Goal: Information Seeking & Learning: Learn about a topic

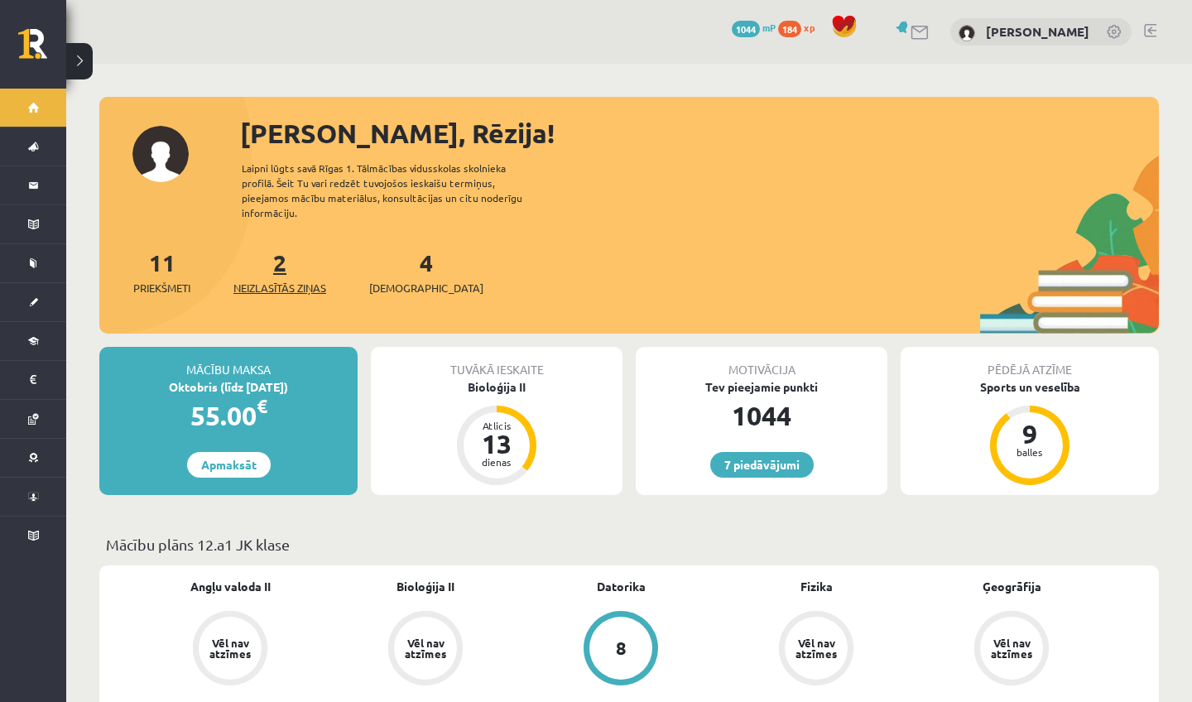
click at [290, 280] on span "Neizlasītās ziņas" at bounding box center [279, 288] width 93 height 17
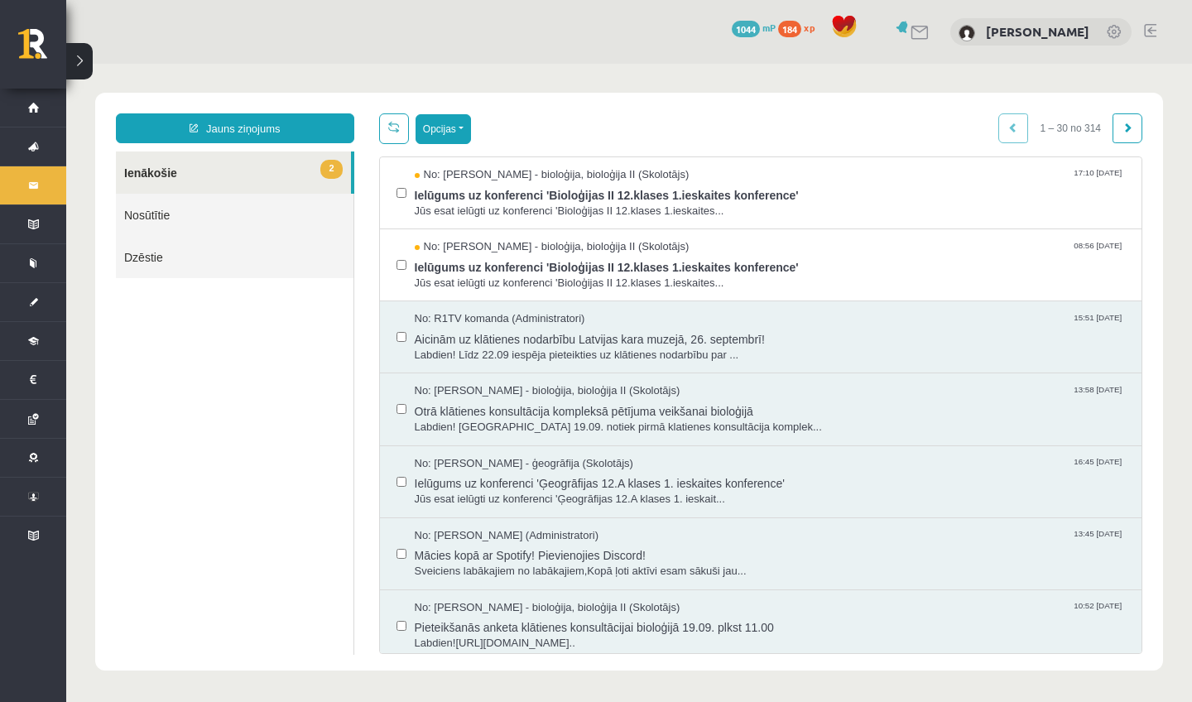
click at [459, 133] on button "Opcijas" at bounding box center [442, 129] width 55 height 30
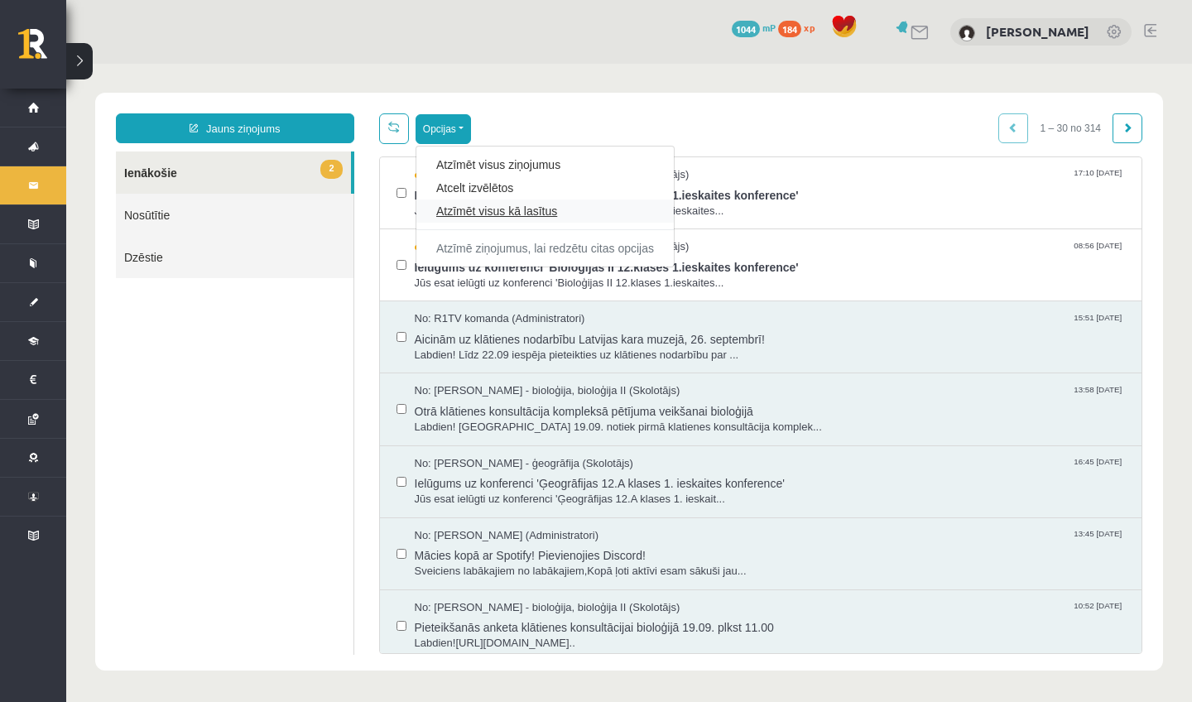
click at [470, 216] on link "Atzīmēt visus kā lasītus" at bounding box center [545, 211] width 218 height 17
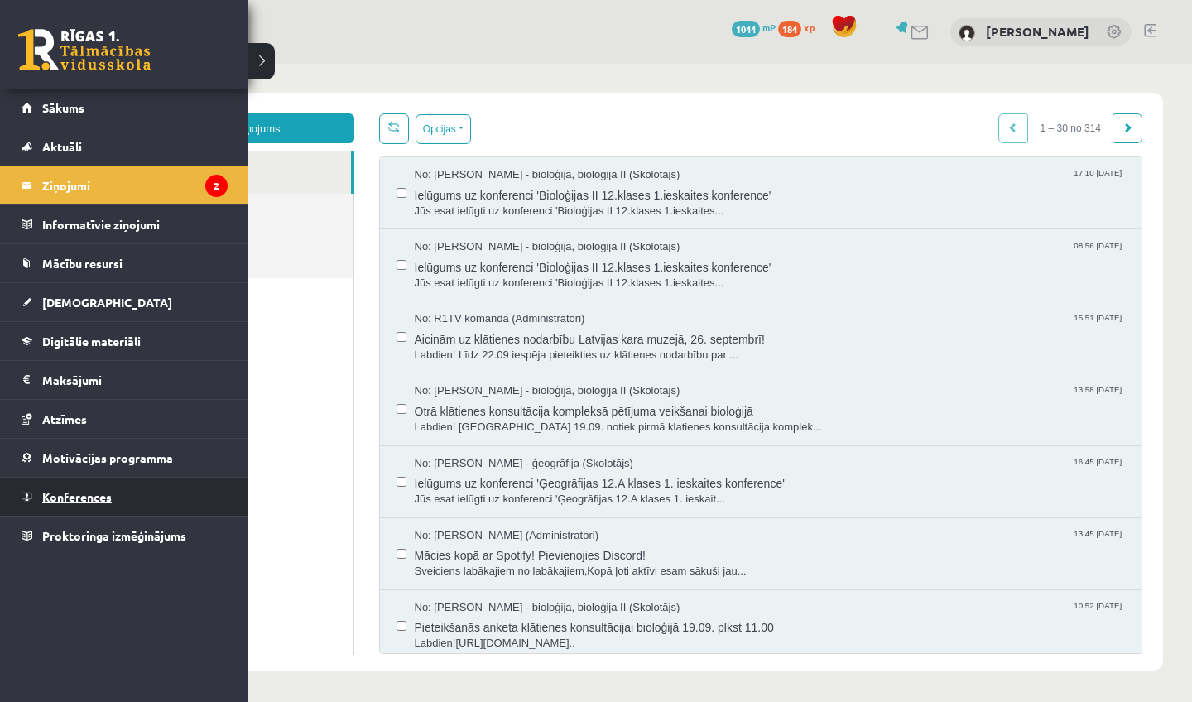
click at [83, 496] on span "Konferences" at bounding box center [77, 496] width 70 height 15
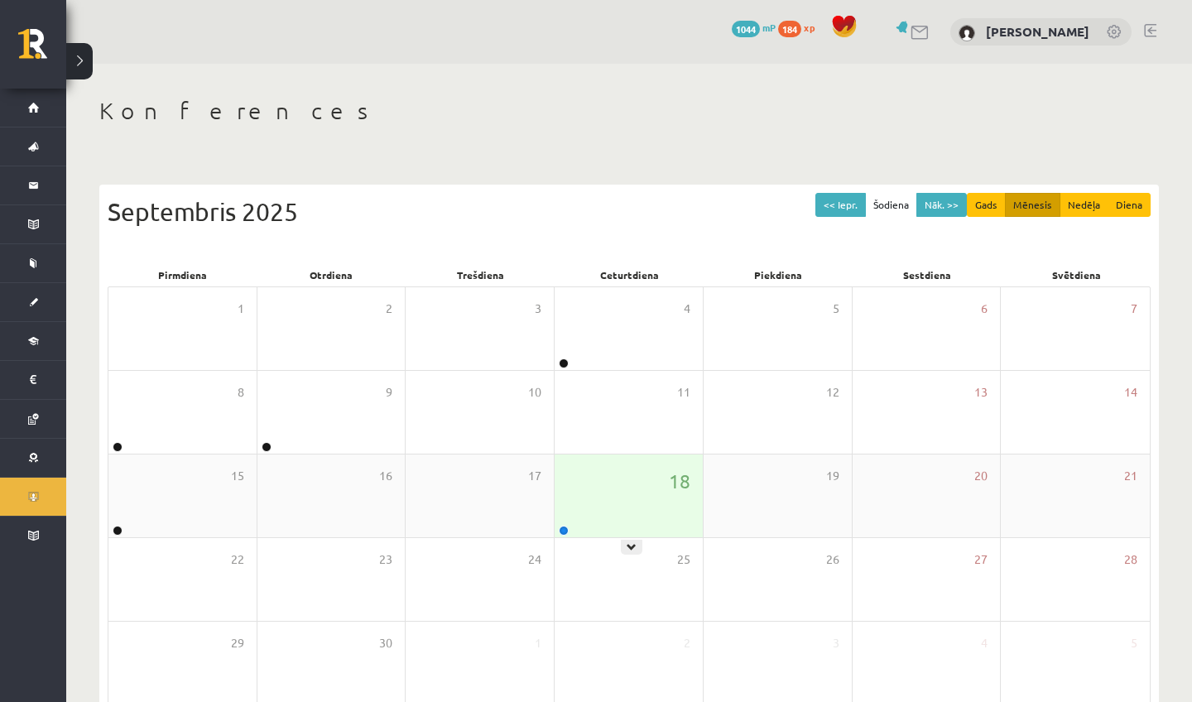
click at [597, 494] on div "18" at bounding box center [628, 495] width 148 height 83
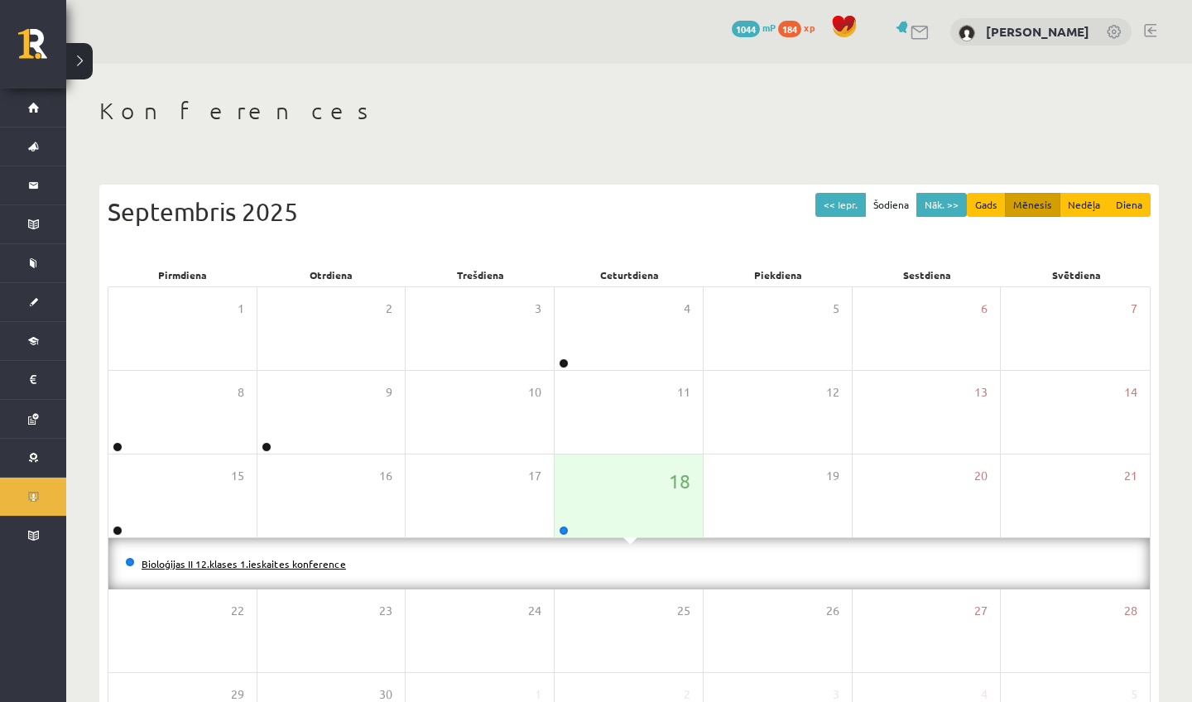
click at [264, 562] on link "Bioloģijas II 12.klases 1.ieskaites konference" at bounding box center [244, 563] width 204 height 13
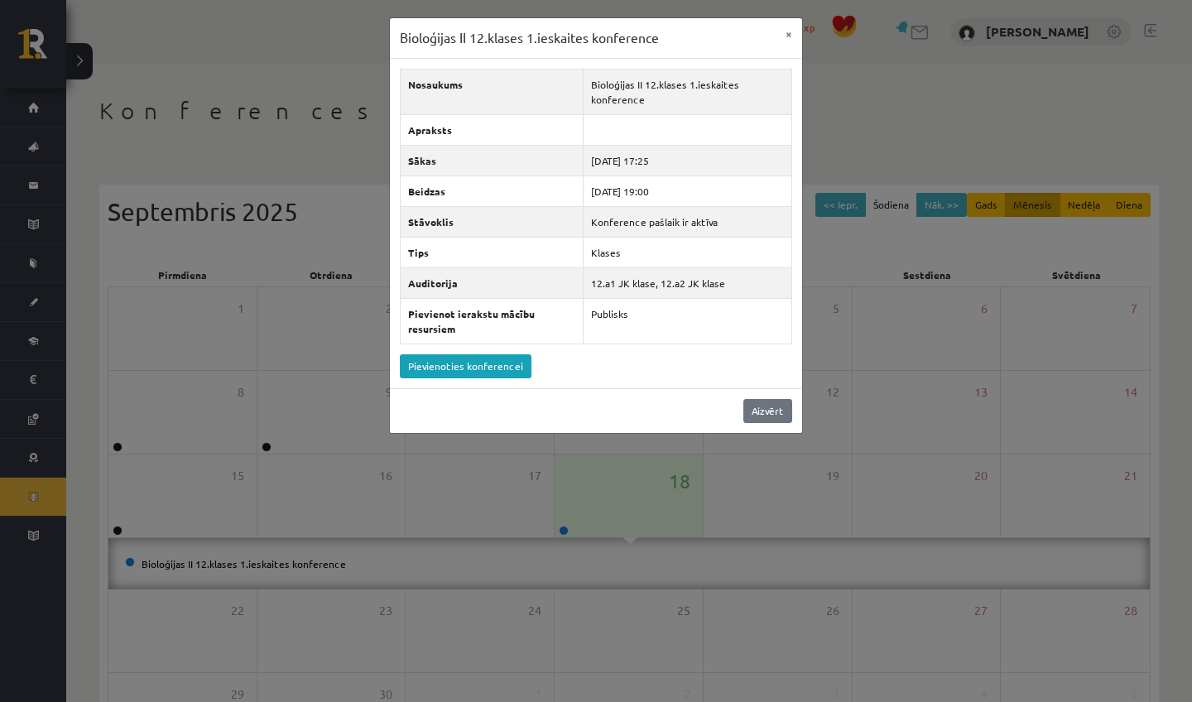
click at [770, 404] on link "Aizvērt" at bounding box center [767, 411] width 49 height 24
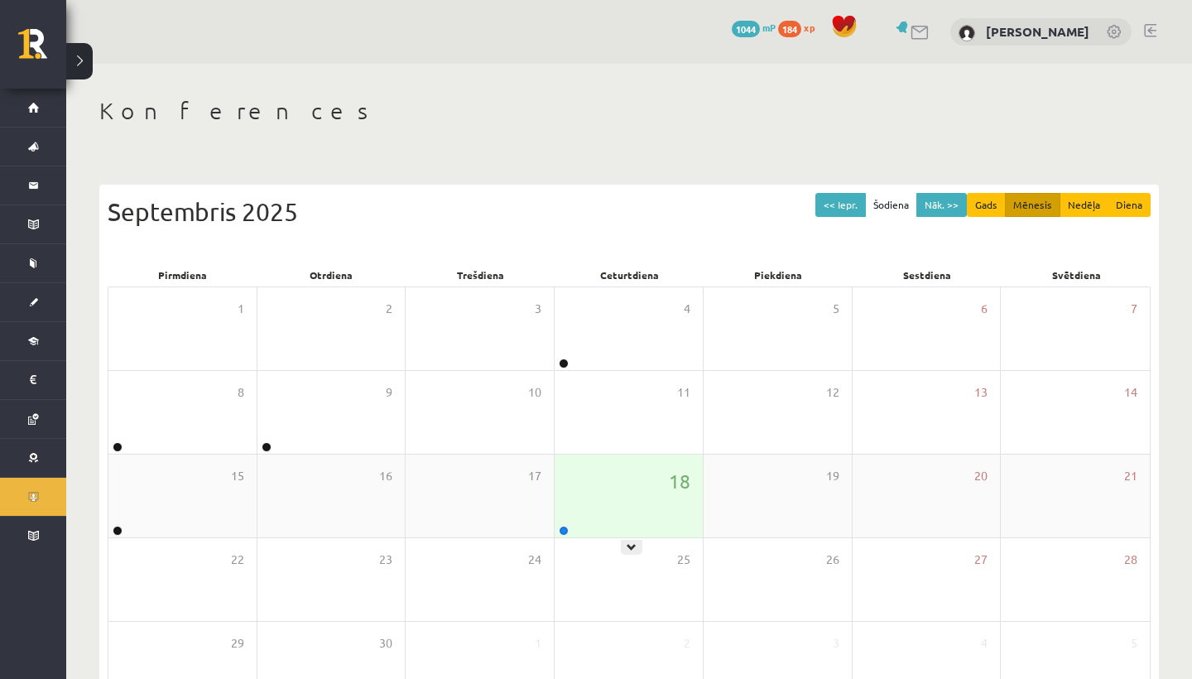
click at [614, 506] on div "18" at bounding box center [628, 495] width 148 height 83
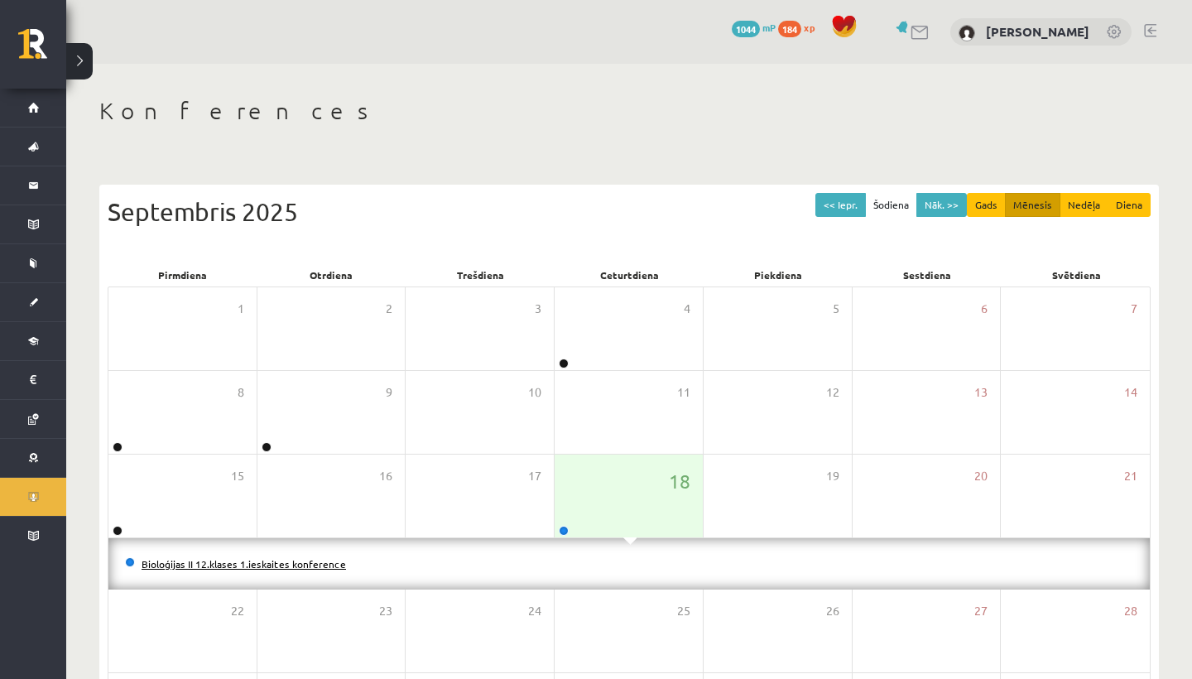
click at [254, 561] on link "Bioloģijas II 12.klases 1.ieskaites konference" at bounding box center [244, 563] width 204 height 13
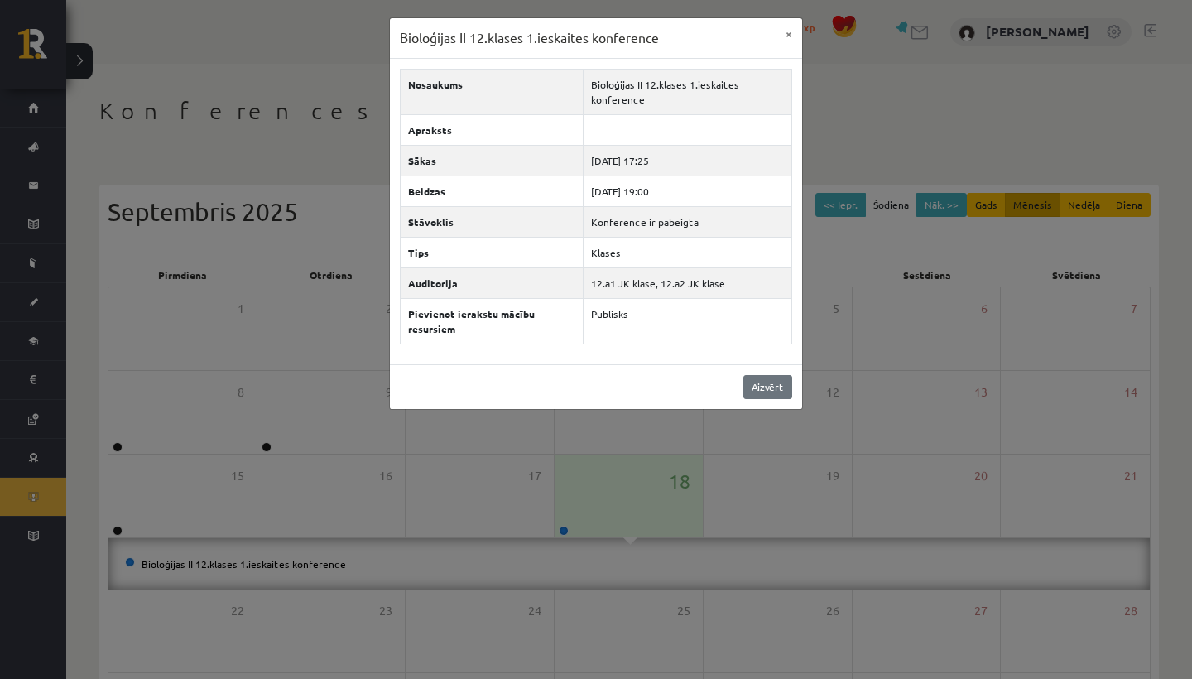
click at [756, 383] on link "Aizvērt" at bounding box center [767, 387] width 49 height 24
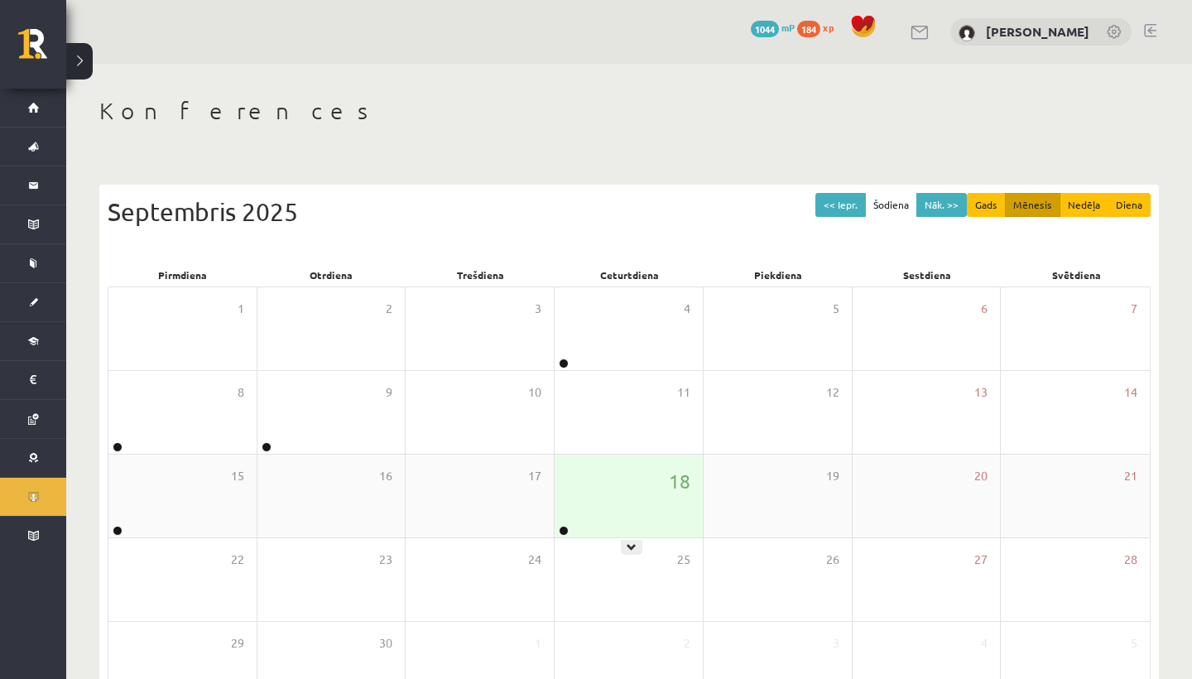
click at [640, 472] on div "18" at bounding box center [628, 495] width 148 height 83
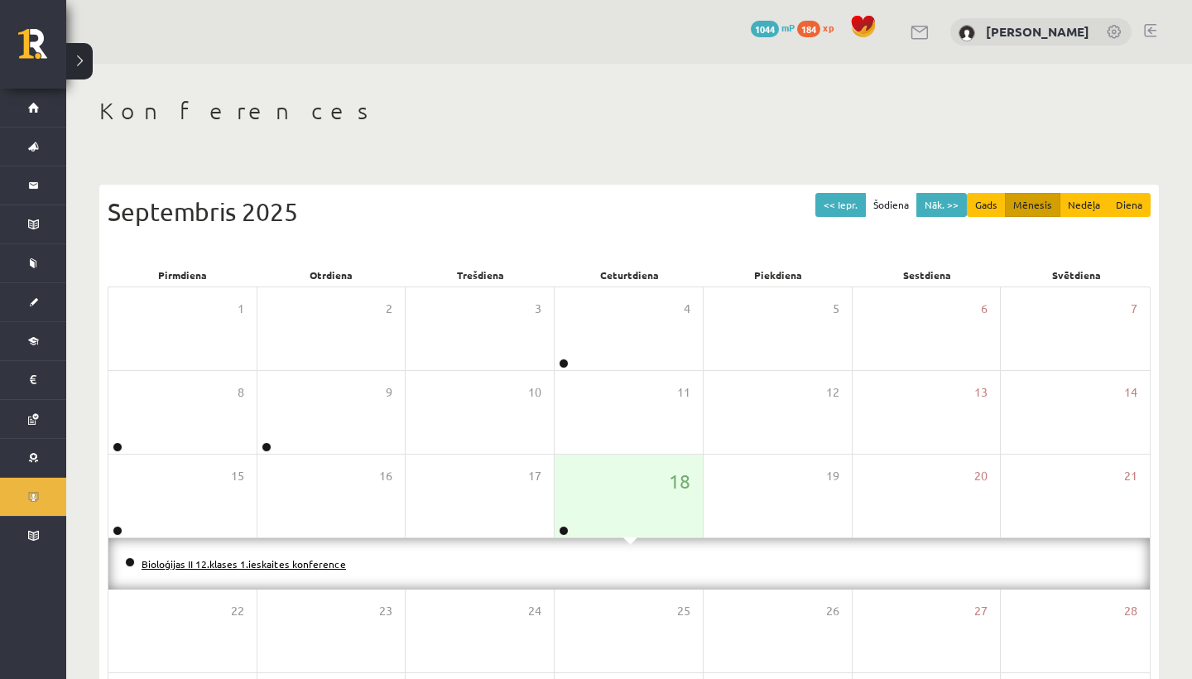
click at [306, 559] on link "Bioloģijas II 12.klases 1.ieskaites konference" at bounding box center [244, 563] width 204 height 13
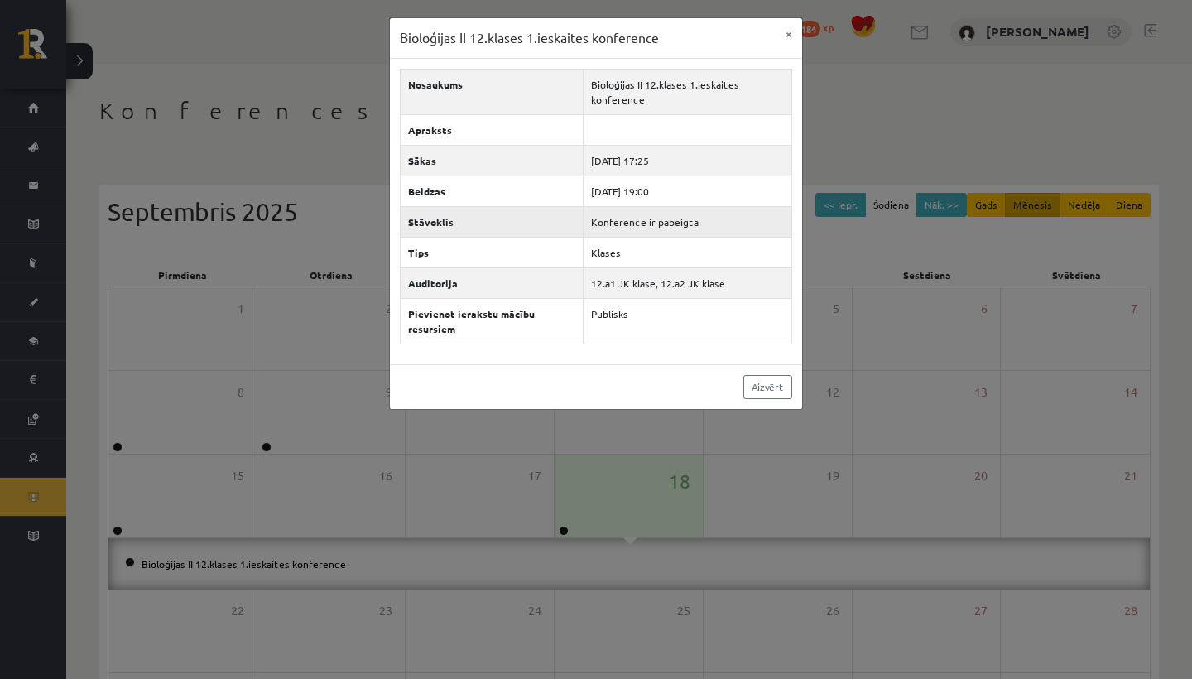
click at [623, 228] on td "Konference ir pabeigta" at bounding box center [687, 221] width 209 height 31
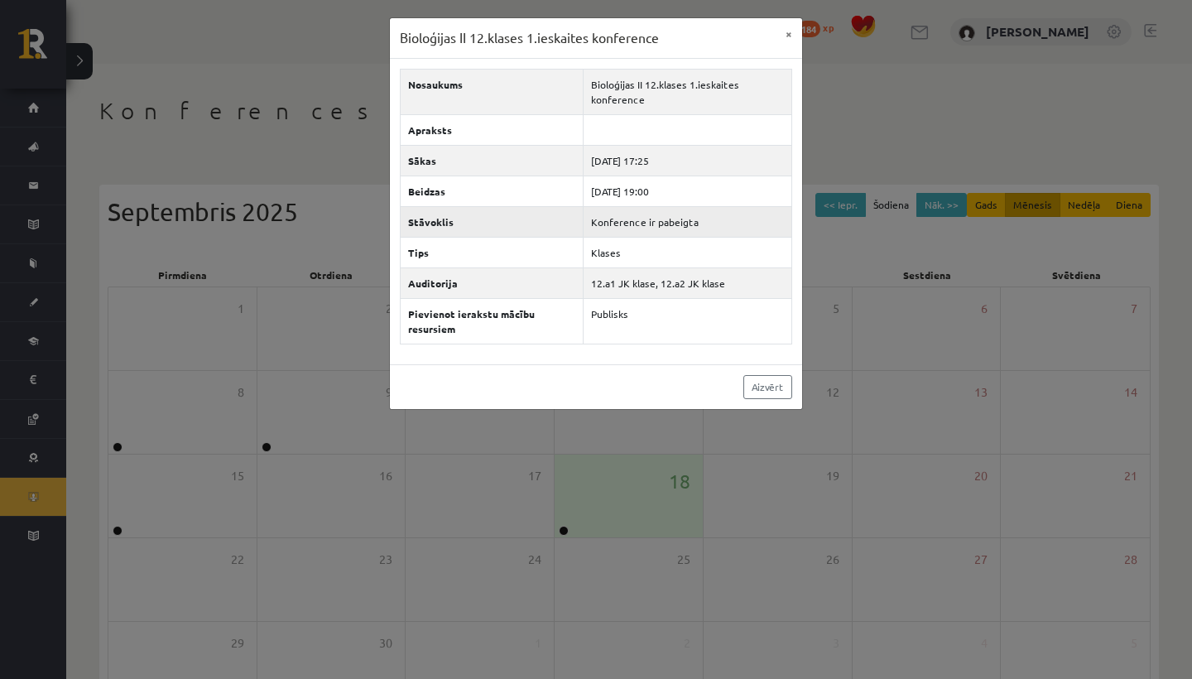
click at [623, 228] on td "Konference ir pabeigta" at bounding box center [687, 221] width 209 height 31
click at [757, 391] on link "Aizvērt" at bounding box center [767, 387] width 49 height 24
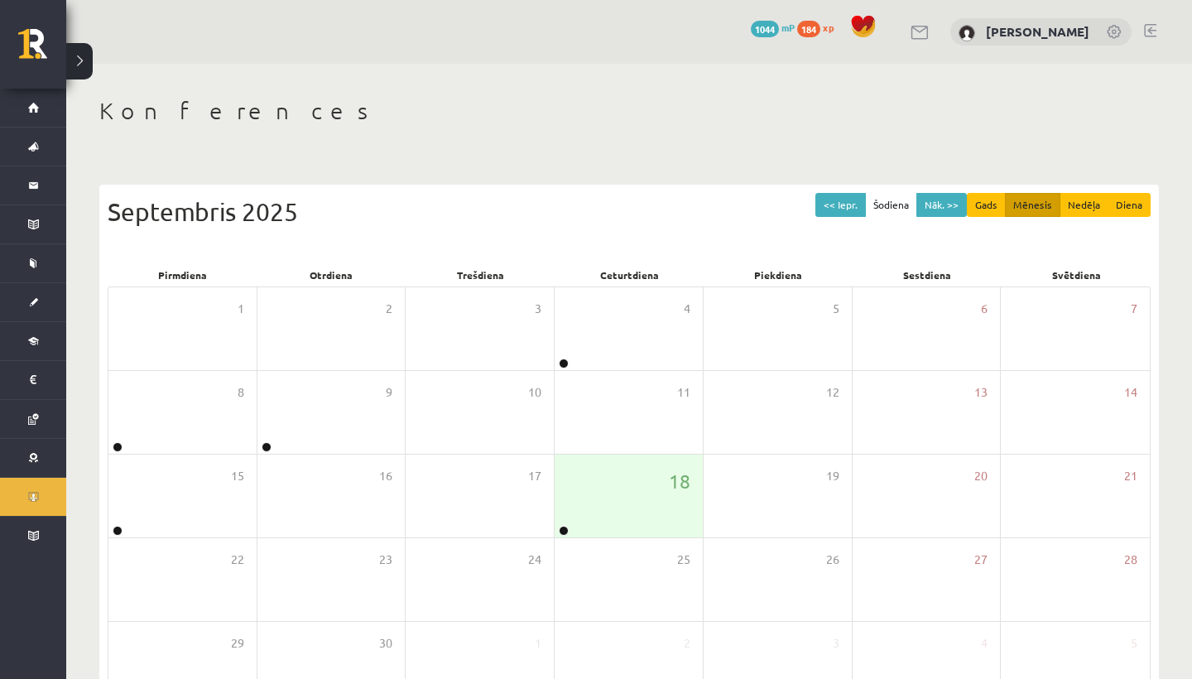
click at [1149, 33] on link at bounding box center [1150, 30] width 12 height 13
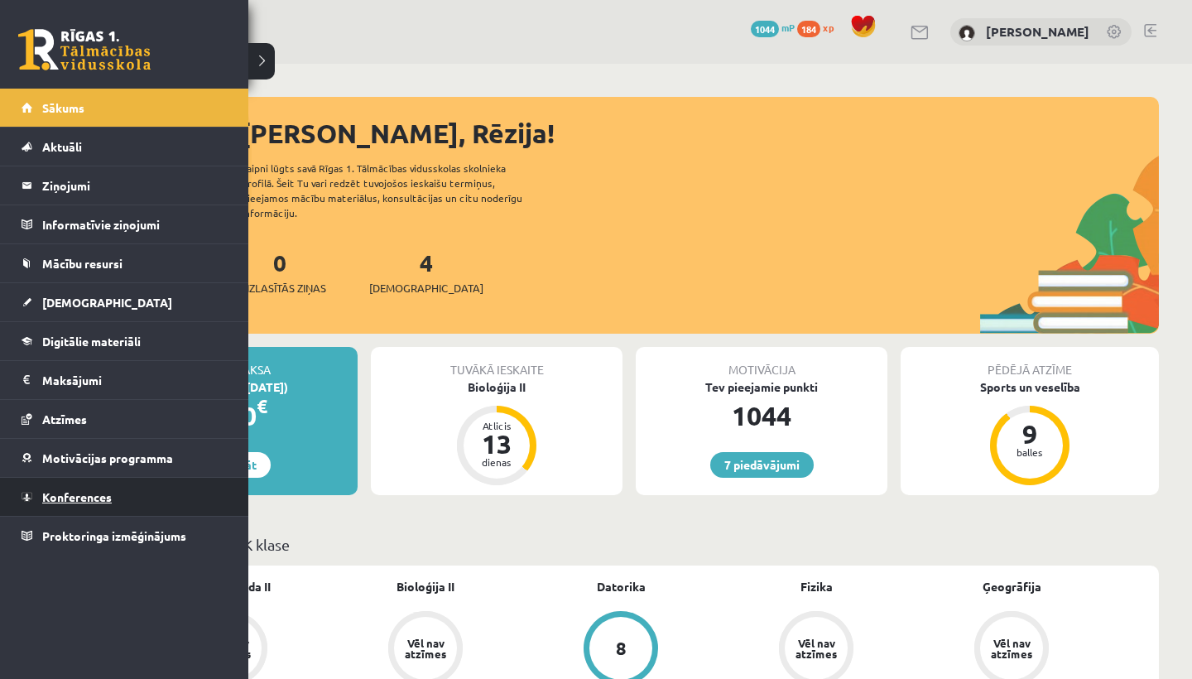
click at [108, 495] on span "Konferences" at bounding box center [77, 496] width 70 height 15
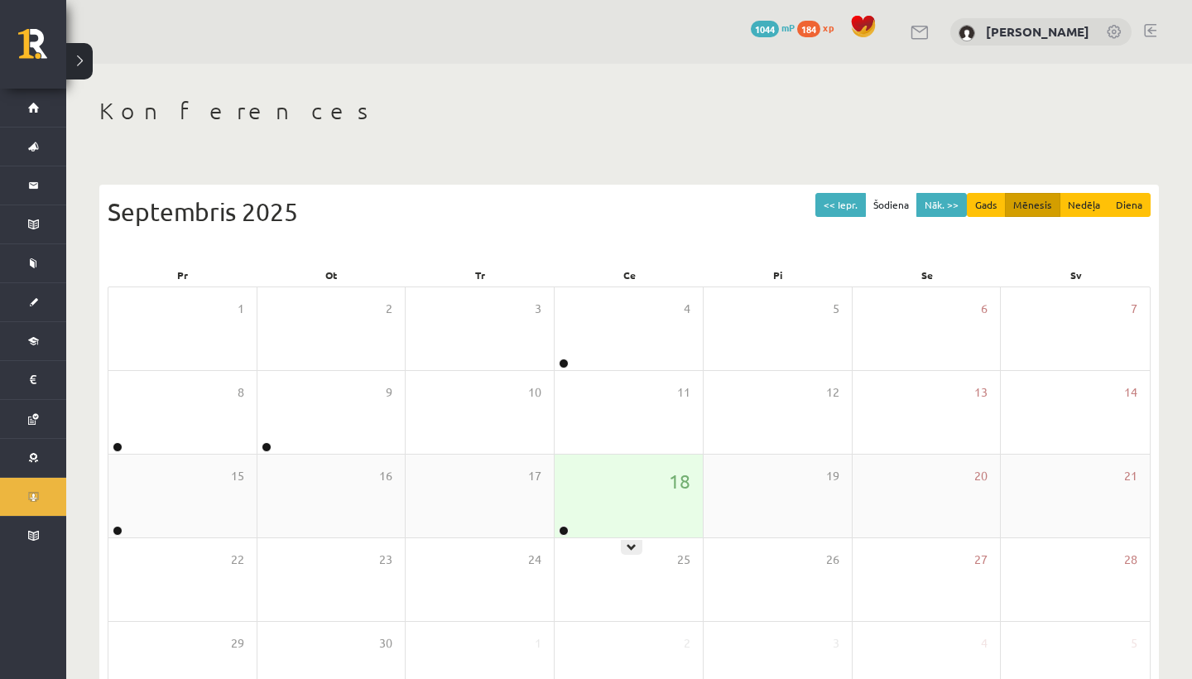
click at [578, 510] on div "18" at bounding box center [628, 495] width 148 height 83
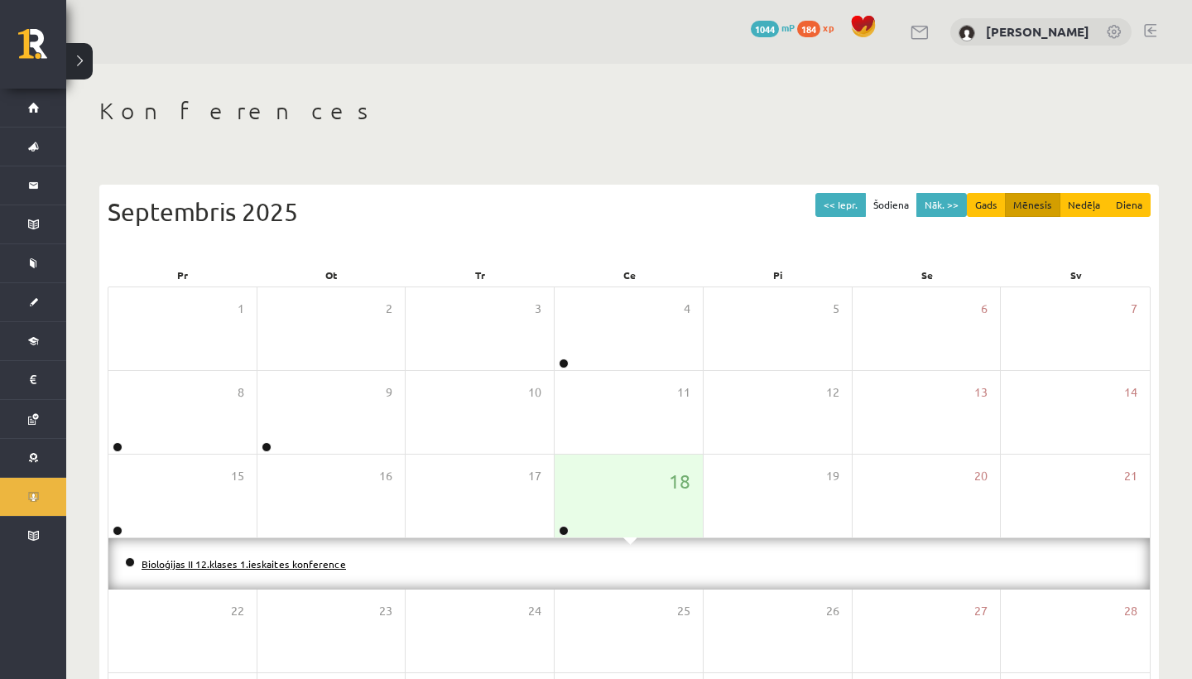
click at [287, 564] on link "Bioloģijas II 12.klases 1.ieskaites konference" at bounding box center [244, 563] width 204 height 13
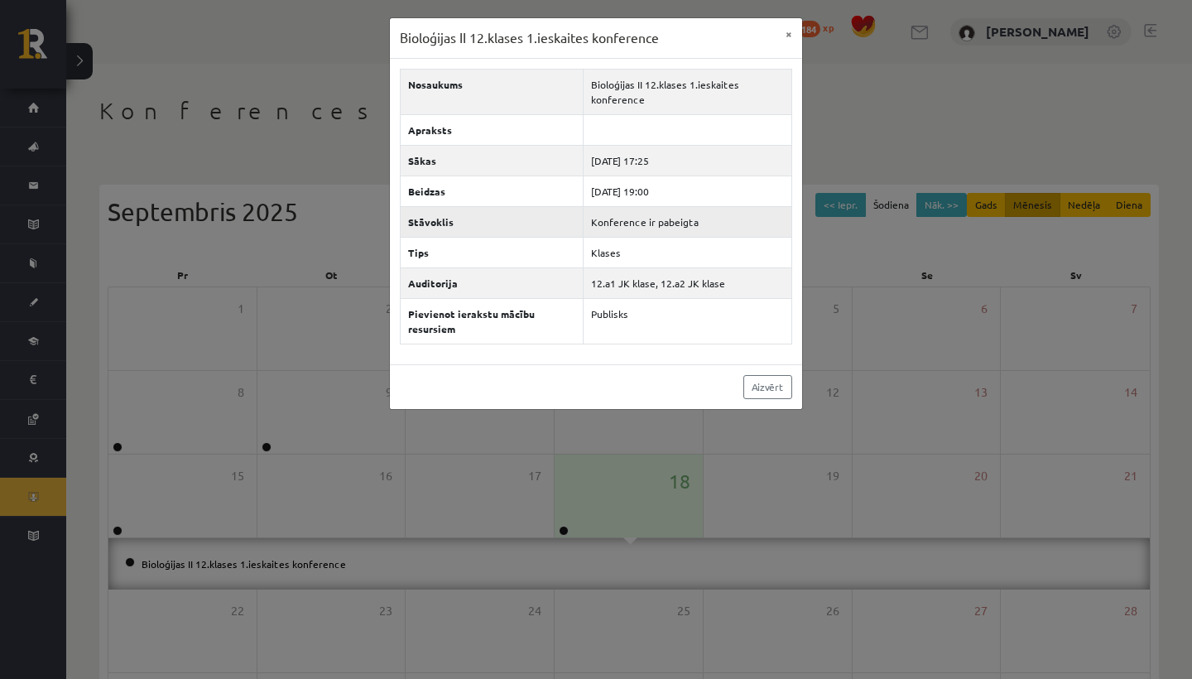
click at [637, 225] on td "Konference ir pabeigta" at bounding box center [687, 221] width 209 height 31
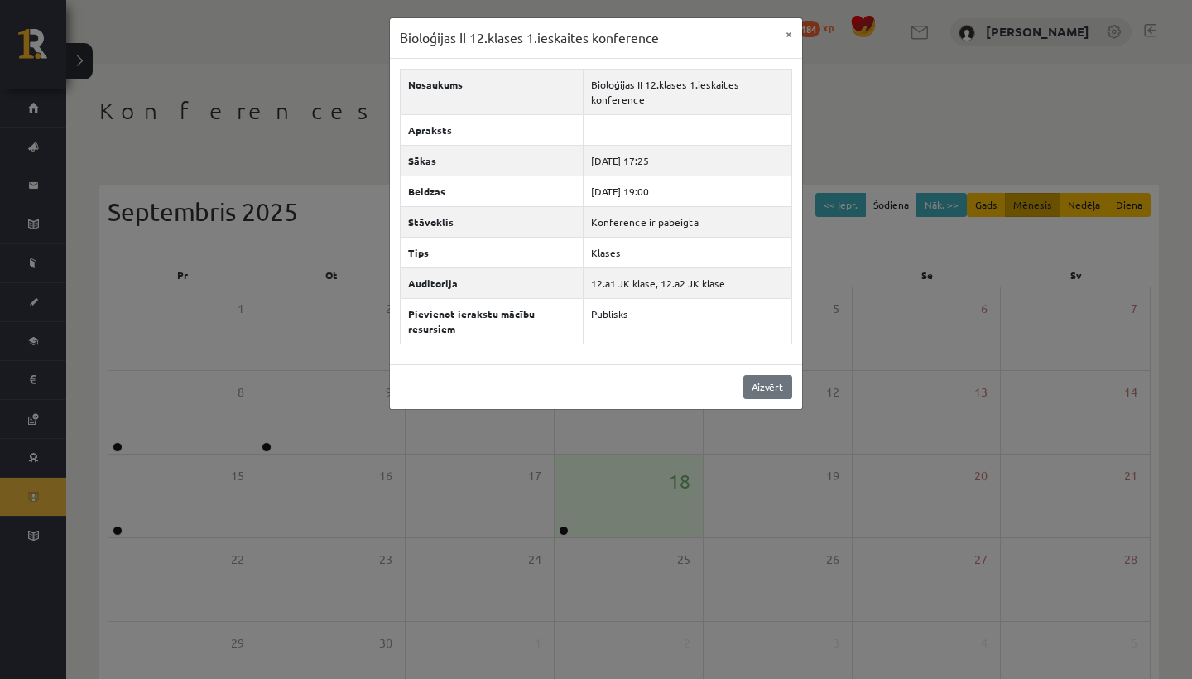
click at [773, 385] on link "Aizvērt" at bounding box center [767, 387] width 49 height 24
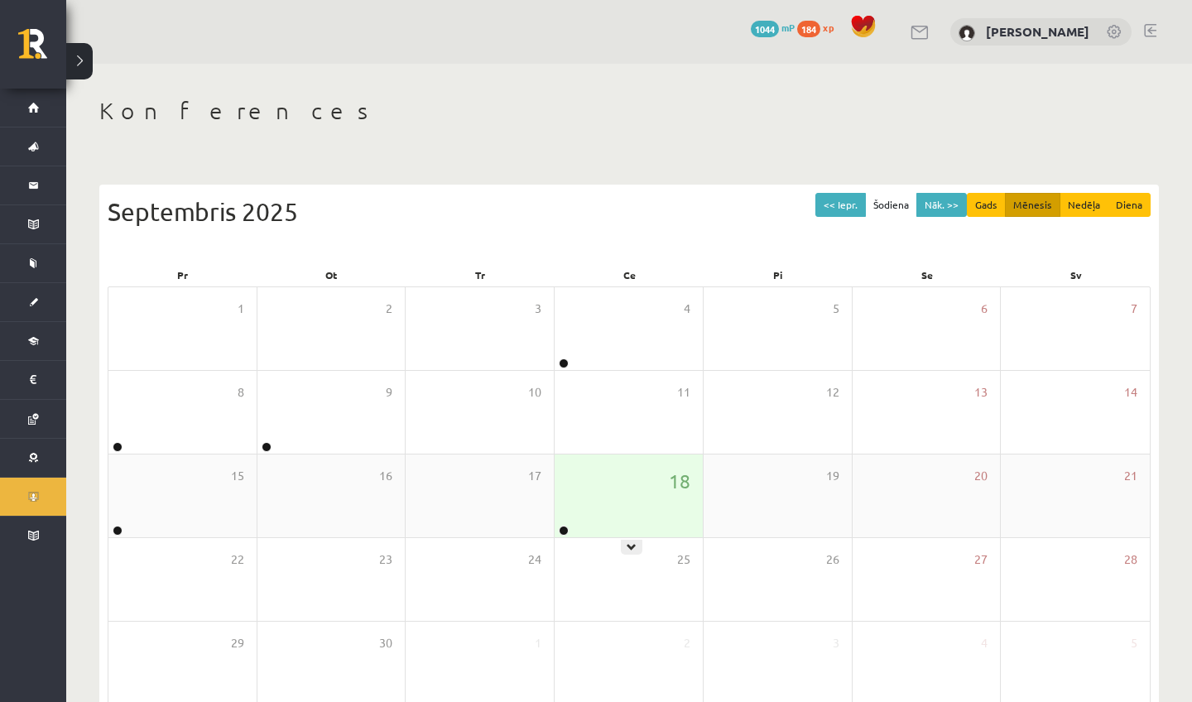
click at [616, 485] on div "18" at bounding box center [628, 495] width 148 height 83
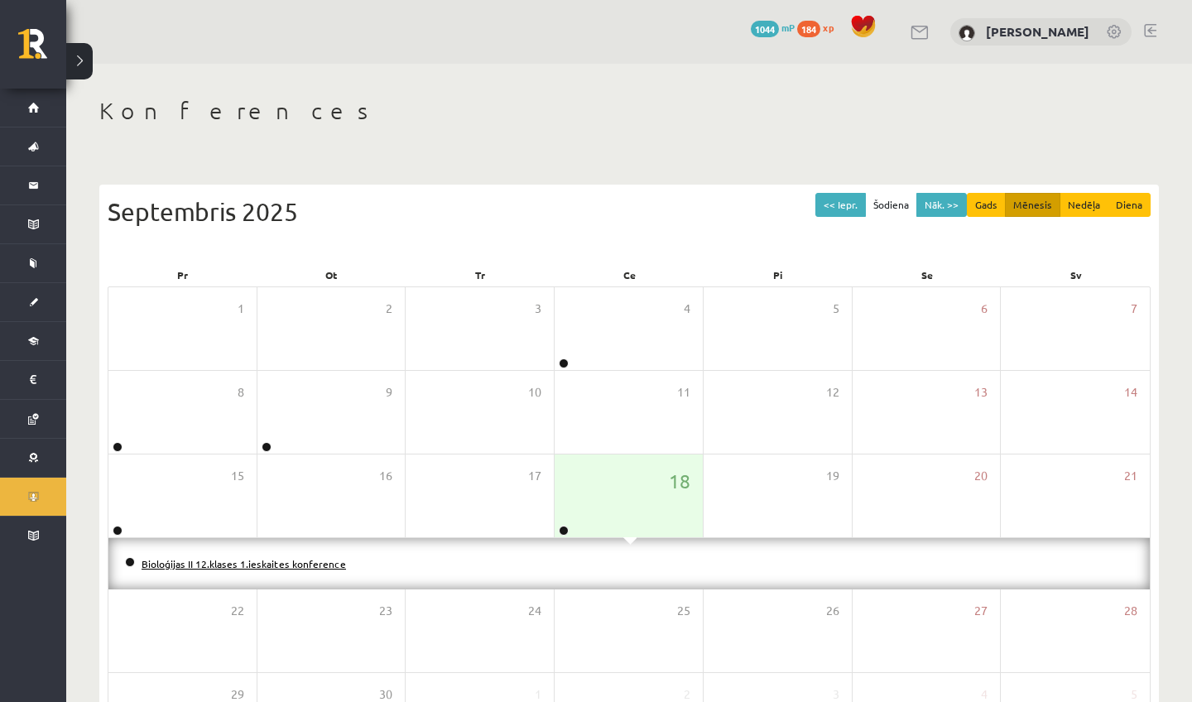
click at [267, 567] on link "Bioloģijas II 12.klases 1.ieskaites konference" at bounding box center [244, 563] width 204 height 13
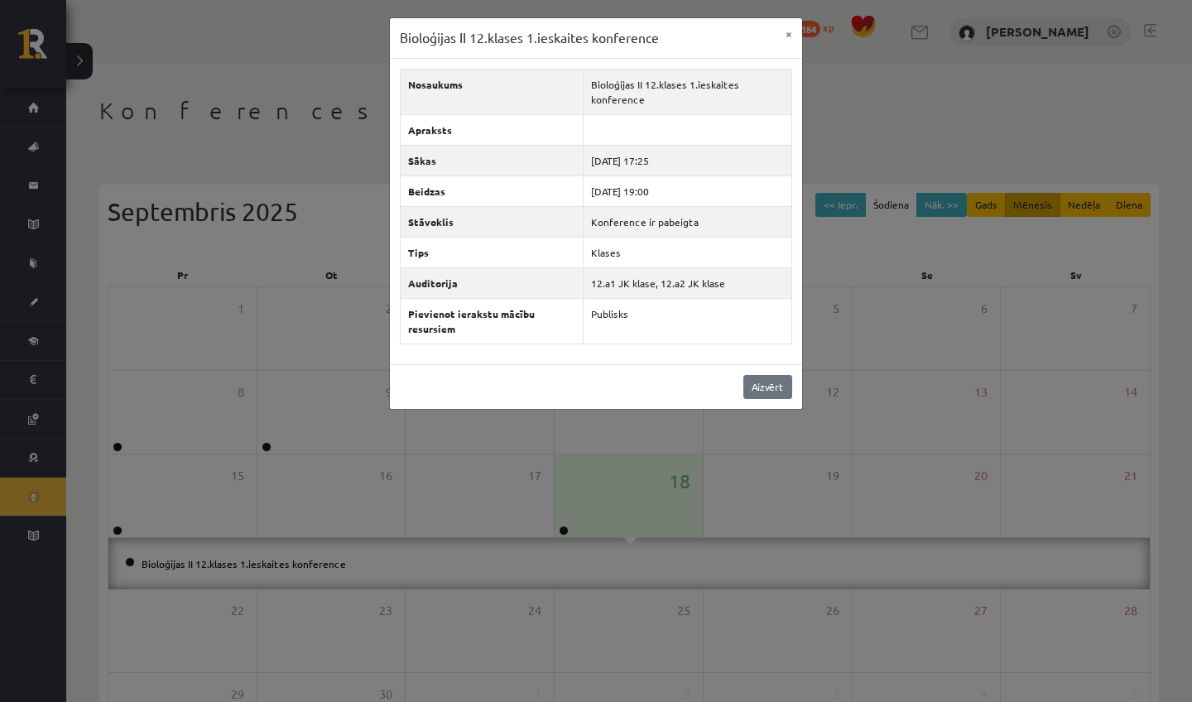
click at [760, 385] on link "Aizvērt" at bounding box center [767, 387] width 49 height 24
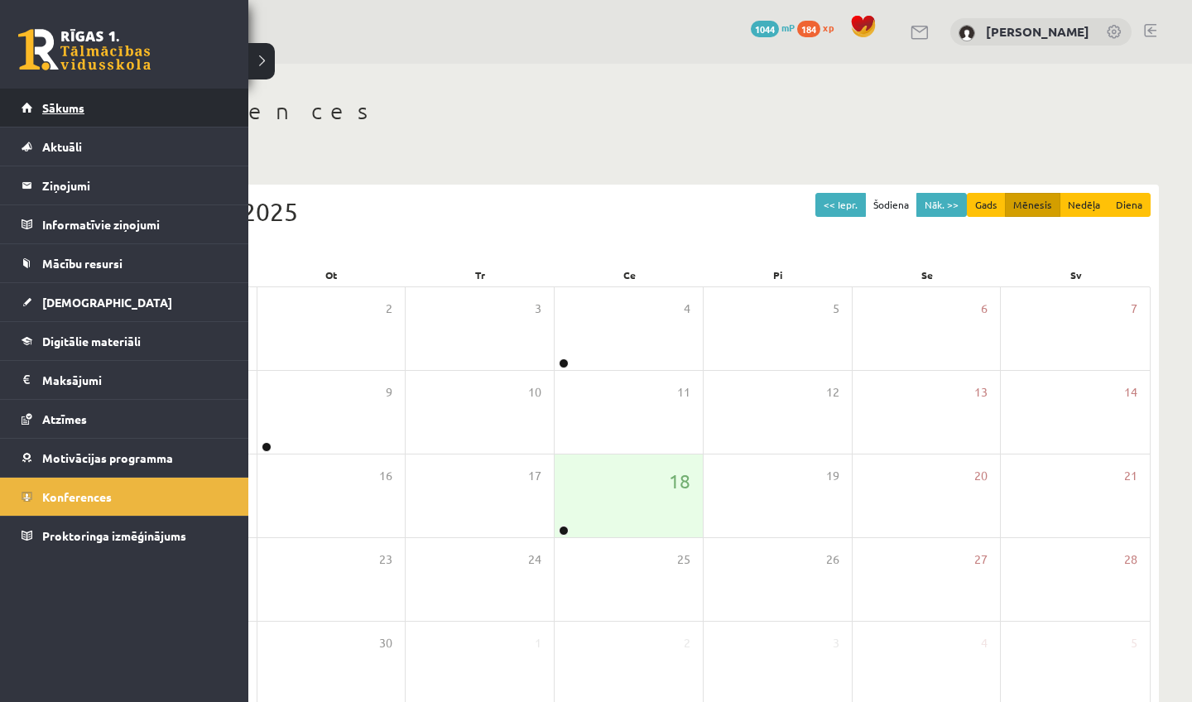
click at [56, 108] on span "Sākums" at bounding box center [63, 107] width 42 height 15
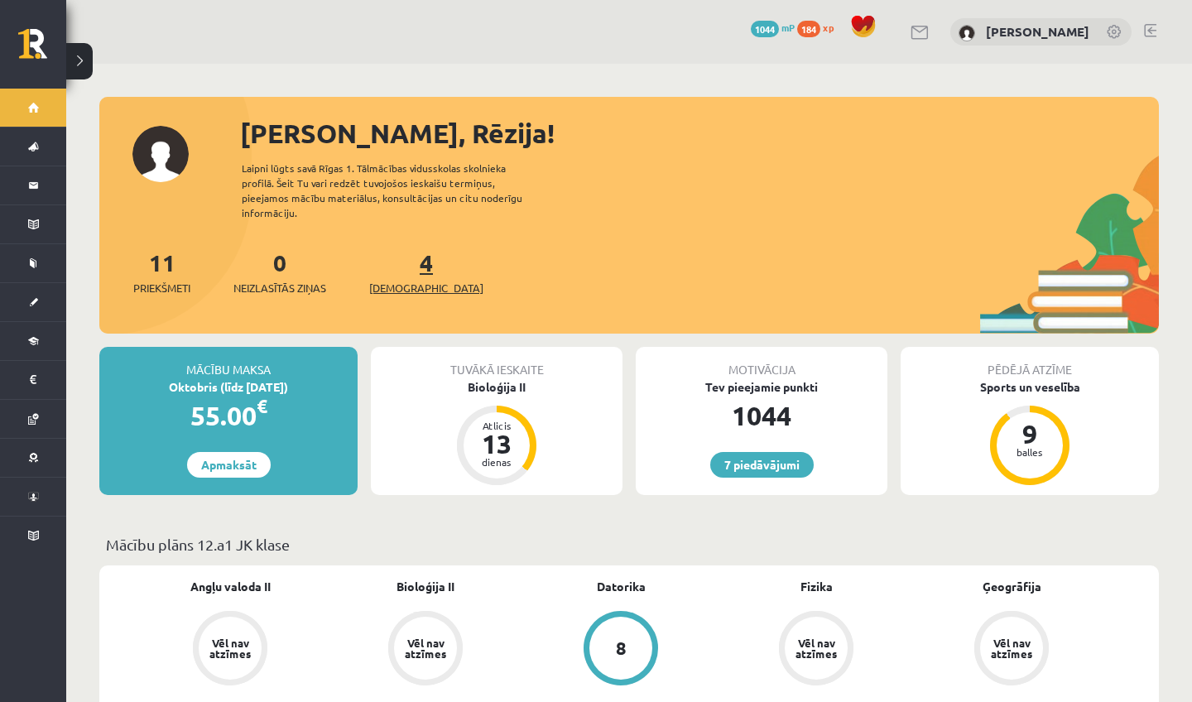
click at [409, 280] on span "[DEMOGRAPHIC_DATA]" at bounding box center [426, 288] width 114 height 17
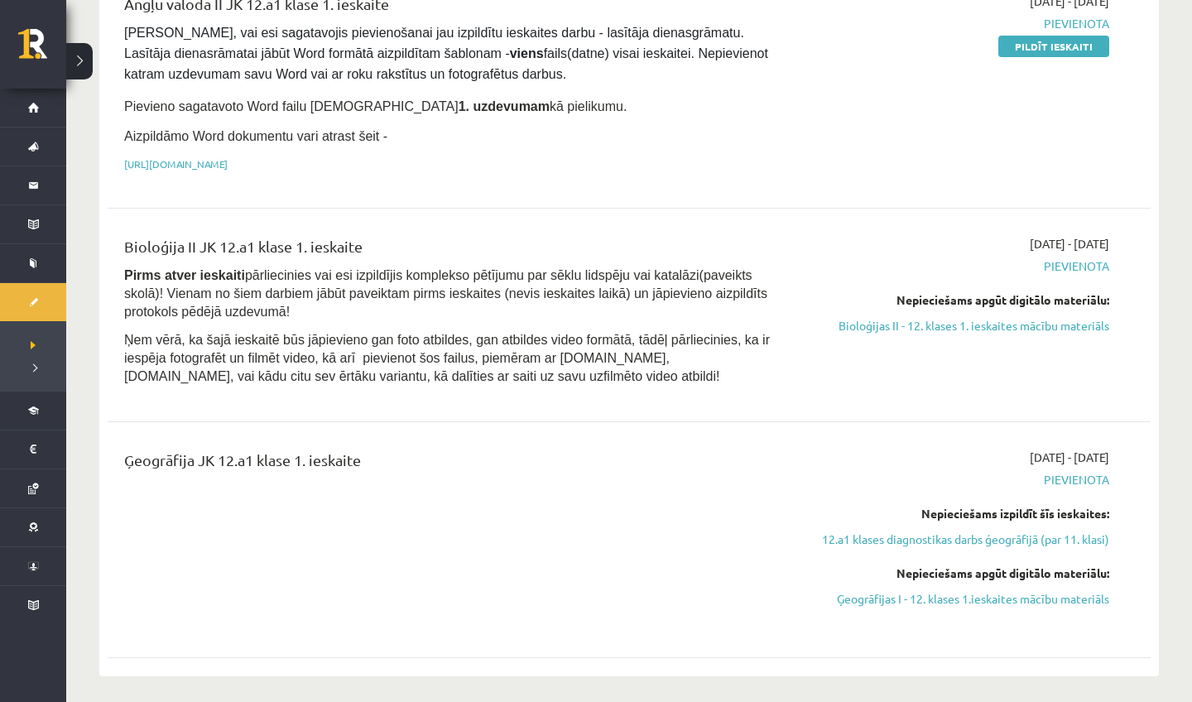
scroll to position [362, 0]
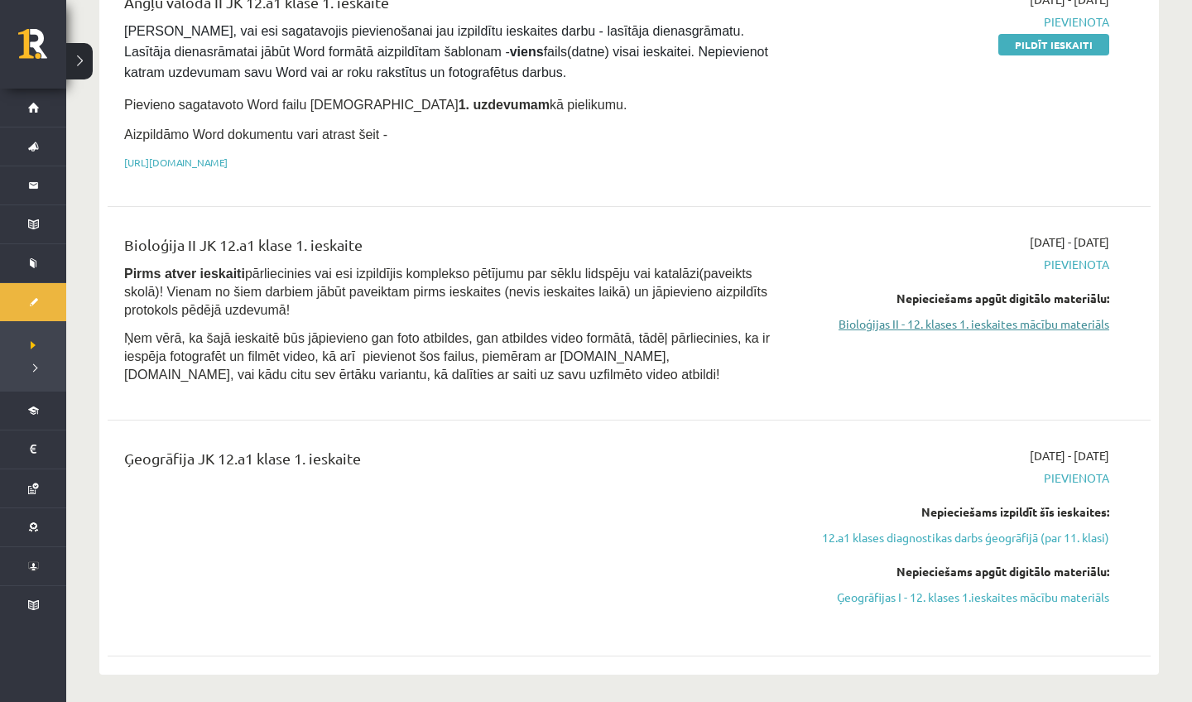
click at [907, 317] on link "Bioloģijas II - 12. klases 1. ieskaites mācību materiāls" at bounding box center [953, 323] width 312 height 17
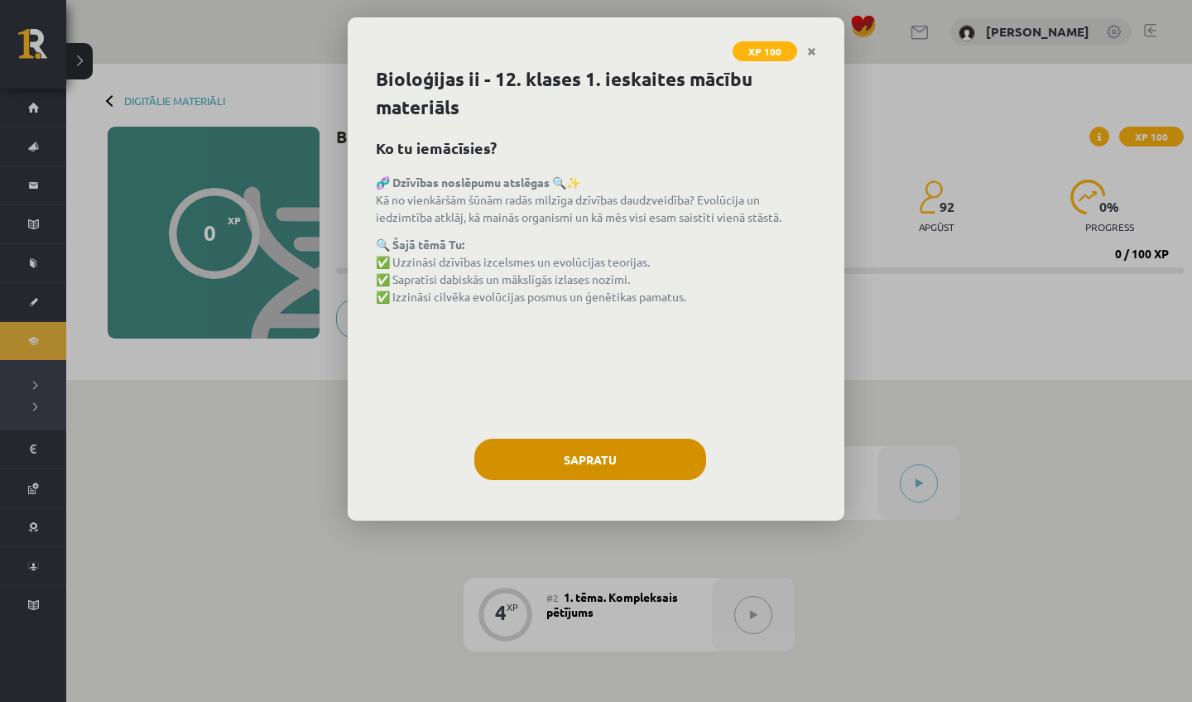
click at [621, 463] on button "Sapratu" at bounding box center [590, 459] width 232 height 41
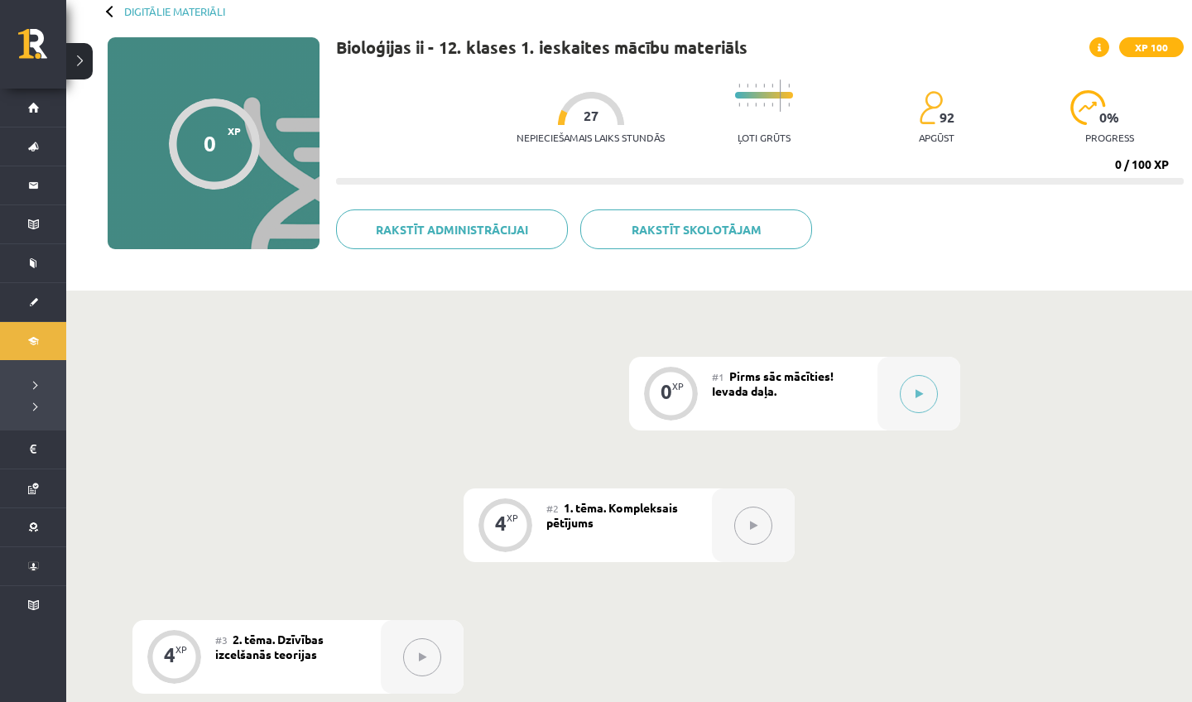
scroll to position [95, 0]
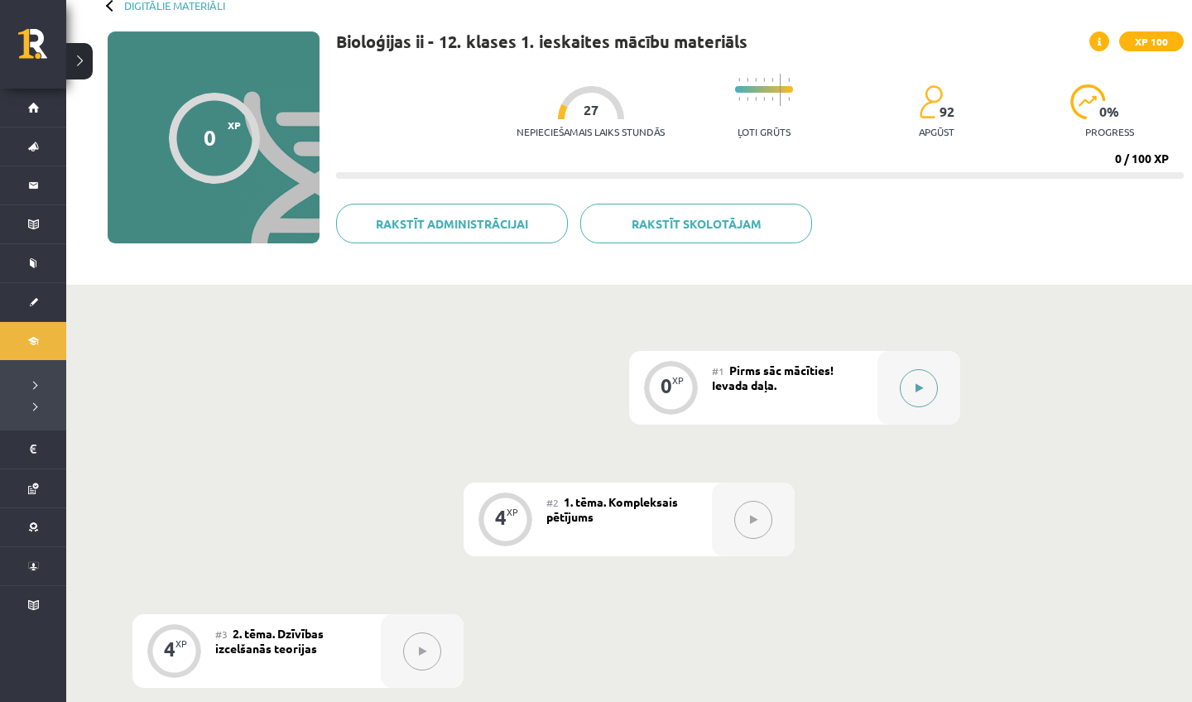
click at [915, 387] on icon at bounding box center [918, 388] width 7 height 10
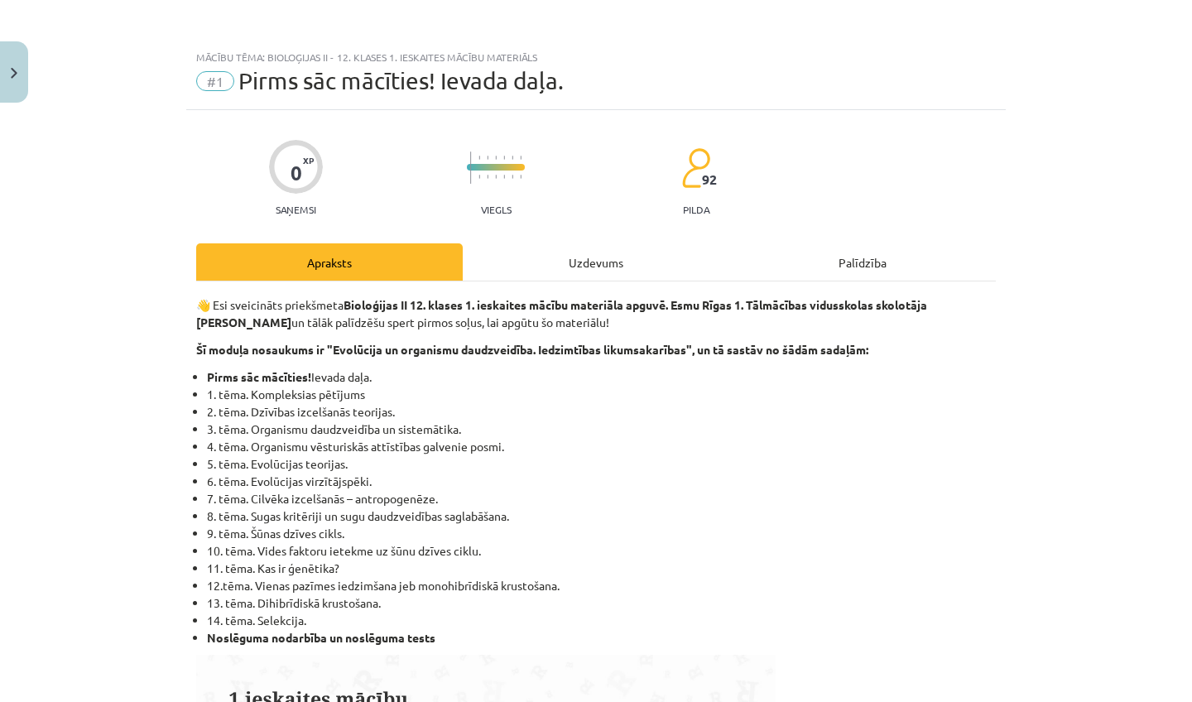
click at [572, 268] on div "Uzdevums" at bounding box center [596, 261] width 266 height 37
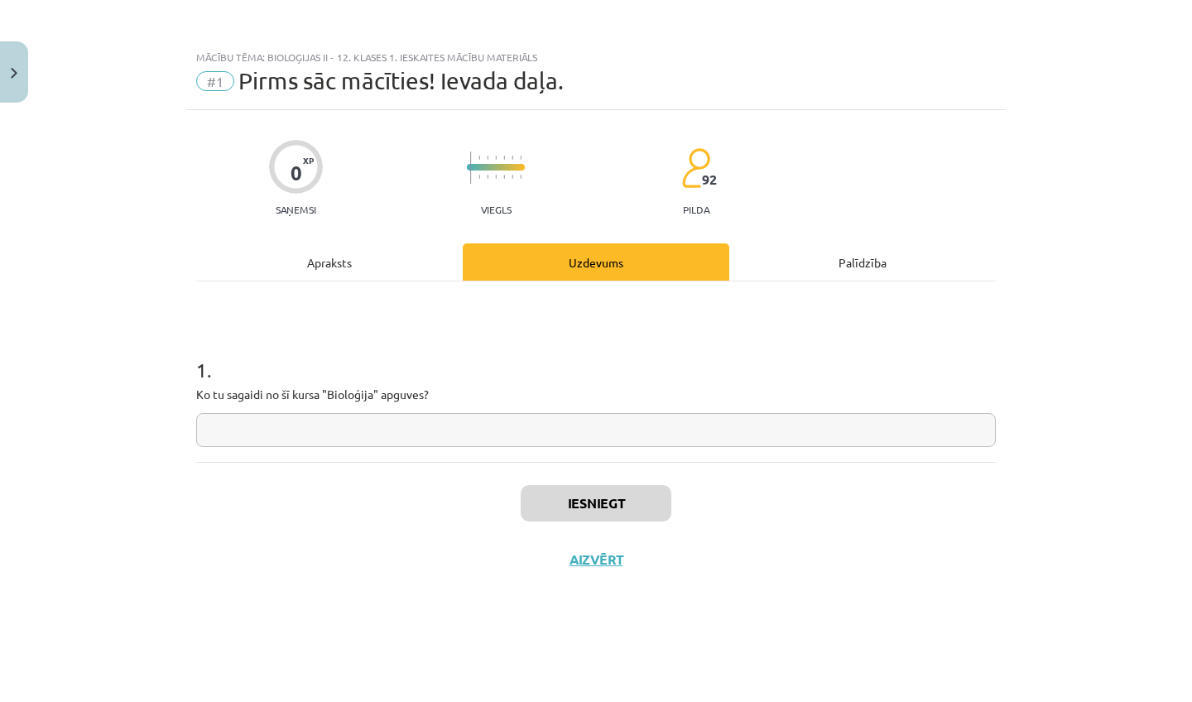
scroll to position [0, 0]
click at [436, 430] on input "text" at bounding box center [595, 430] width 799 height 34
type input "*"
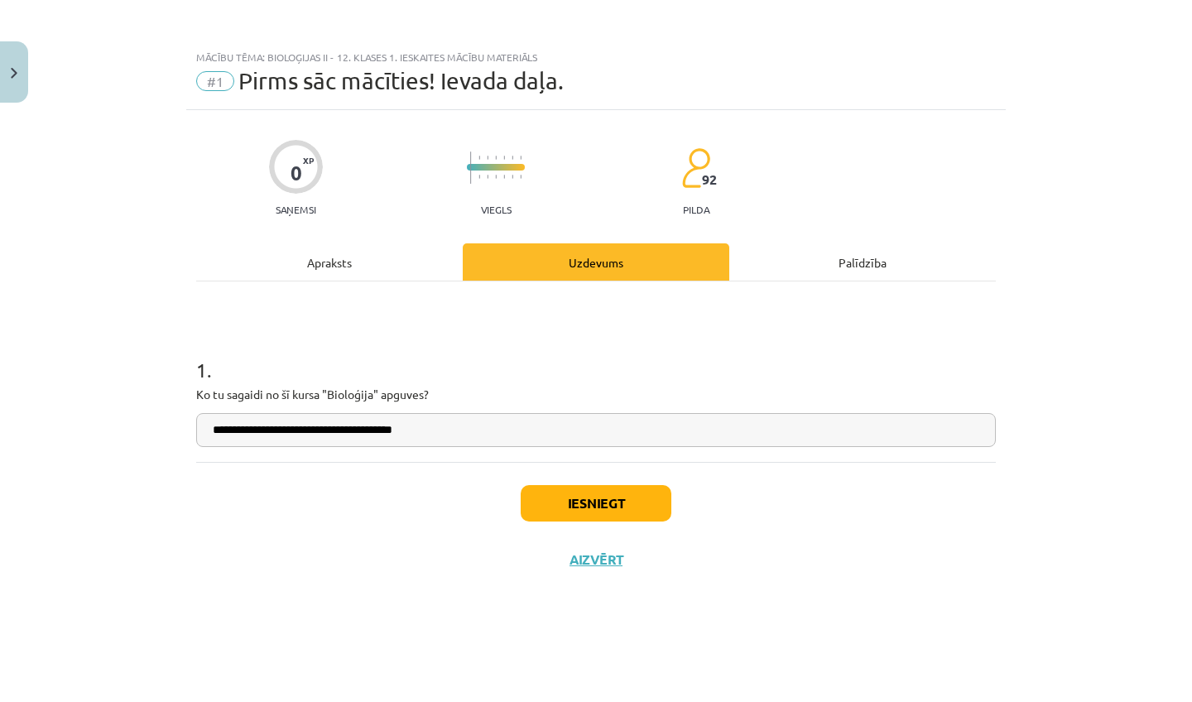
type input "**********"
click at [568, 502] on button "Iesniegt" at bounding box center [595, 503] width 151 height 36
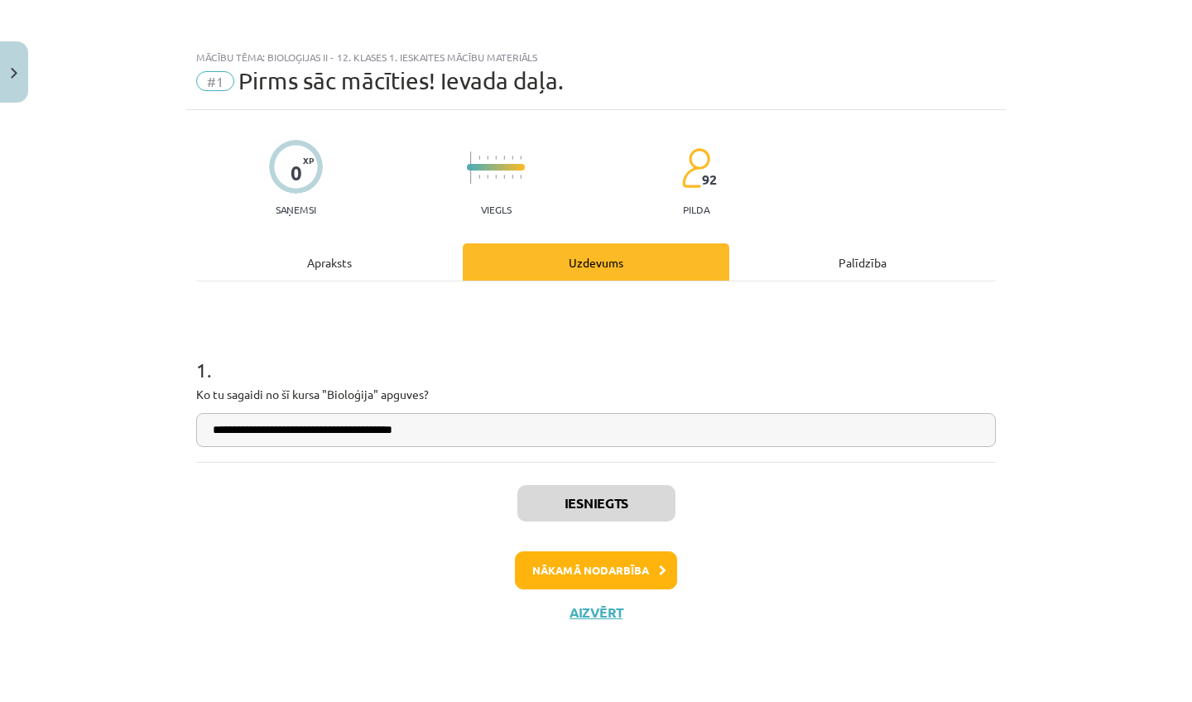
click at [645, 564] on button "Nākamā nodarbība" at bounding box center [596, 570] width 162 height 38
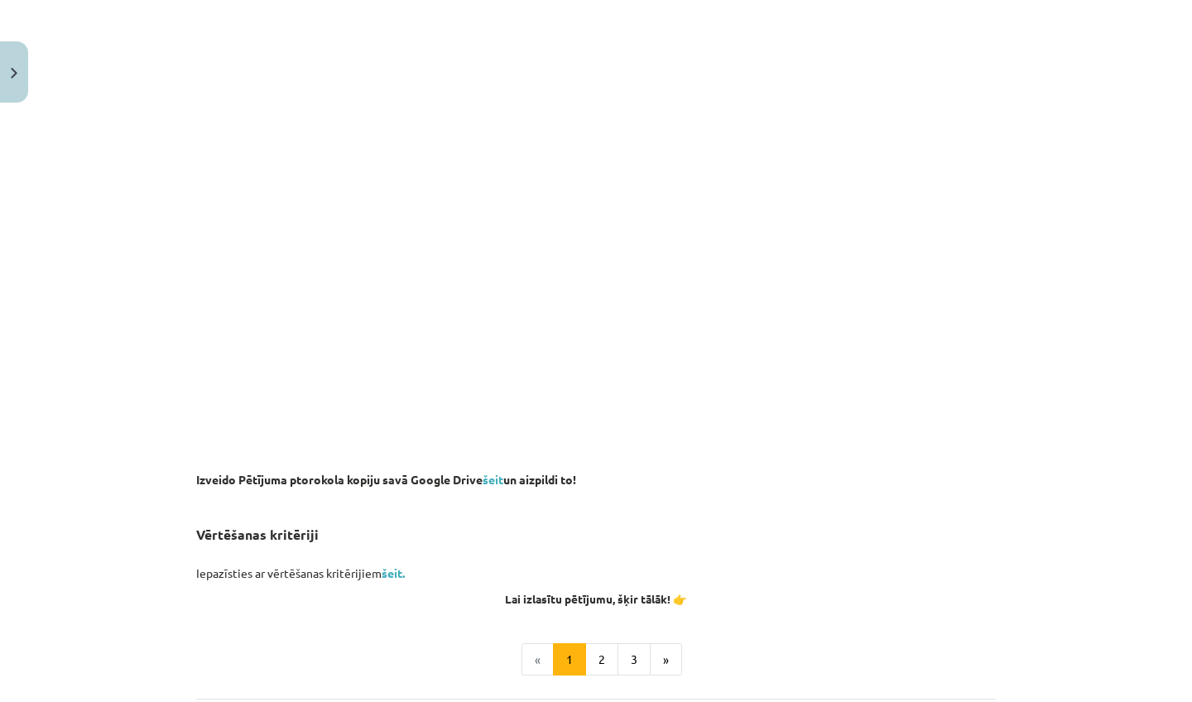
scroll to position [1057, 0]
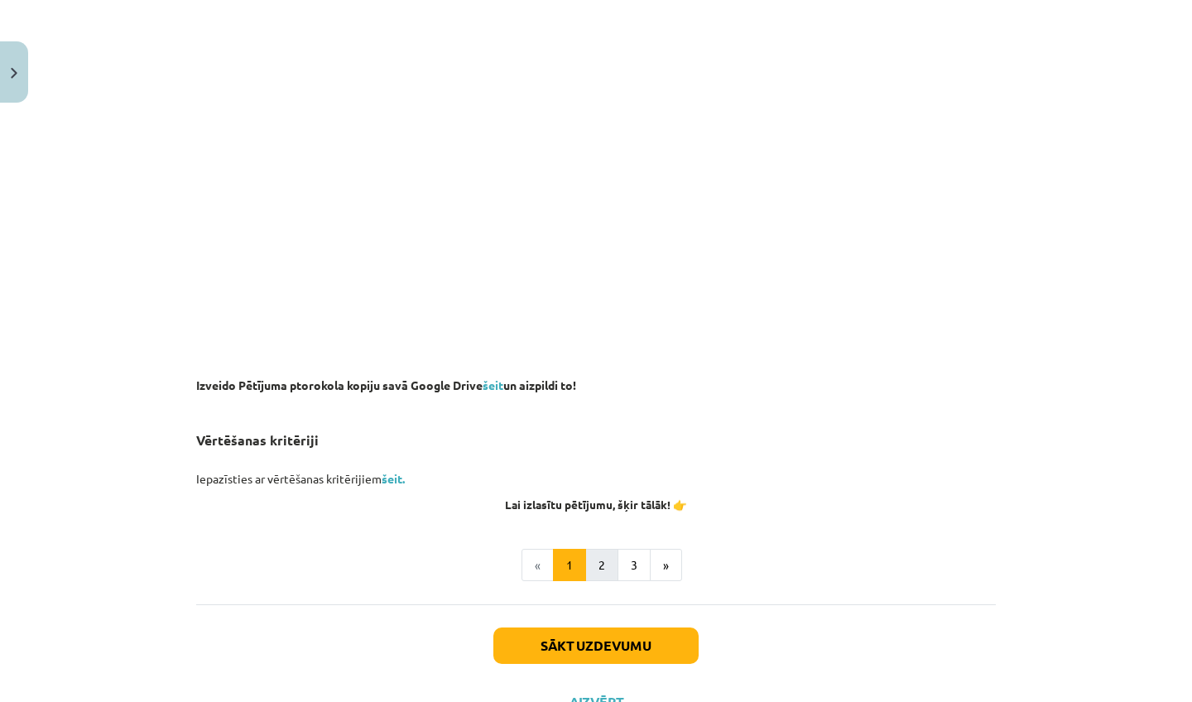
click at [598, 559] on button "2" at bounding box center [601, 565] width 33 height 33
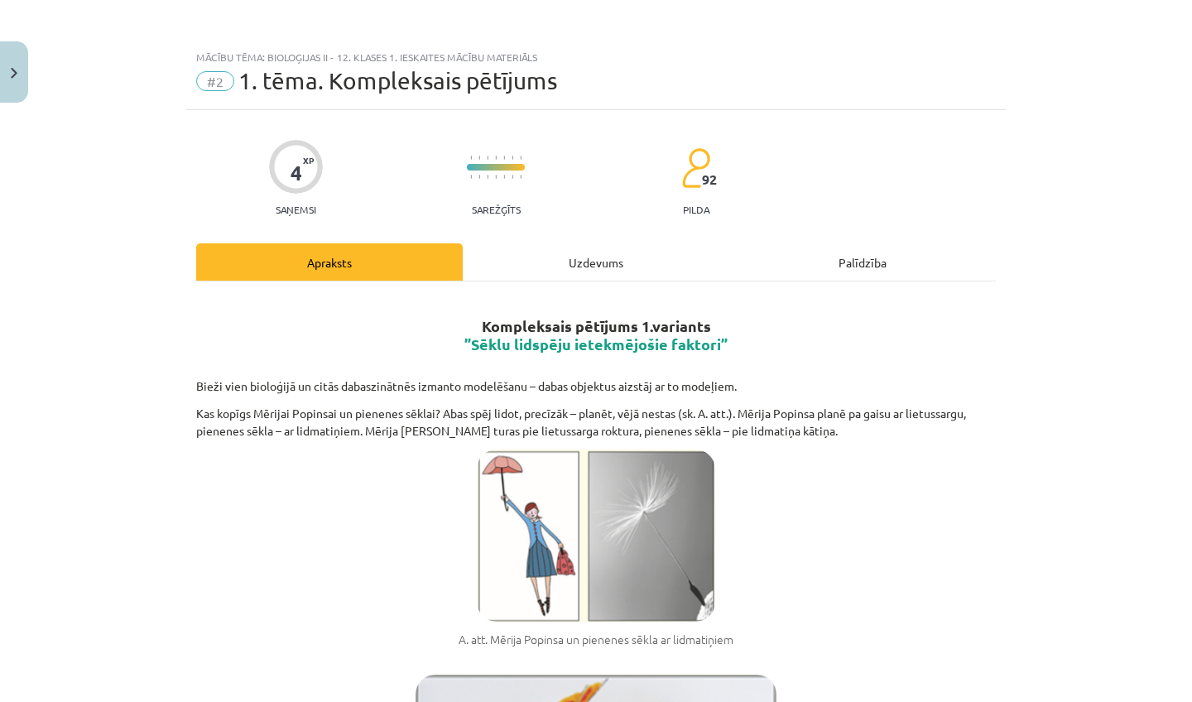
scroll to position [0, 0]
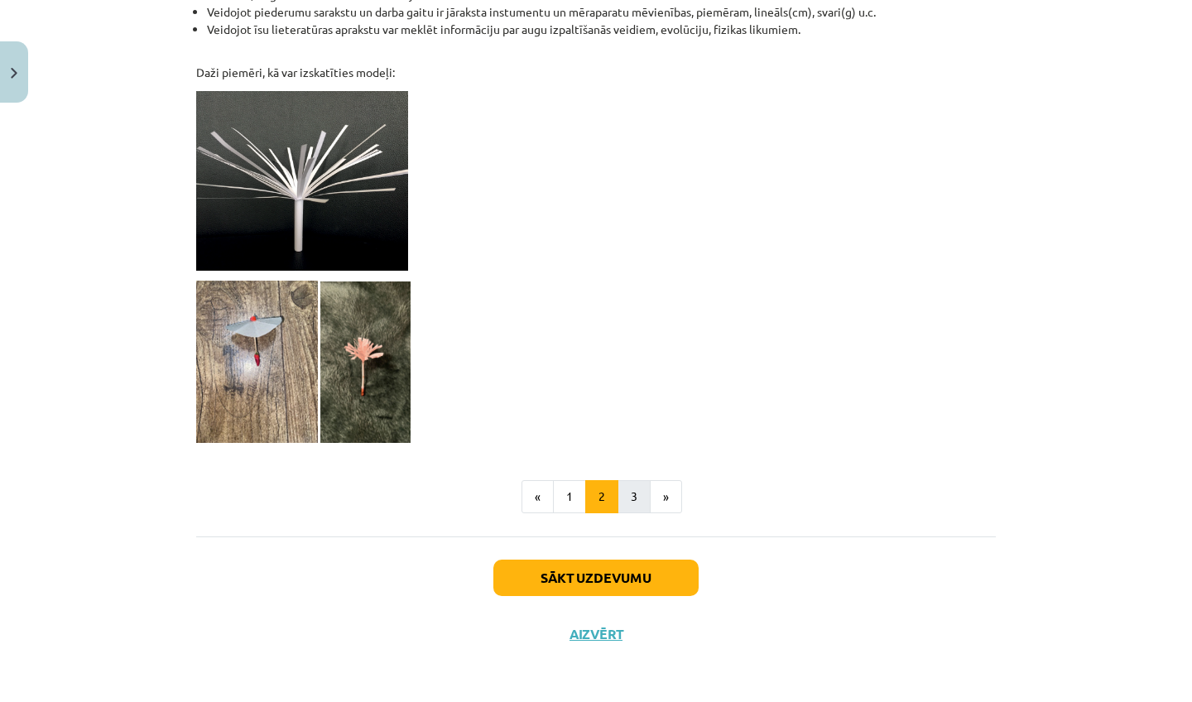
click at [629, 494] on button "3" at bounding box center [633, 496] width 33 height 33
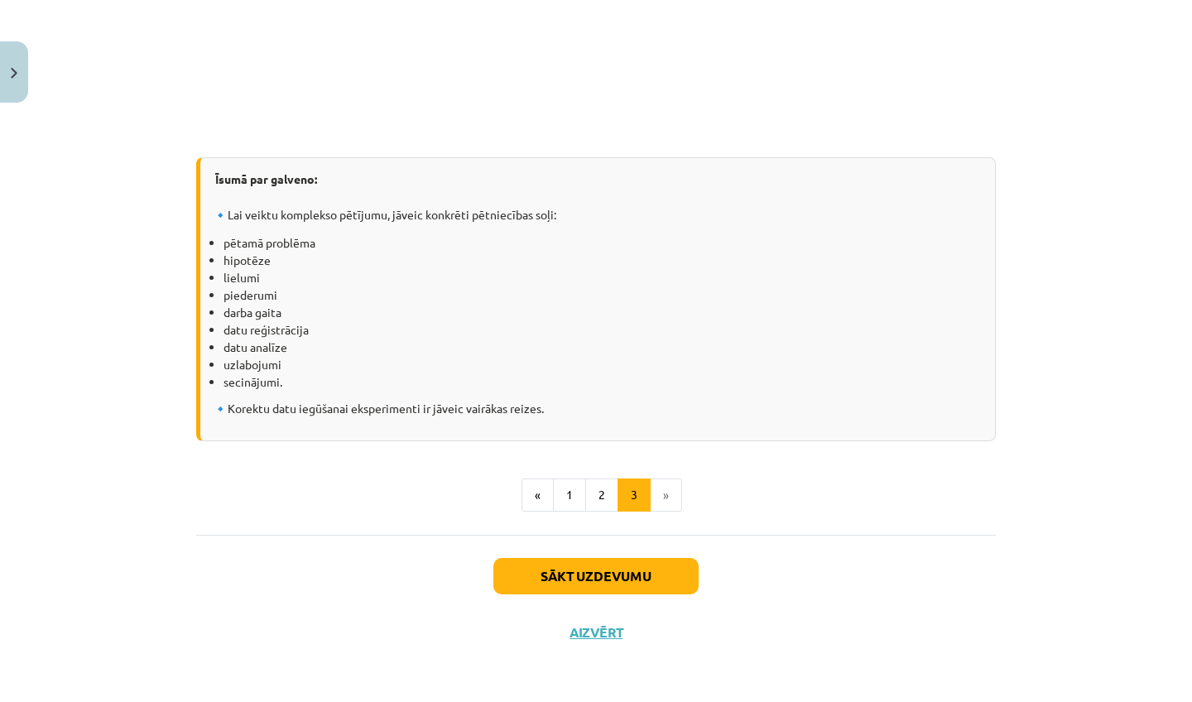
scroll to position [2186, 0]
click at [580, 573] on button "Sākt uzdevumu" at bounding box center [595, 576] width 205 height 36
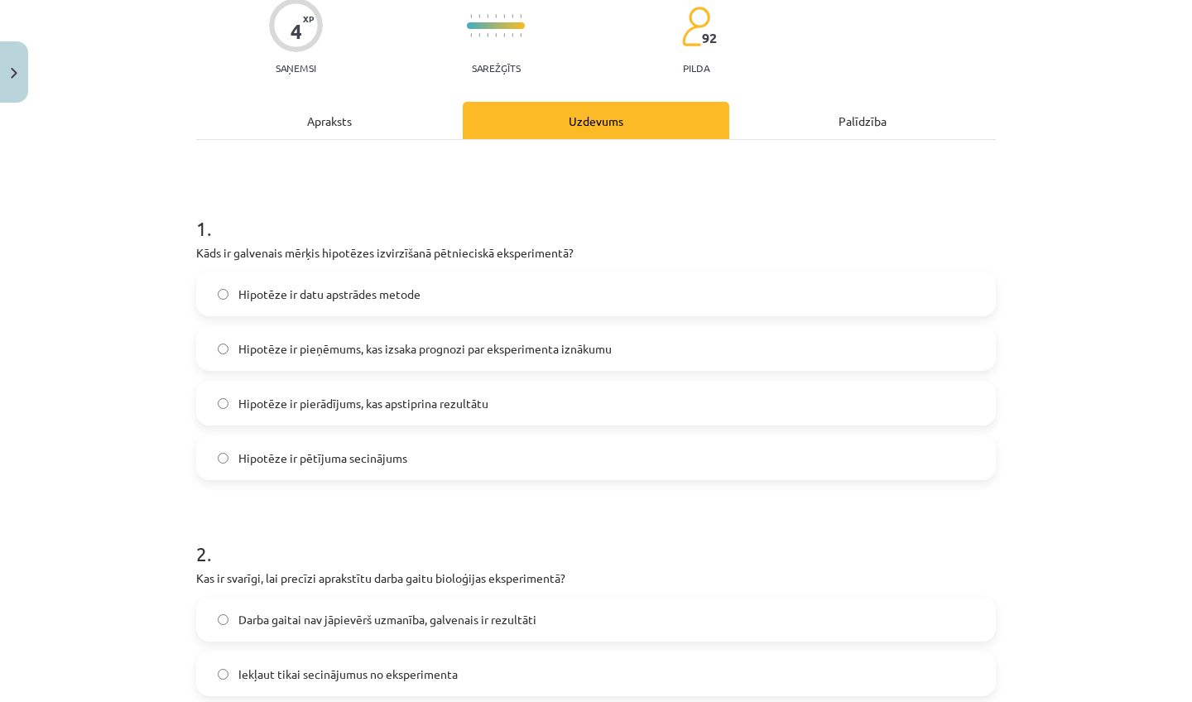
scroll to position [143, 0]
click at [395, 116] on div "Apraksts" at bounding box center [329, 118] width 266 height 37
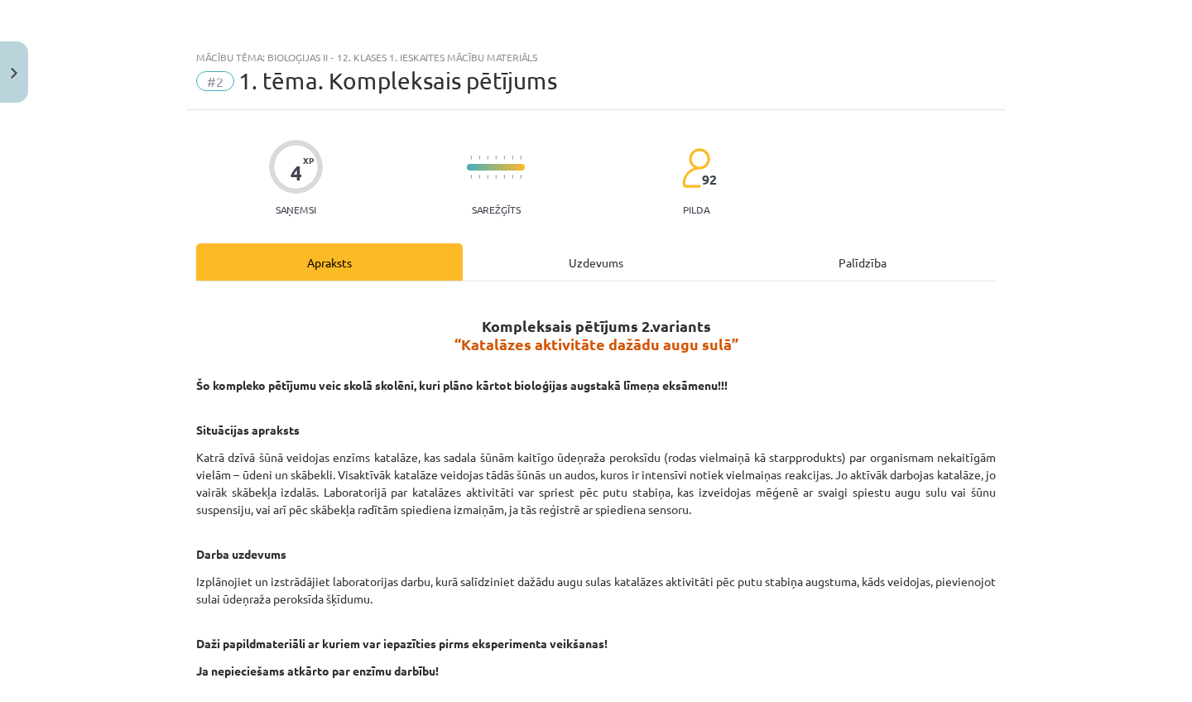
scroll to position [0, 0]
click at [611, 263] on div "Uzdevums" at bounding box center [596, 261] width 266 height 37
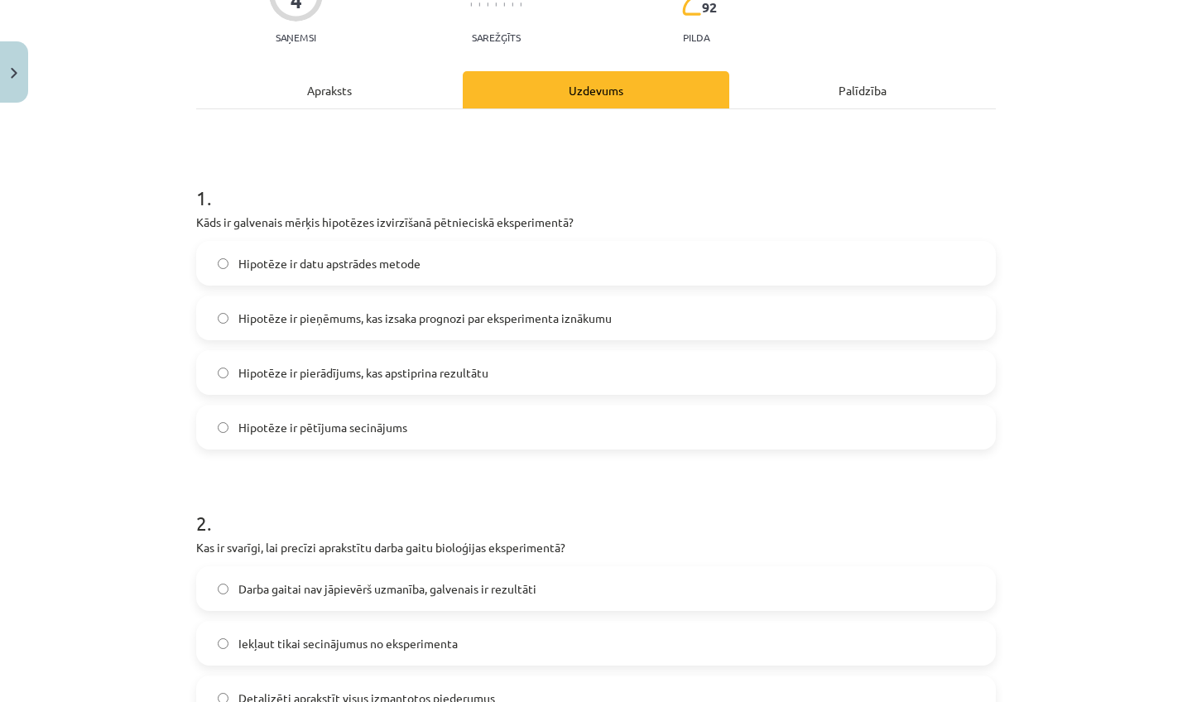
scroll to position [173, 0]
click at [595, 319] on span "Hipotēze ir pieņēmums, kas izsaka prognozi par eksperimenta iznākumu" at bounding box center [424, 317] width 373 height 17
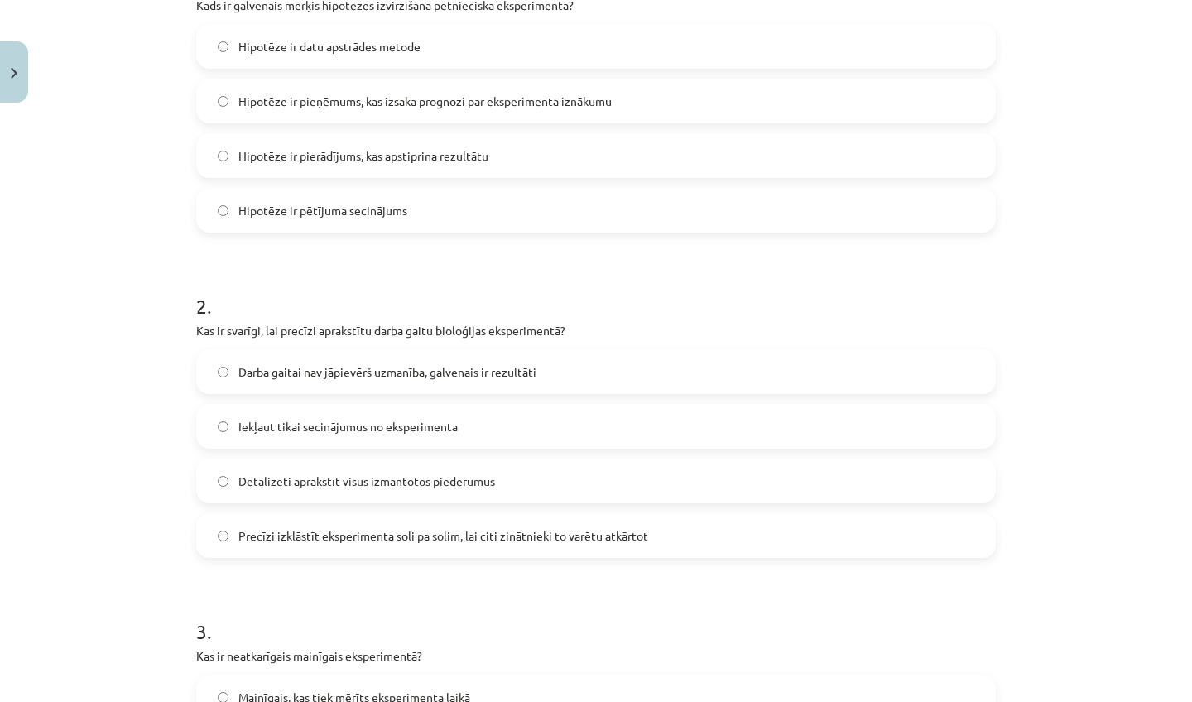
scroll to position [391, 0]
click at [668, 537] on label "Precīzi izklāstīt eksperimenta soli pa solim, lai citi zinātnieki to varētu atk…" at bounding box center [596, 533] width 796 height 41
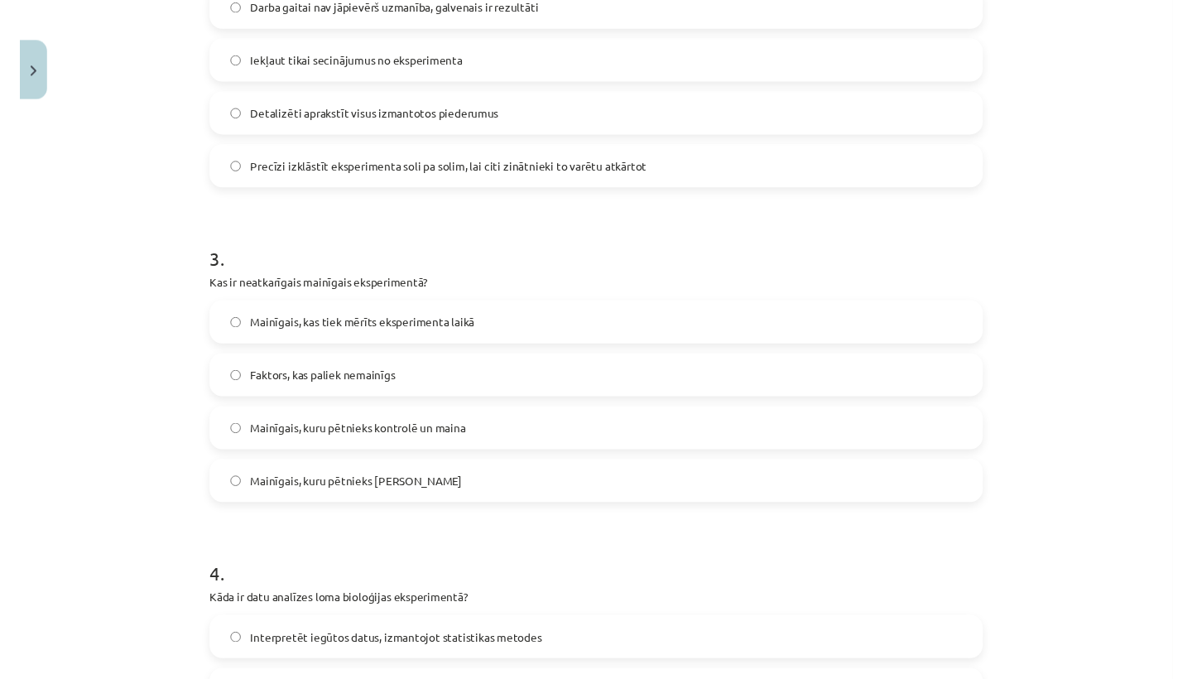
scroll to position [759, 0]
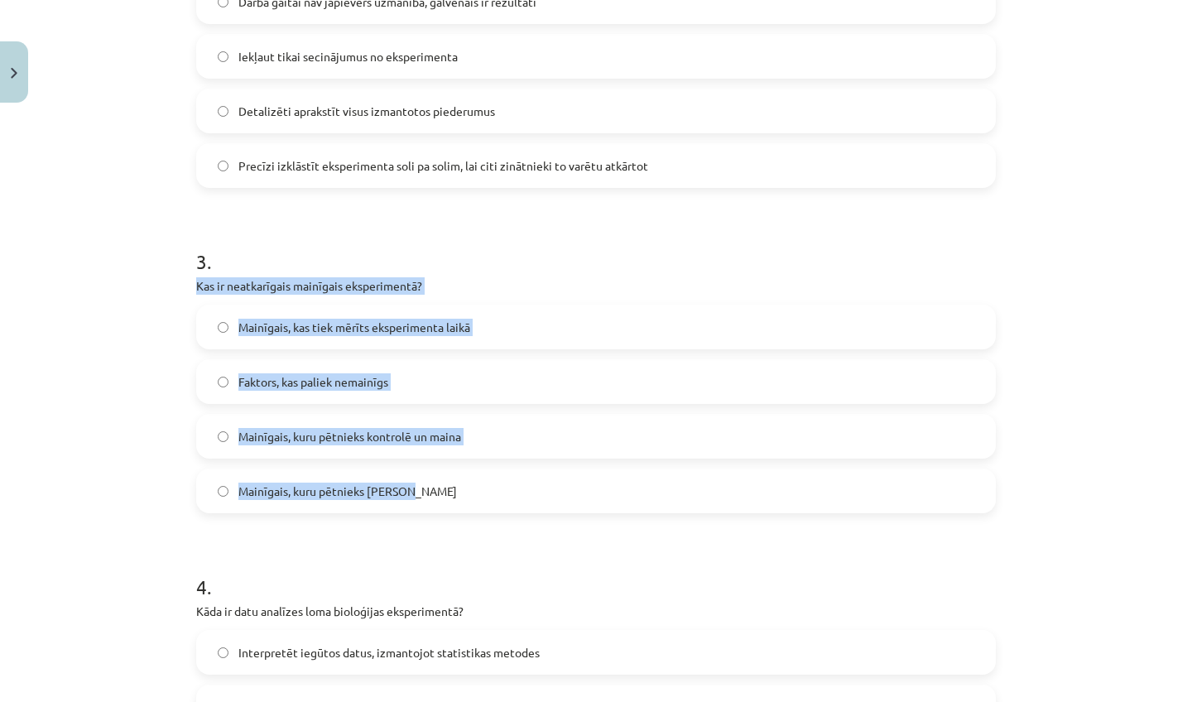
drag, startPoint x: 193, startPoint y: 285, endPoint x: 435, endPoint y: 488, distance: 316.0
click at [437, 490] on div "4 XP Saņemsi Sarežģīts 92 pilda Apraksts Uzdevums Palīdzība 1 . Kāds ir galvena…" at bounding box center [595, 170] width 819 height 1638
copy div "Kas ir neatkarīgais mainīgais eksperimentā? Mainīgais, kas tiek mērīts eksperim…"
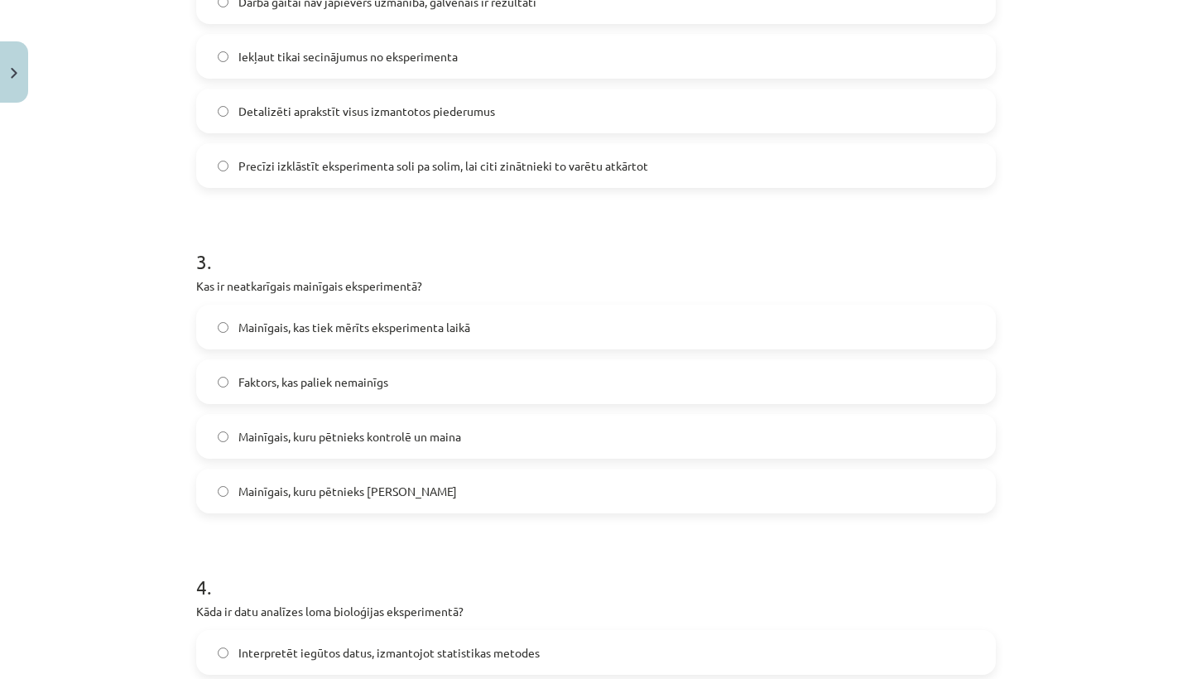
click at [556, 523] on form "1 . Kāds ir galvenais mērķis hipotēzes izvirzīšanā pētnieciskā eksperimentā? Hi…" at bounding box center [595, 205] width 799 height 1268
click at [542, 434] on label "Mainīgais, kuru pētnieks kontrolē un maina" at bounding box center [596, 435] width 796 height 41
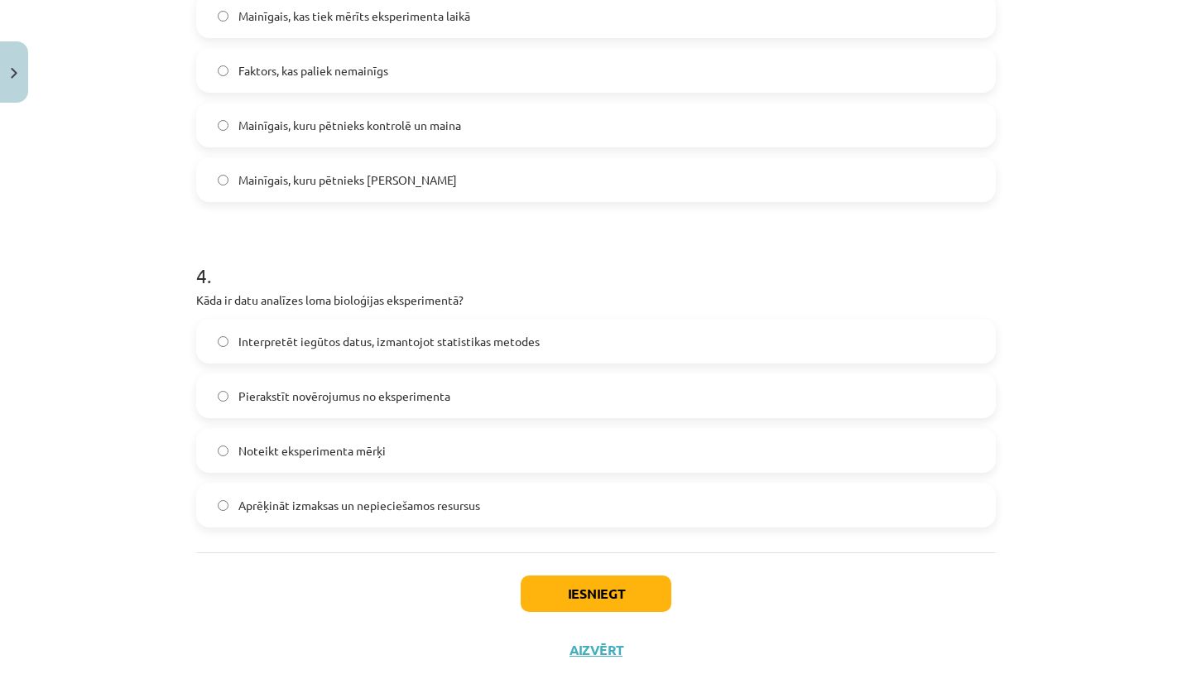
scroll to position [1069, 0]
click at [552, 394] on label "Pierakstīt novērojumus no eksperimenta" at bounding box center [596, 396] width 796 height 41
click at [591, 594] on button "Iesniegt" at bounding box center [595, 594] width 151 height 36
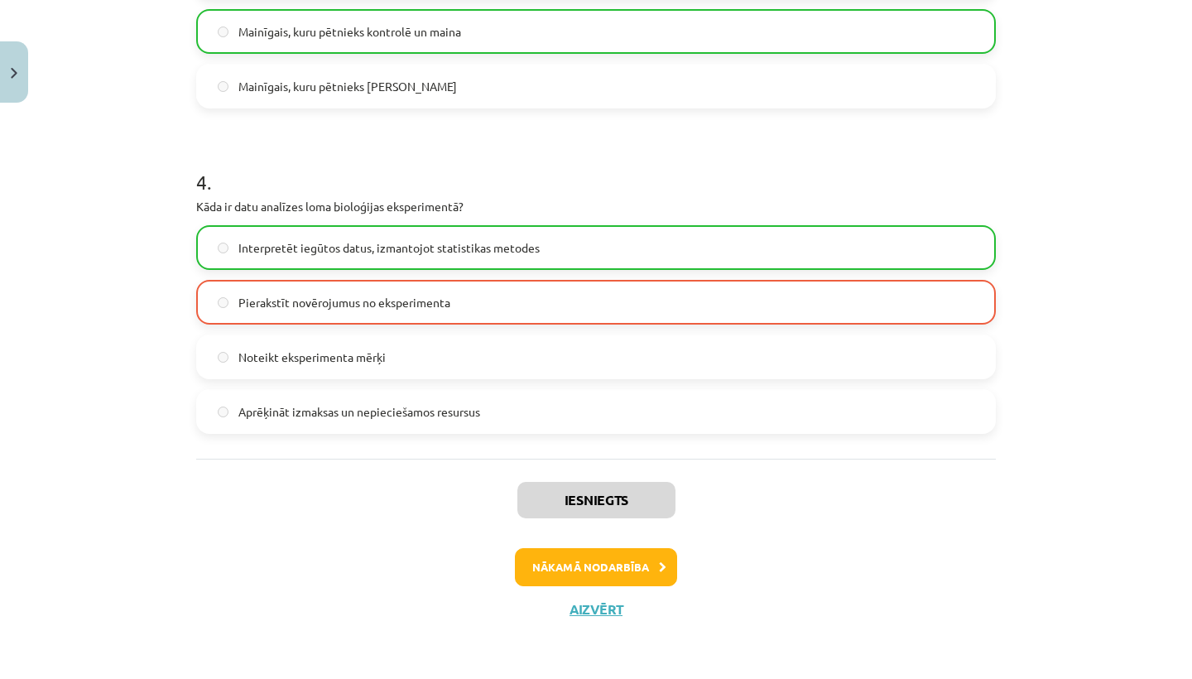
click at [626, 575] on button "Nākamā nodarbība" at bounding box center [596, 567] width 162 height 38
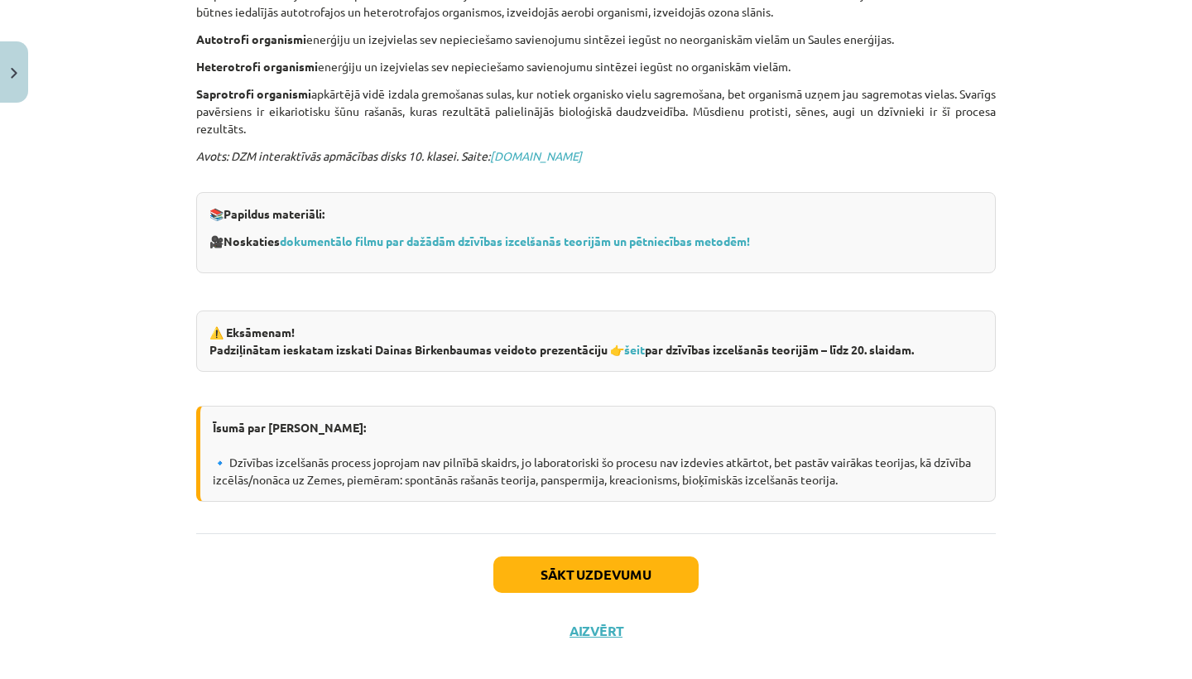
scroll to position [994, 0]
click at [598, 617] on div "Sākt uzdevumu Aizvērt" at bounding box center [595, 592] width 799 height 116
click at [597, 623] on button "Aizvērt" at bounding box center [595, 631] width 63 height 17
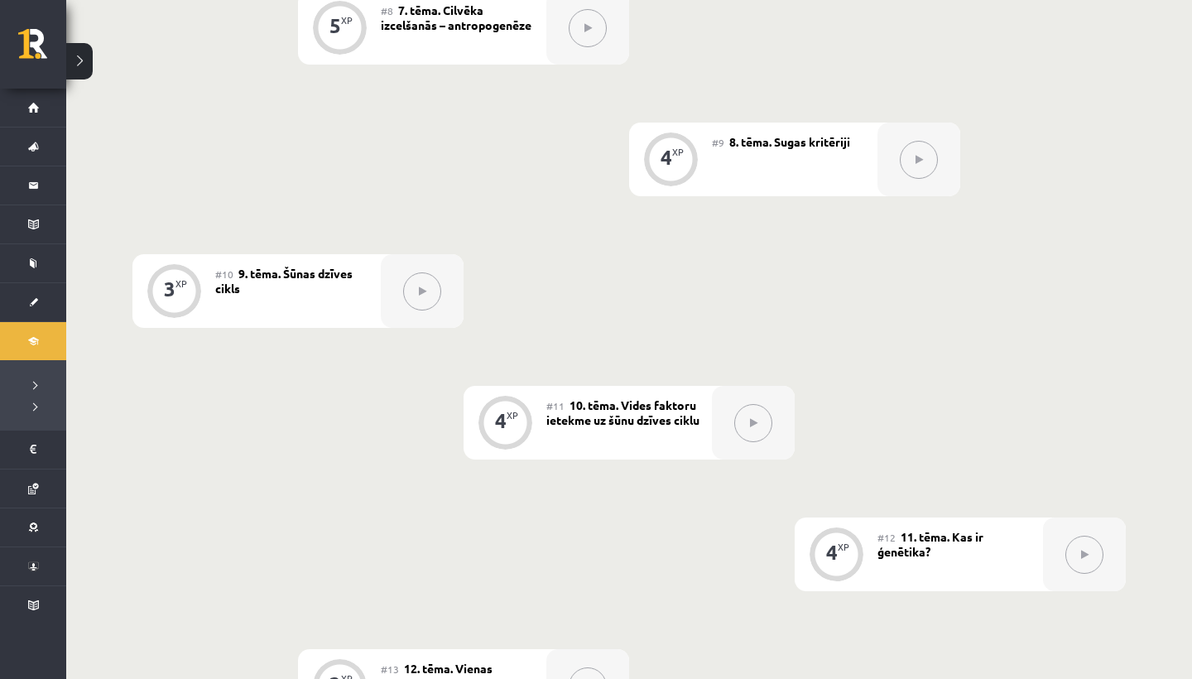
scroll to position [1377, 0]
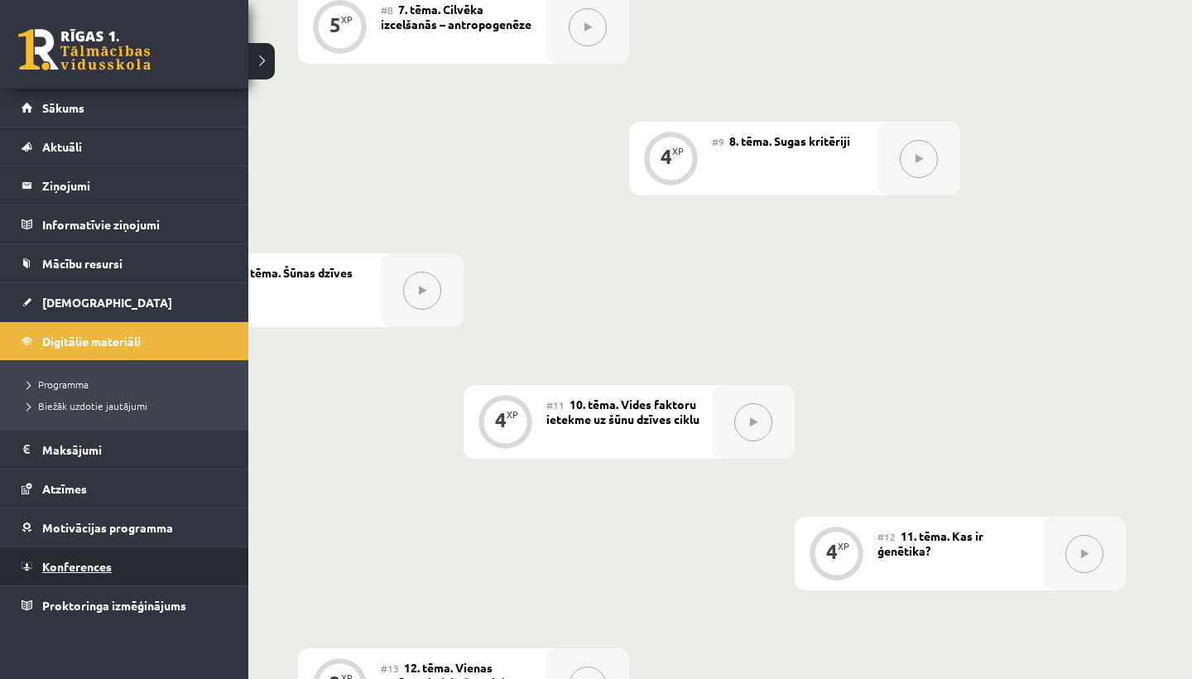
click at [97, 561] on span "Konferences" at bounding box center [77, 566] width 70 height 15
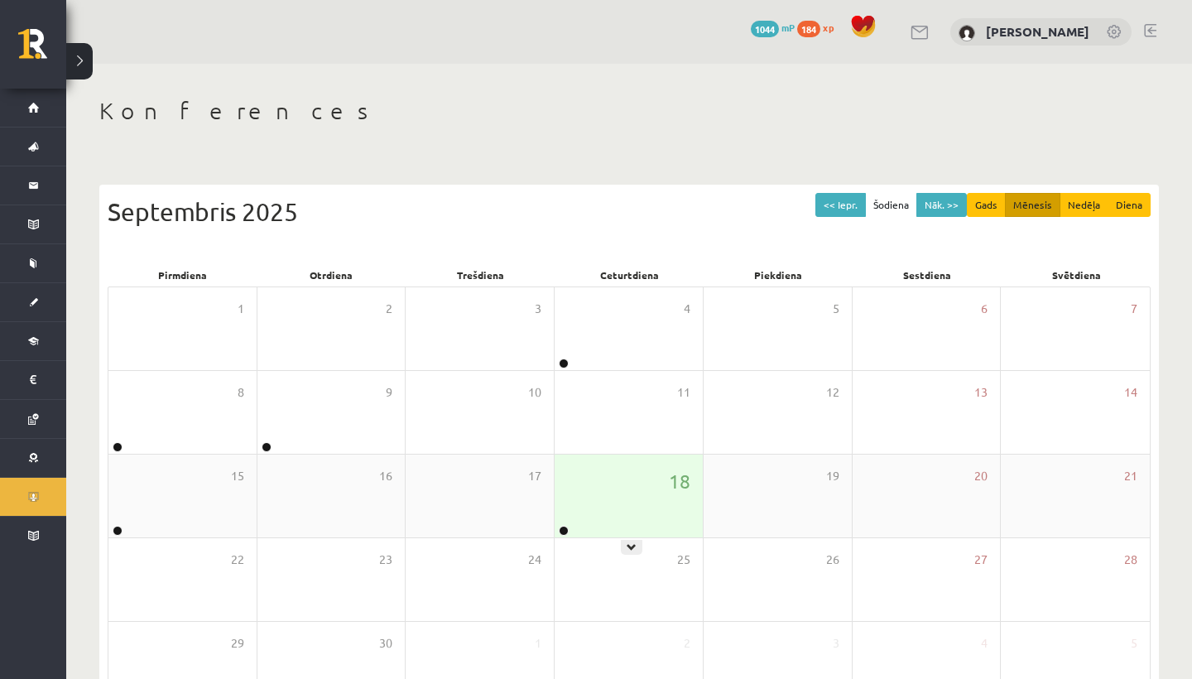
click at [559, 506] on div "18" at bounding box center [628, 495] width 148 height 83
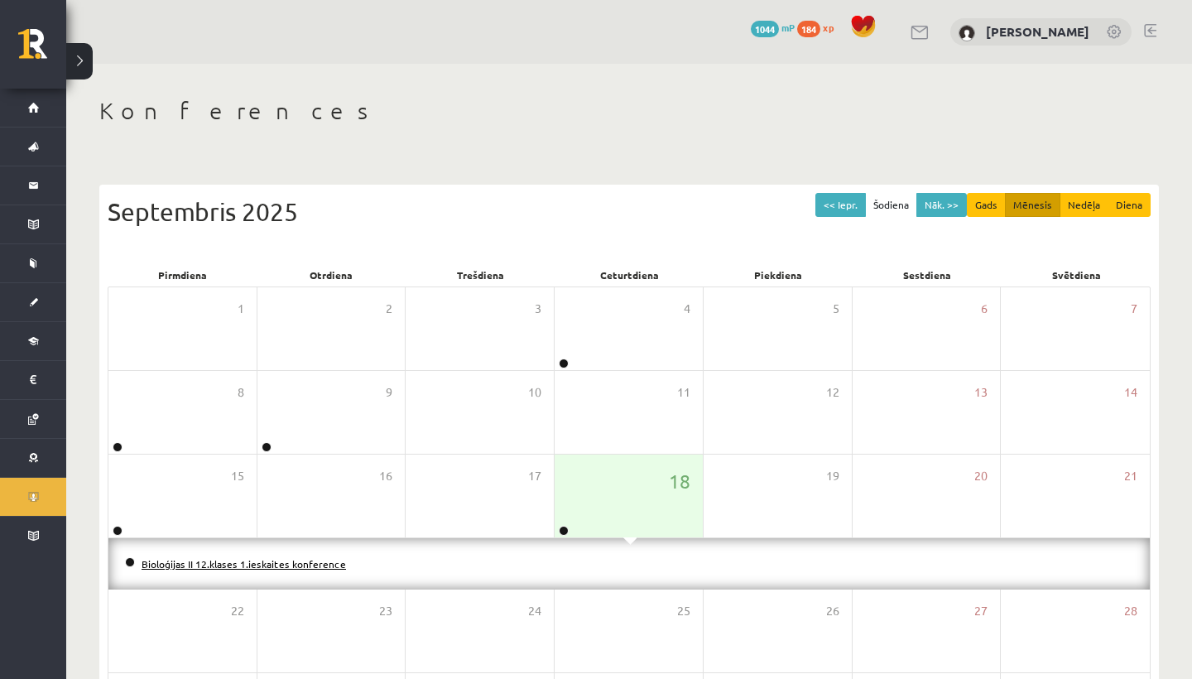
click at [239, 564] on link "Bioloģijas II 12.klases 1.ieskaites konference" at bounding box center [244, 563] width 204 height 13
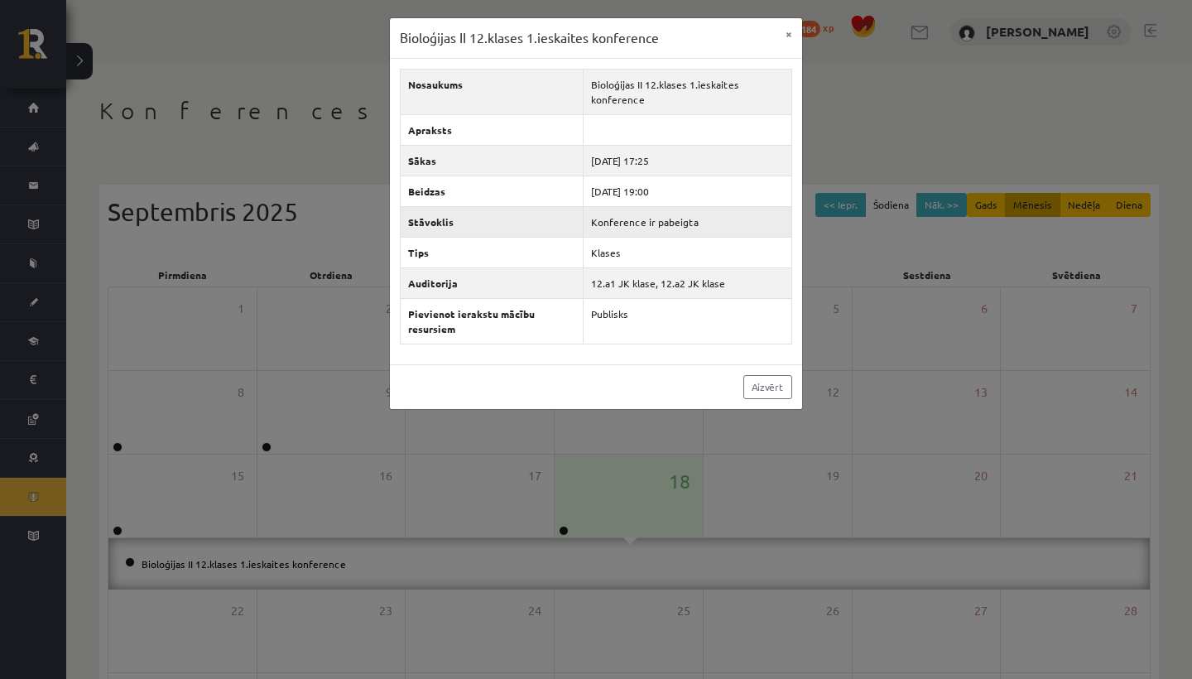
click at [636, 223] on td "Konference ir pabeigta" at bounding box center [687, 221] width 209 height 31
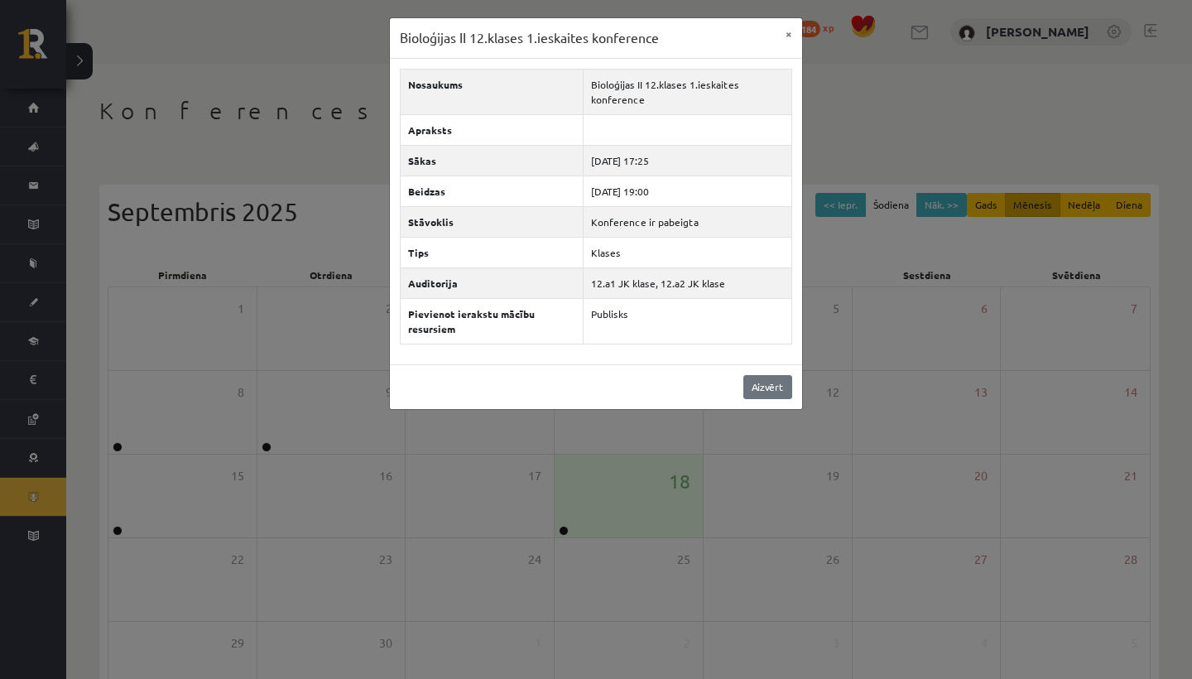
click at [758, 382] on link "Aizvērt" at bounding box center [767, 387] width 49 height 24
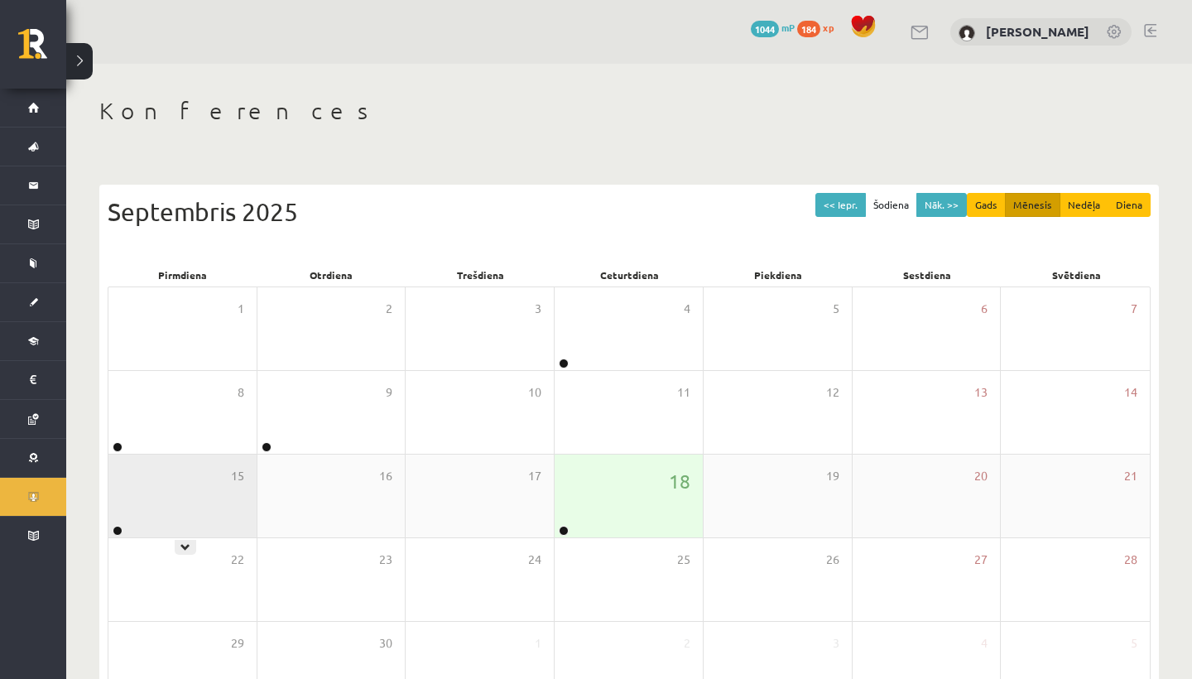
click at [204, 474] on div "15" at bounding box center [182, 495] width 148 height 83
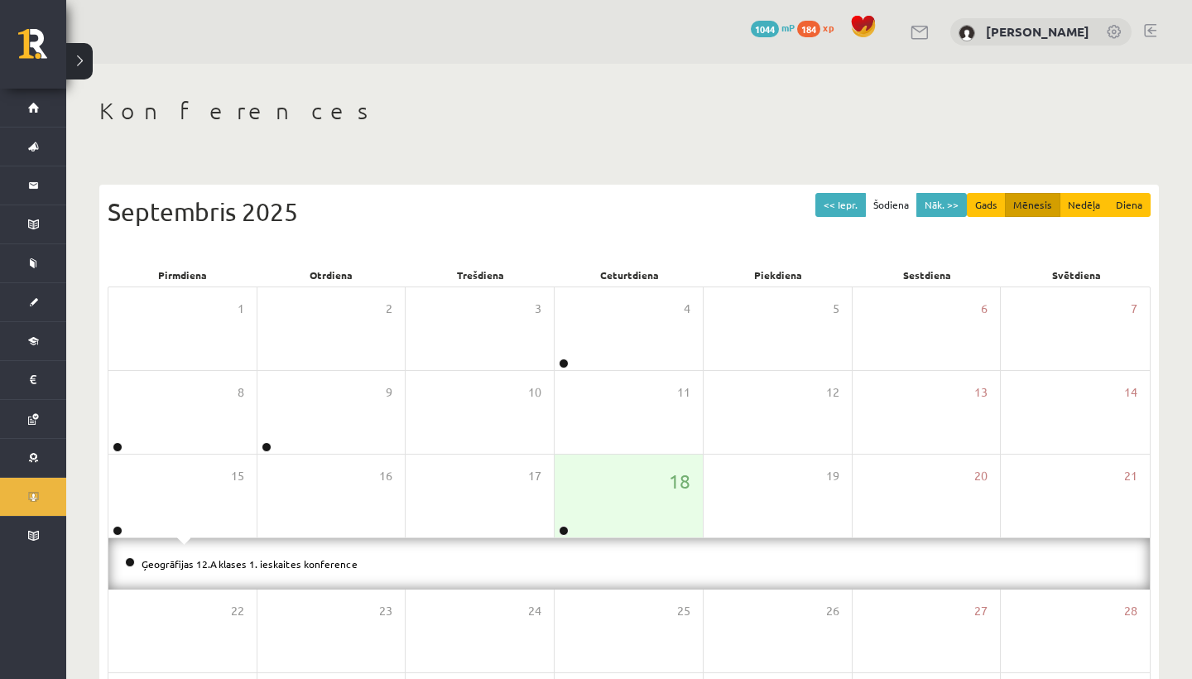
click at [269, 571] on li "Ģeogrāfijas 12.A klases 1. ieskaites konference" at bounding box center [629, 563] width 1008 height 18
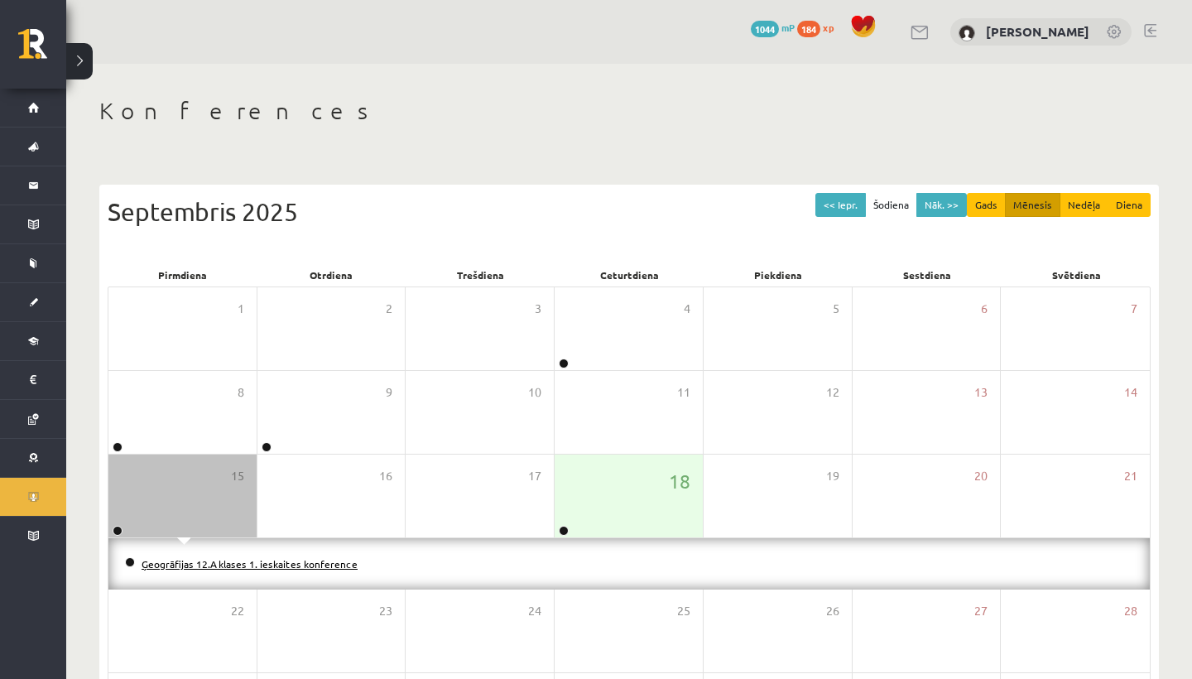
click at [270, 565] on link "Ģeogrāfijas 12.A klases 1. ieskaites konference" at bounding box center [250, 563] width 216 height 13
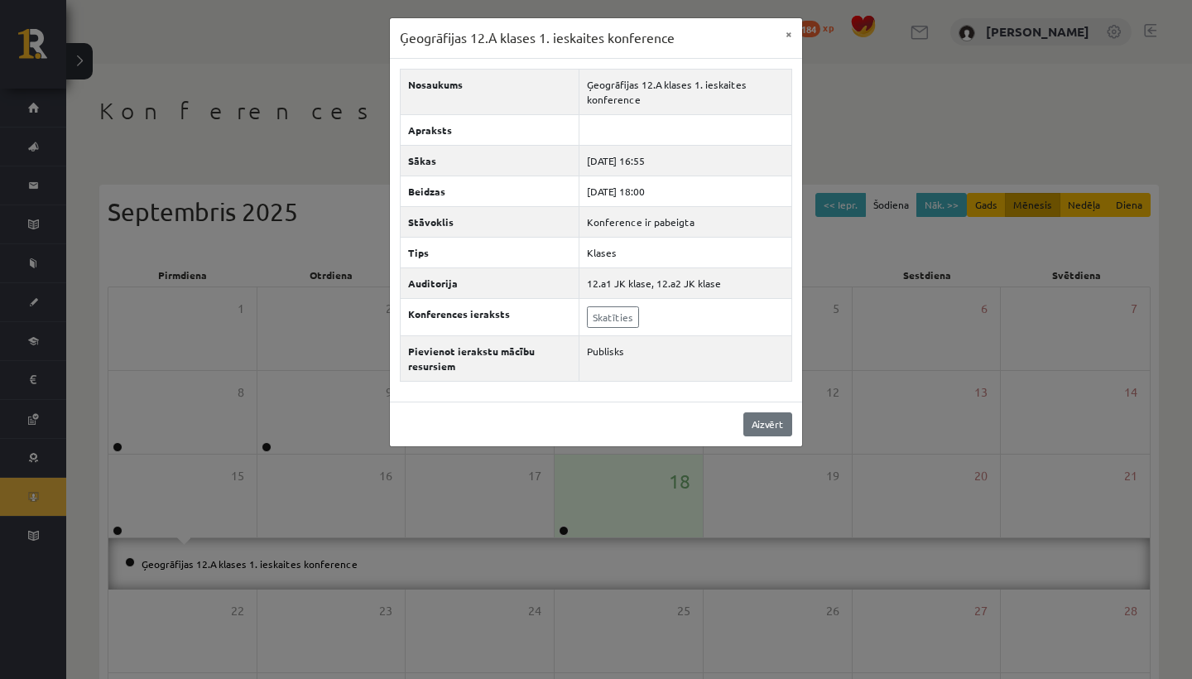
click at [770, 420] on link "Aizvērt" at bounding box center [767, 424] width 49 height 24
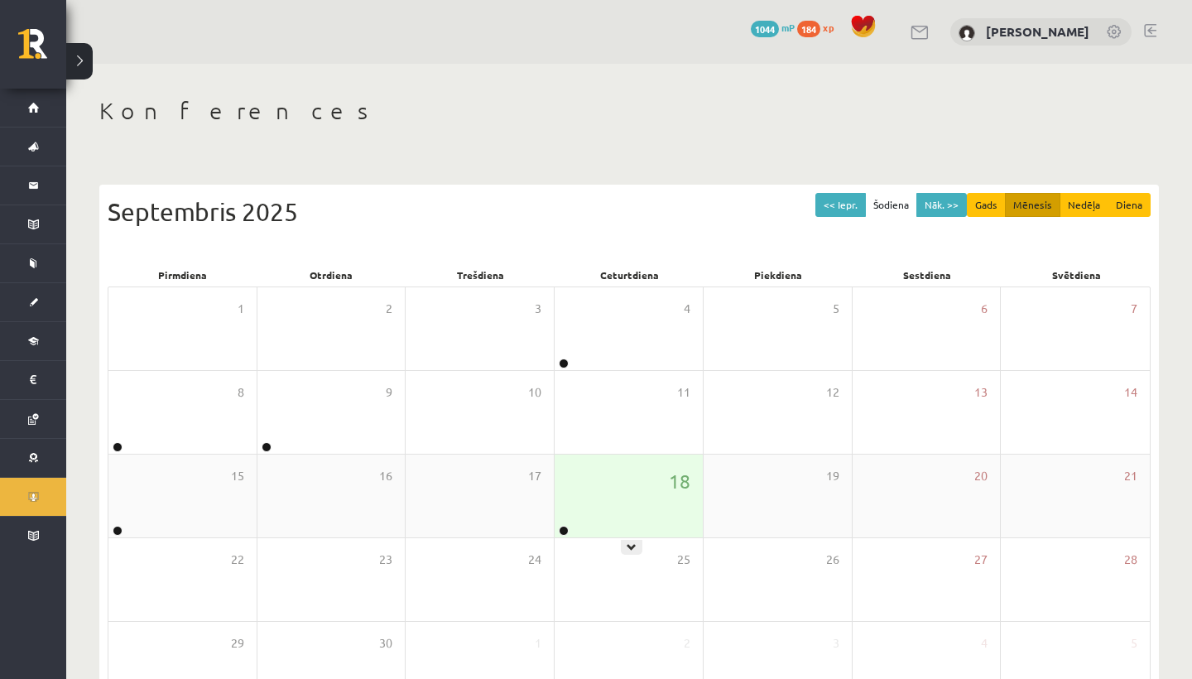
click at [652, 478] on div "18" at bounding box center [628, 495] width 148 height 83
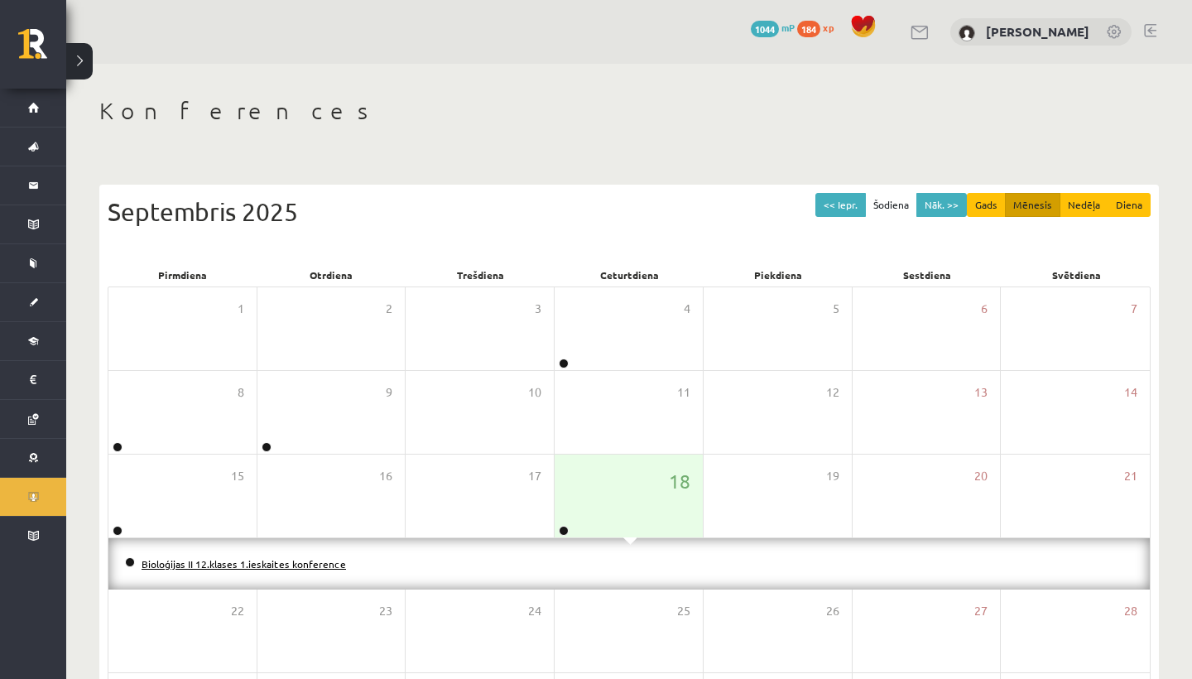
click at [326, 560] on link "Bioloģijas II 12.klases 1.ieskaites konference" at bounding box center [244, 563] width 204 height 13
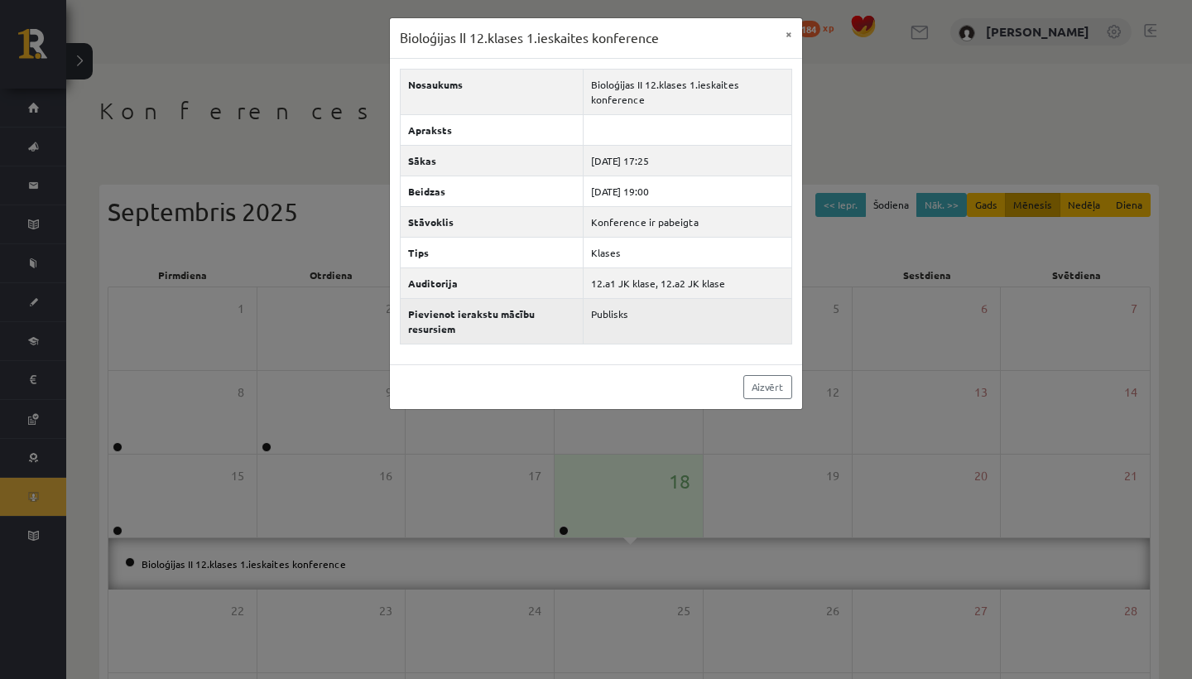
click at [624, 318] on td "Publisks" at bounding box center [687, 321] width 209 height 46
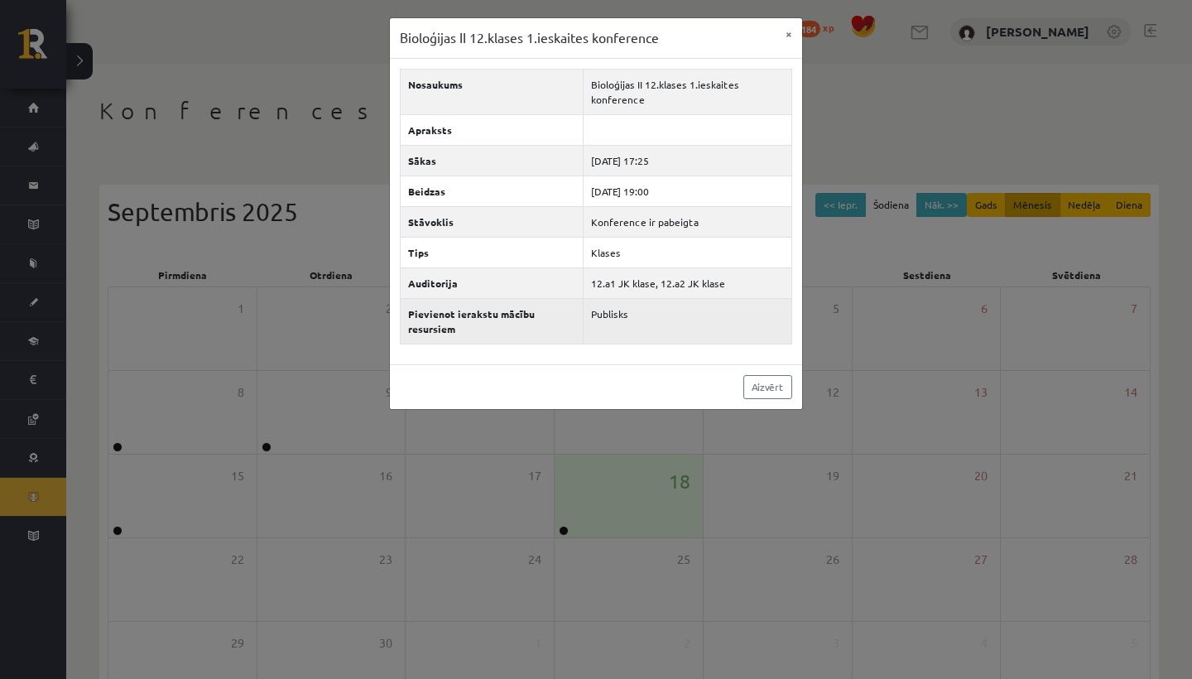
click at [623, 318] on td "Publisks" at bounding box center [687, 321] width 209 height 46
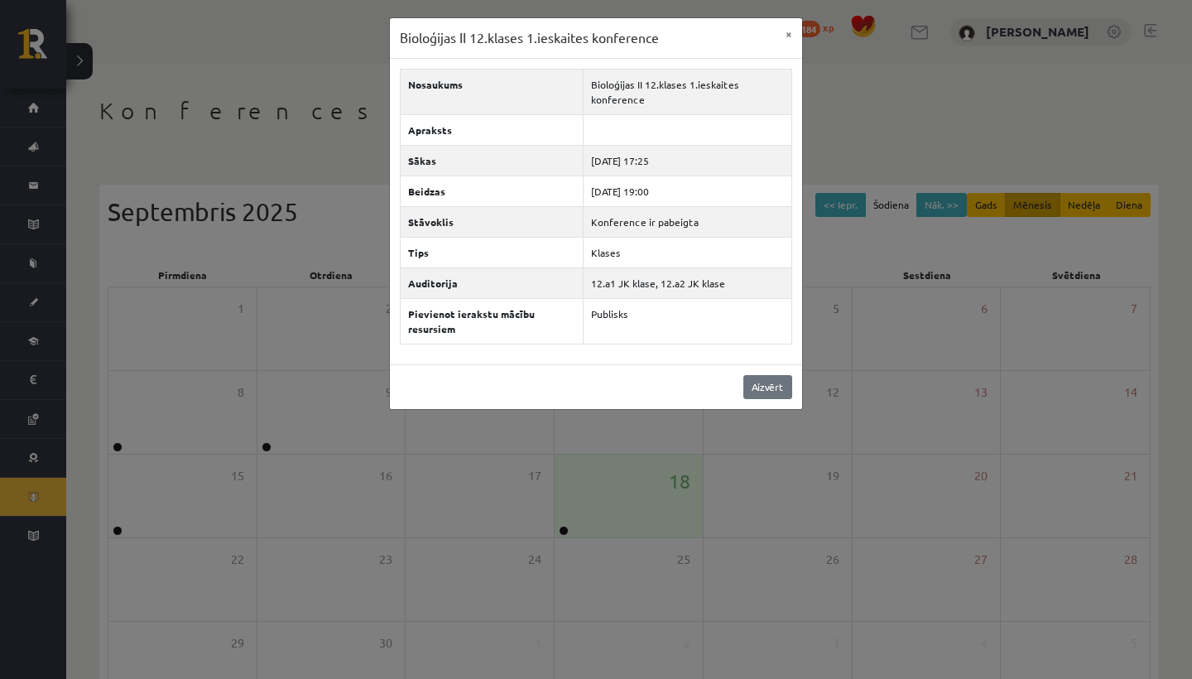
click at [758, 379] on link "Aizvērt" at bounding box center [767, 387] width 49 height 24
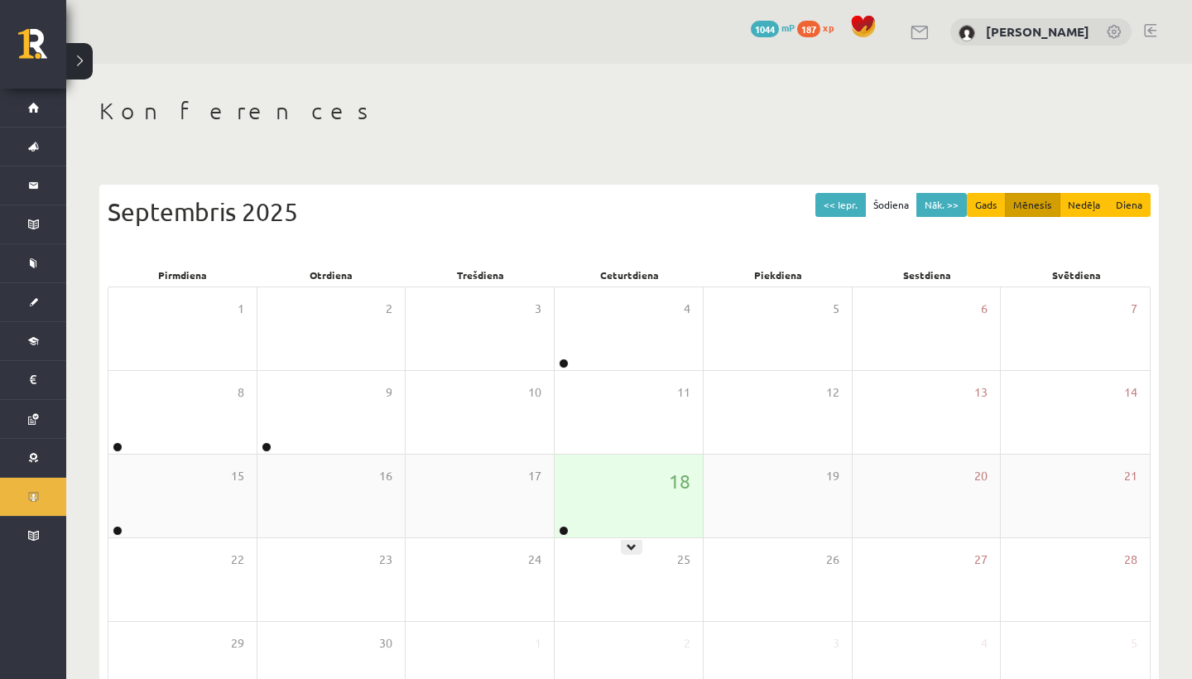
click at [605, 460] on div "18" at bounding box center [628, 495] width 148 height 83
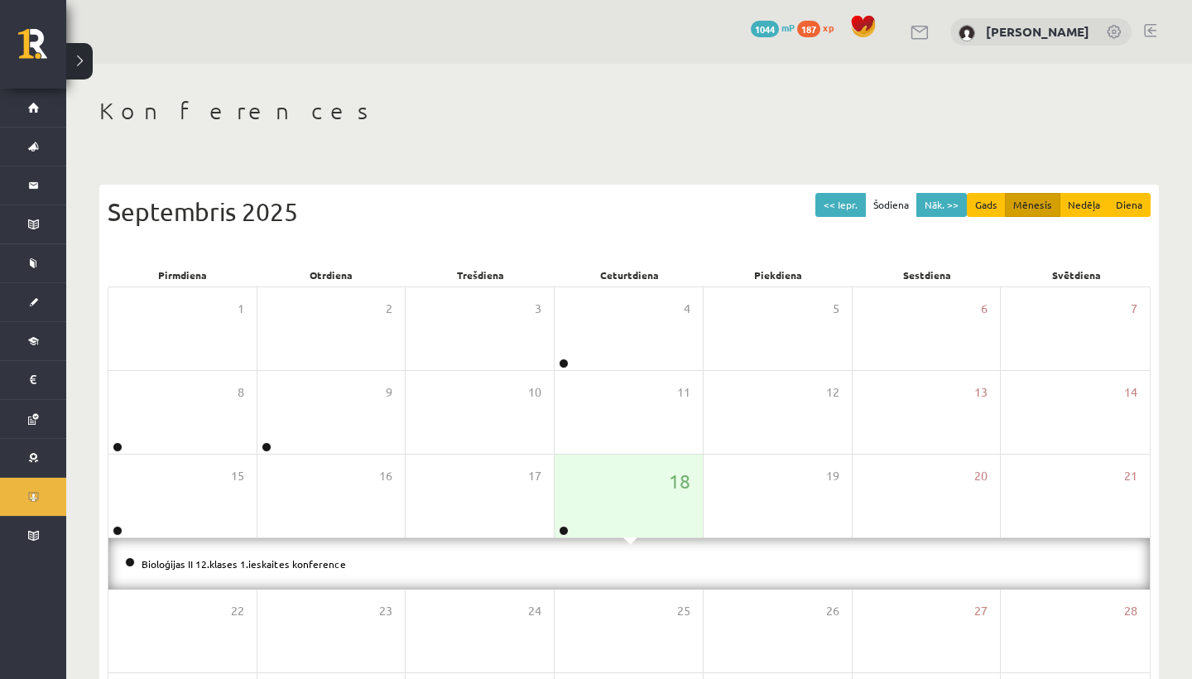
click at [273, 568] on li "Bioloģijas II 12.klases 1.ieskaites konference" at bounding box center [629, 563] width 1008 height 18
click at [279, 564] on link "Bioloģijas II 12.klases 1.ieskaites konference" at bounding box center [244, 563] width 204 height 13
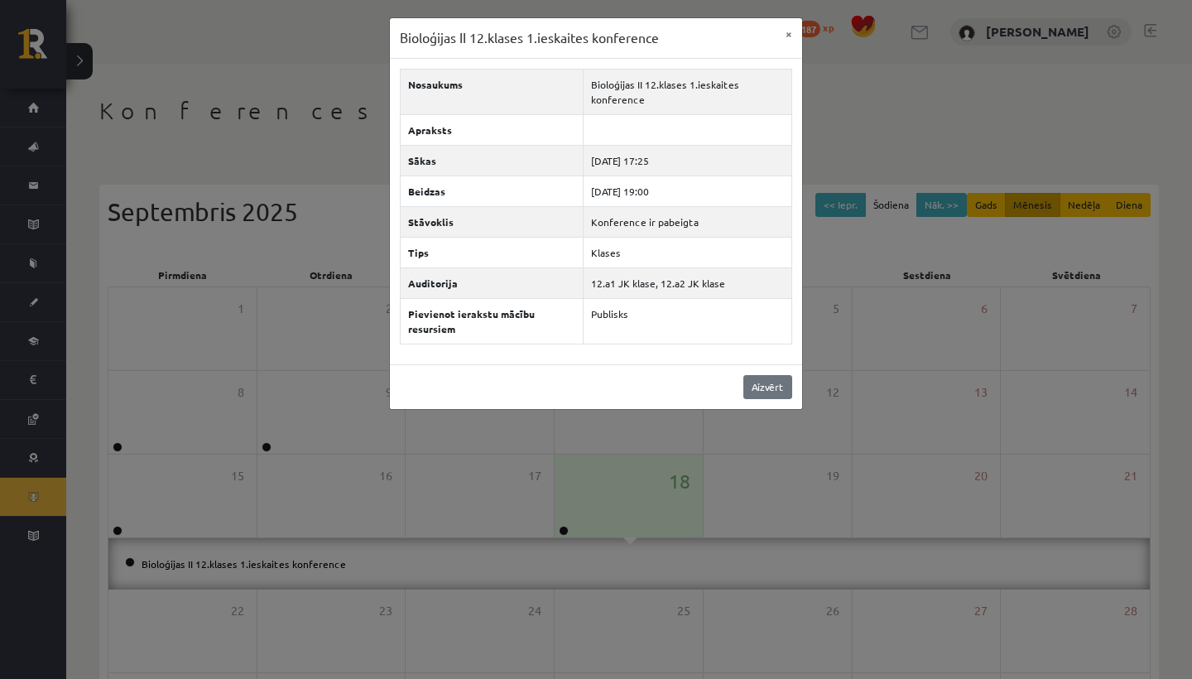
click at [755, 393] on link "Aizvērt" at bounding box center [767, 387] width 49 height 24
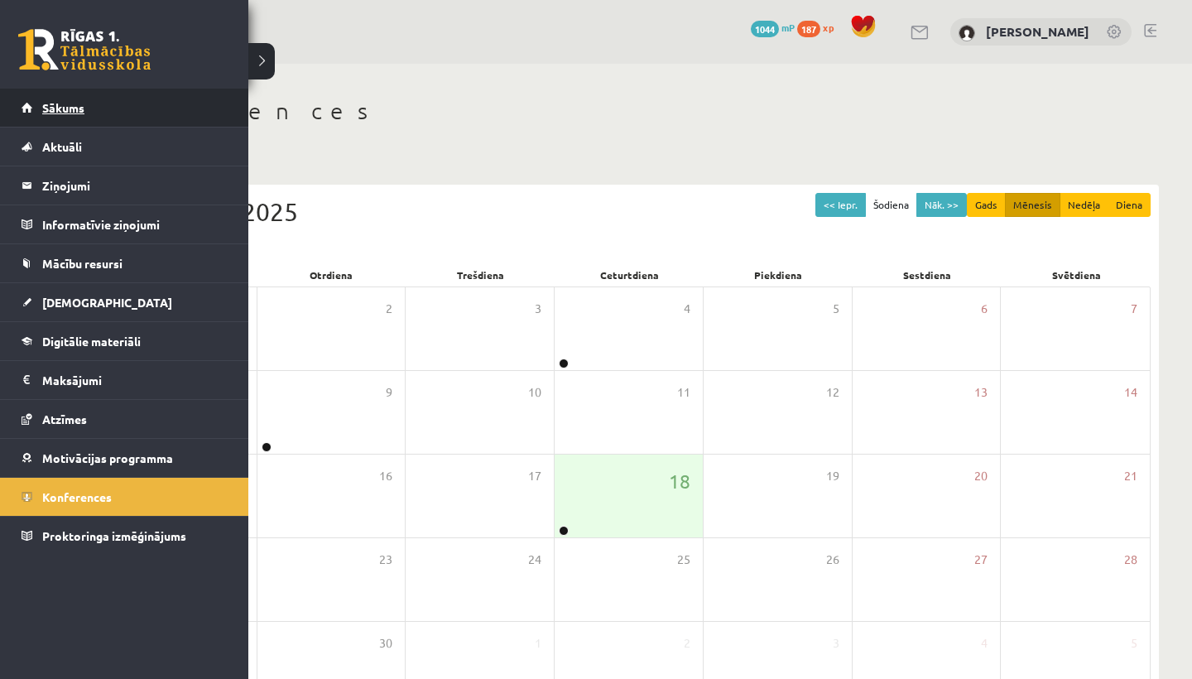
click at [55, 112] on span "Sākums" at bounding box center [63, 107] width 42 height 15
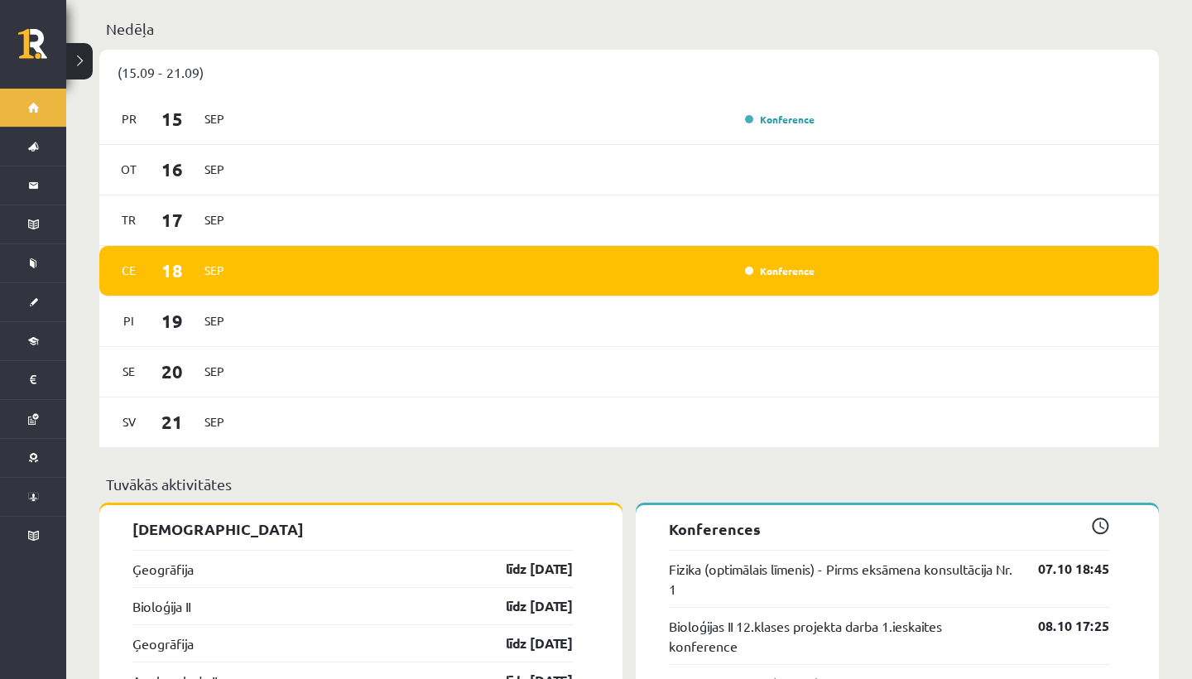
scroll to position [1052, 0]
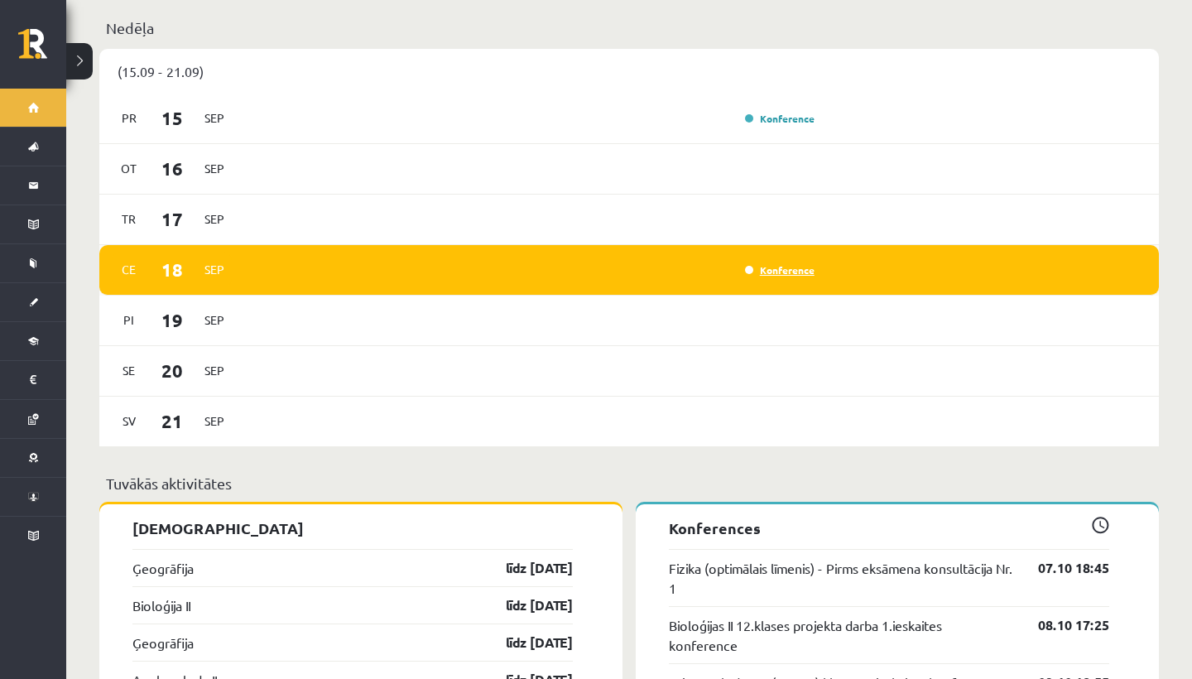
click at [765, 263] on link "Konference" at bounding box center [780, 269] width 70 height 13
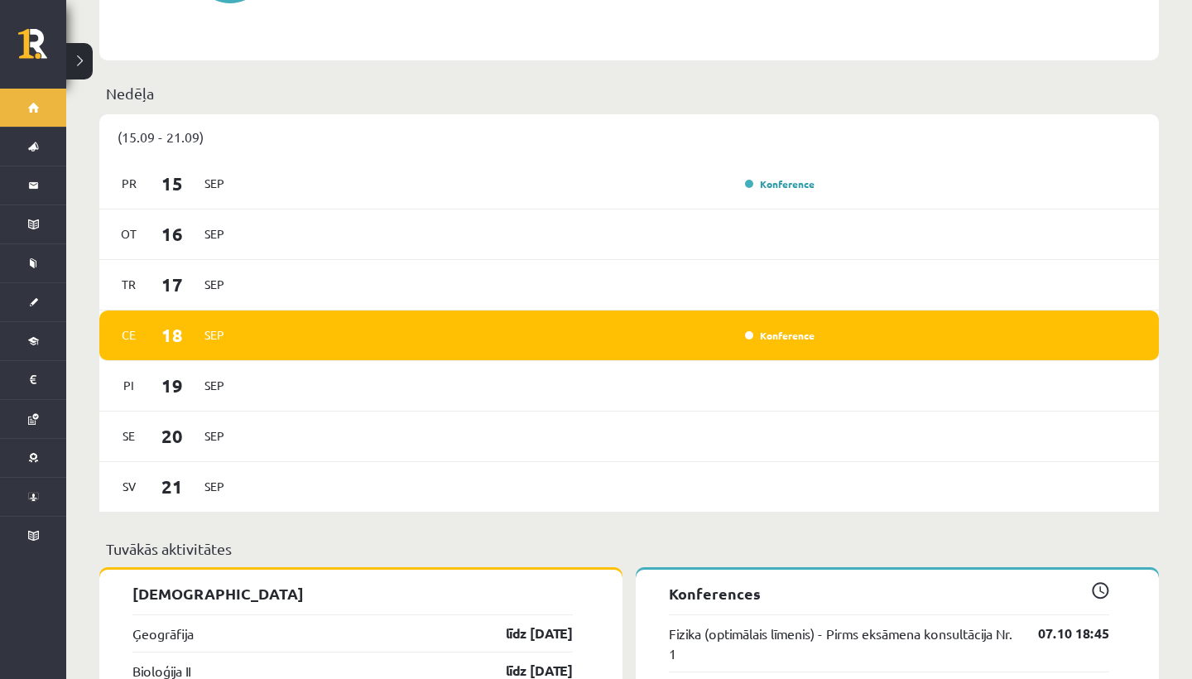
scroll to position [974, 0]
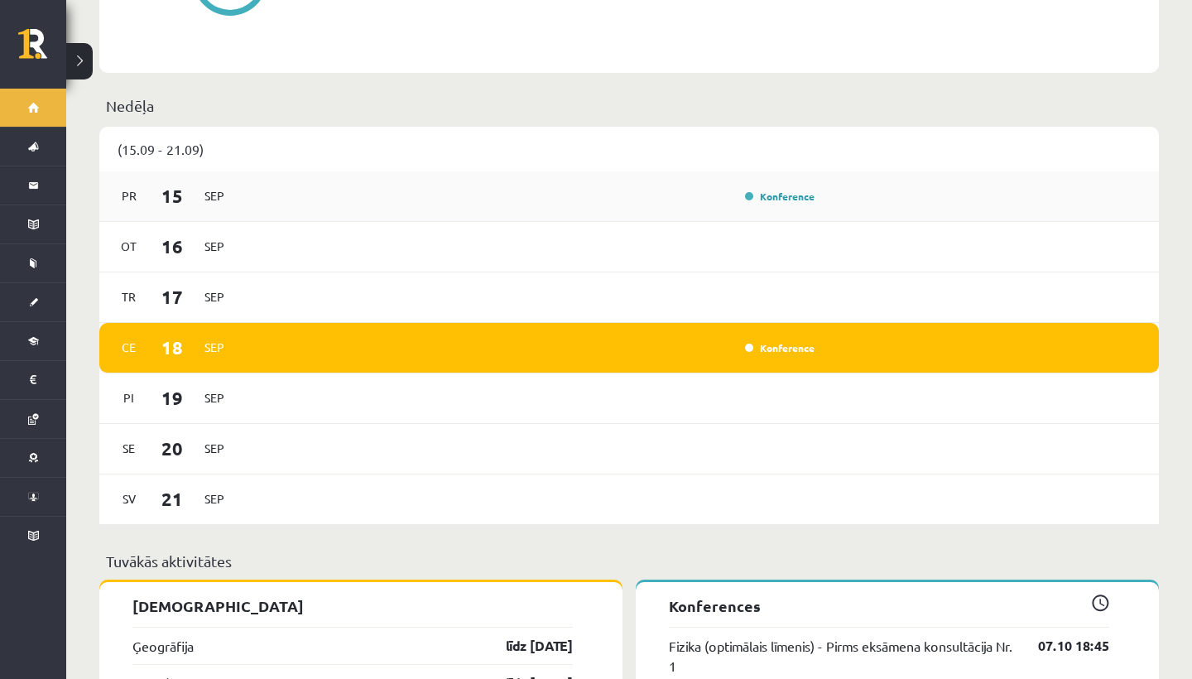
click at [557, 187] on div "Konference" at bounding box center [532, 196] width 576 height 18
click at [778, 341] on link "Konference" at bounding box center [780, 347] width 70 height 13
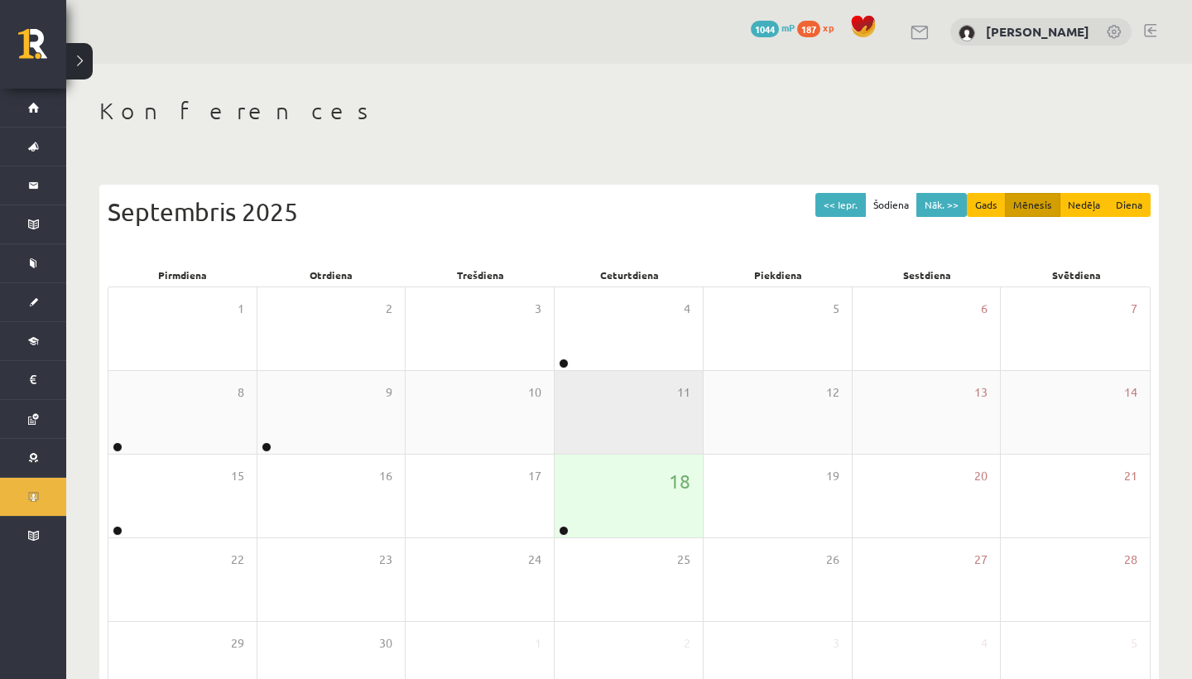
click at [671, 441] on div "11" at bounding box center [628, 412] width 148 height 83
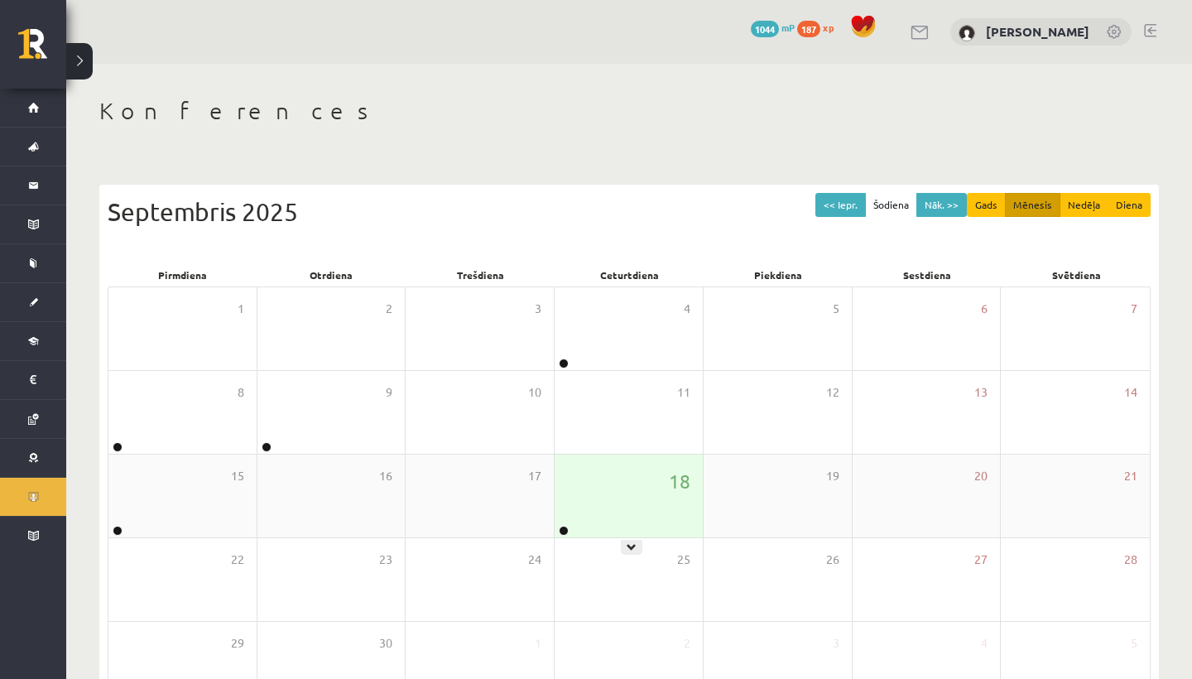
click at [667, 462] on div "18" at bounding box center [628, 495] width 148 height 83
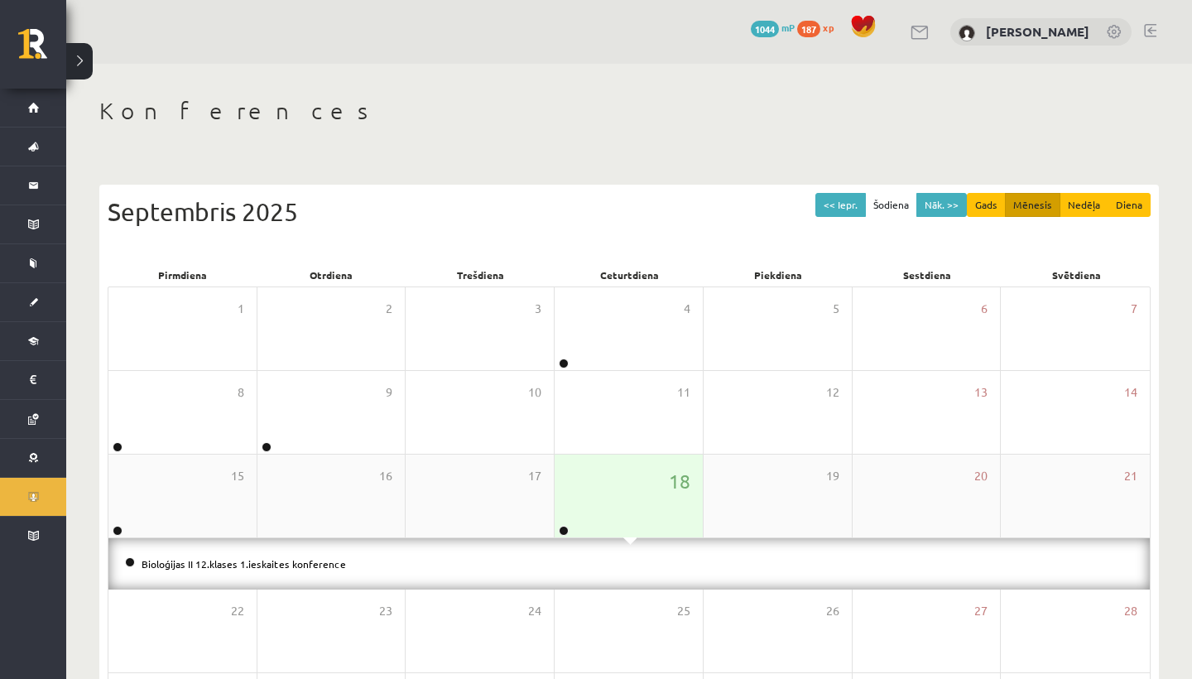
click at [667, 462] on div "18" at bounding box center [628, 495] width 148 height 83
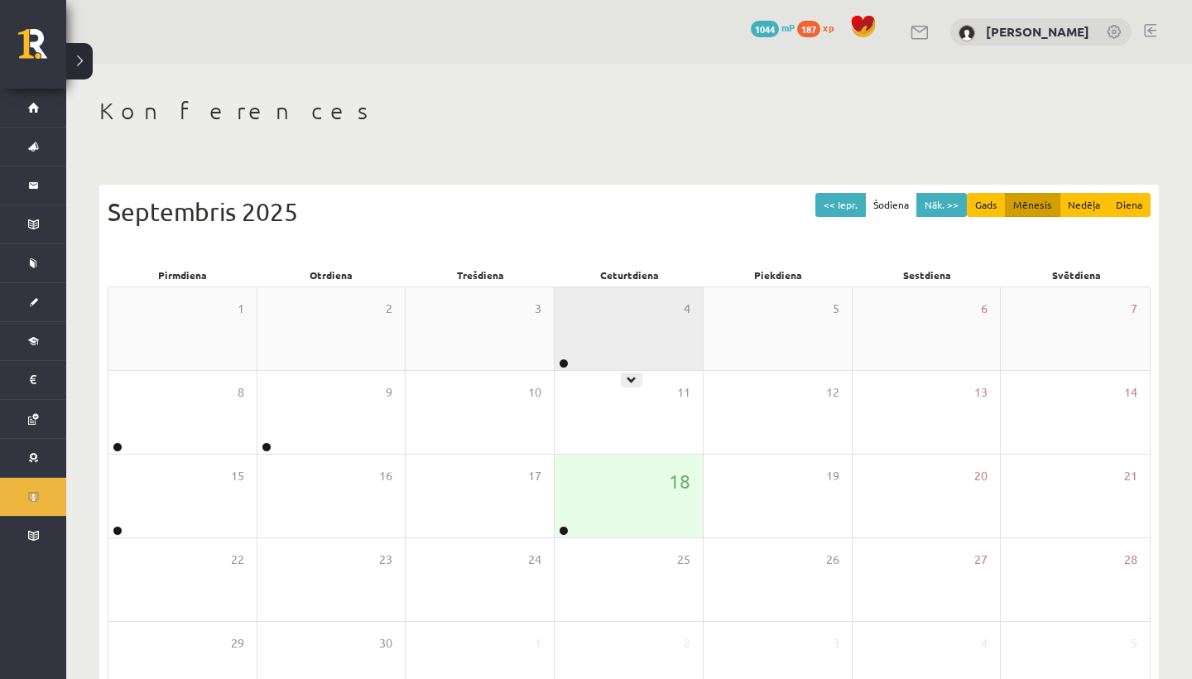
click at [611, 323] on div "4" at bounding box center [628, 328] width 148 height 83
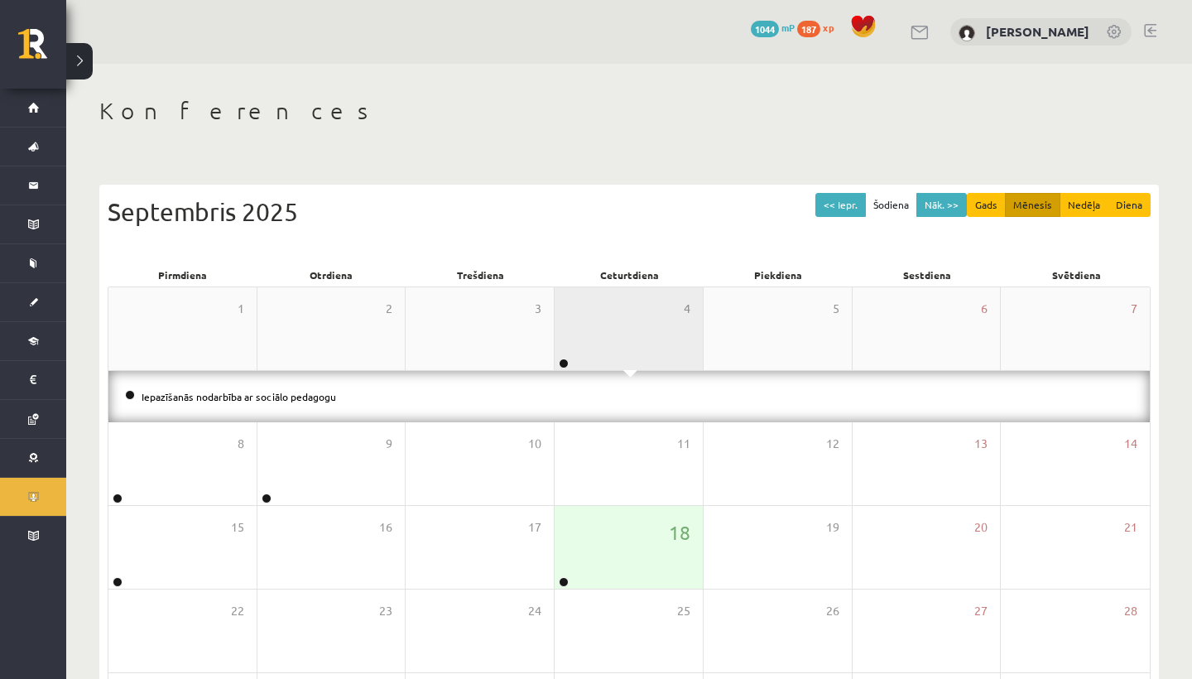
click at [610, 323] on div "4" at bounding box center [628, 328] width 148 height 83
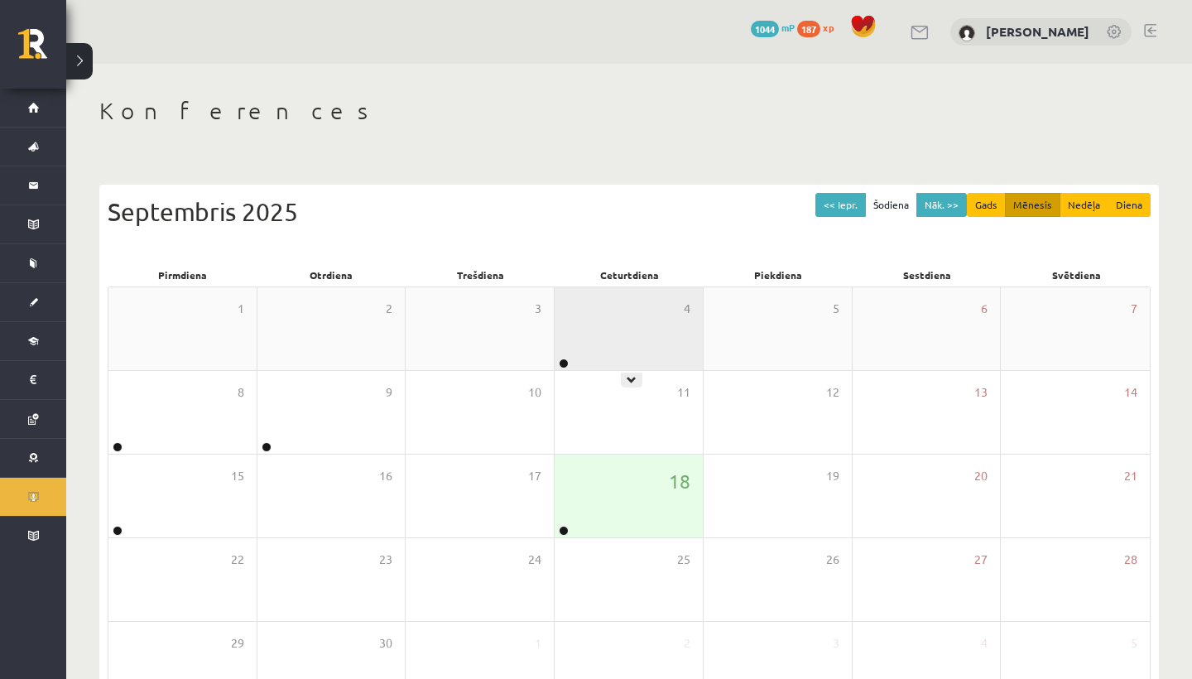
click at [622, 357] on div "4" at bounding box center [628, 328] width 148 height 83
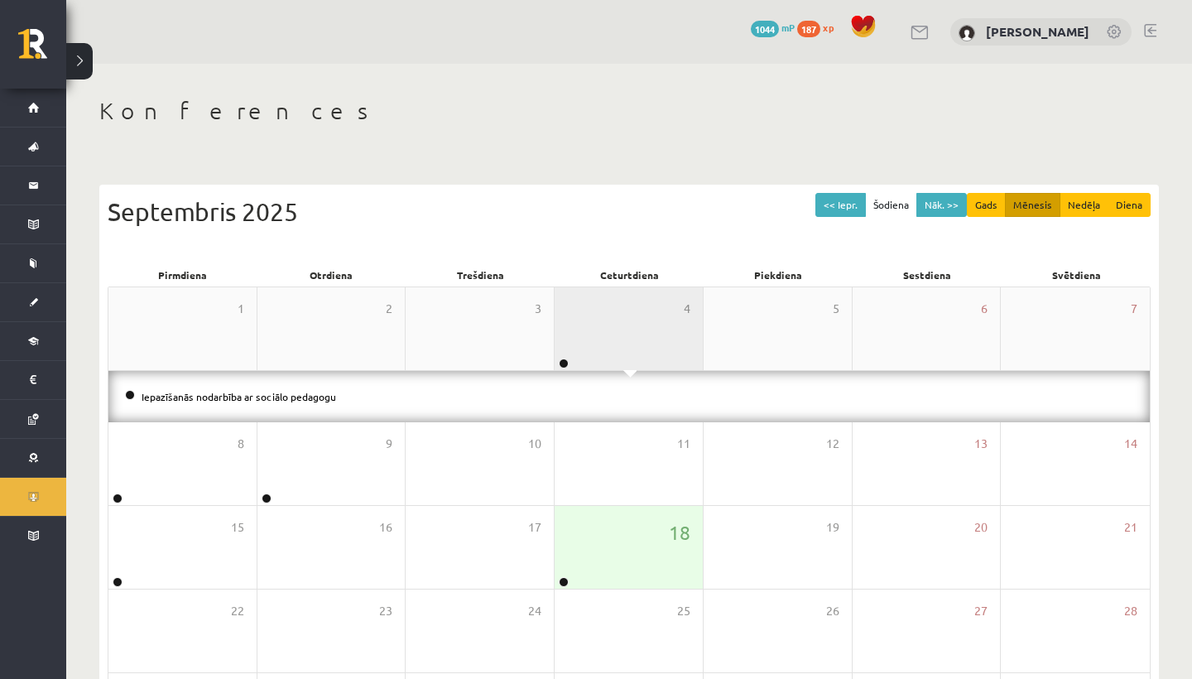
click at [622, 357] on div "4" at bounding box center [628, 328] width 148 height 83
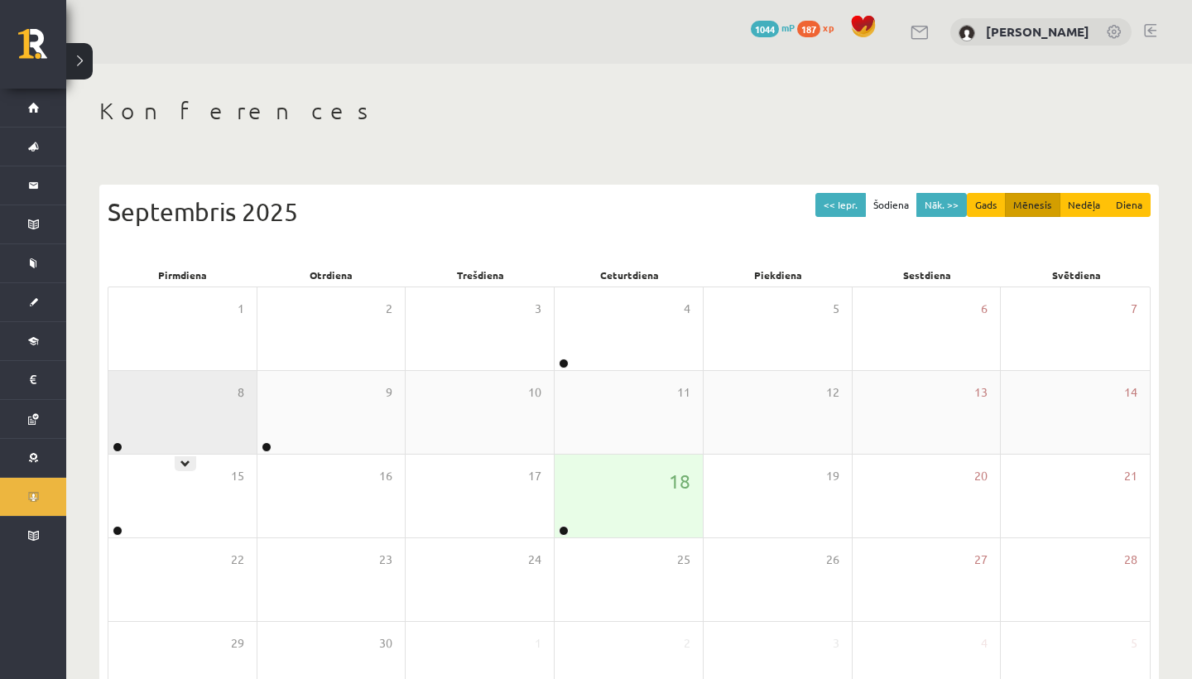
click at [202, 404] on div "8" at bounding box center [182, 412] width 148 height 83
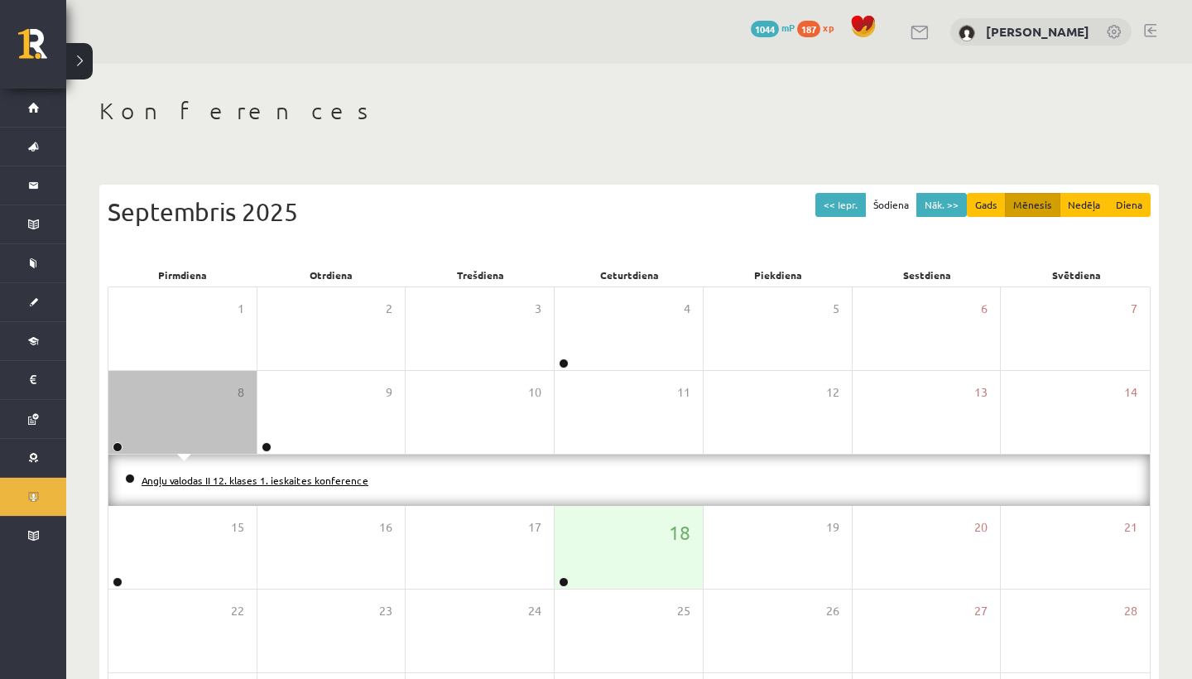
click at [247, 477] on link "Angļu valodas II 12. klases 1. ieskaites konference" at bounding box center [255, 479] width 227 height 13
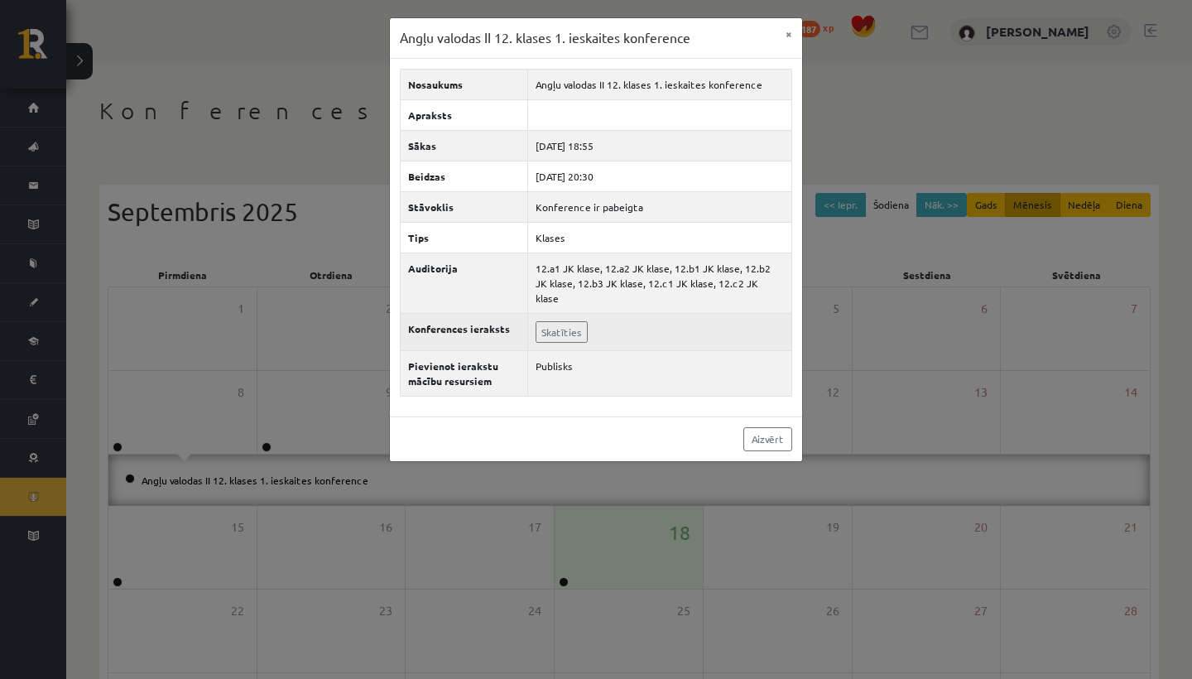
click at [528, 331] on td "Skatīties" at bounding box center [660, 331] width 264 height 37
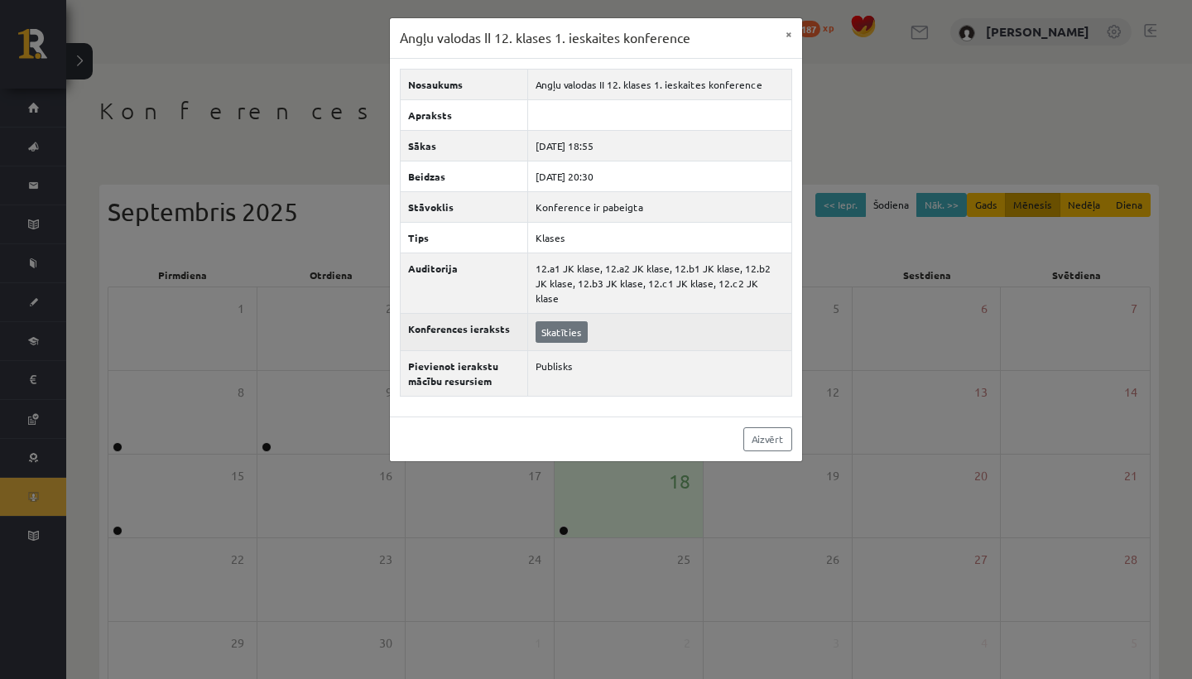
click at [545, 321] on link "Skatīties" at bounding box center [561, 332] width 52 height 22
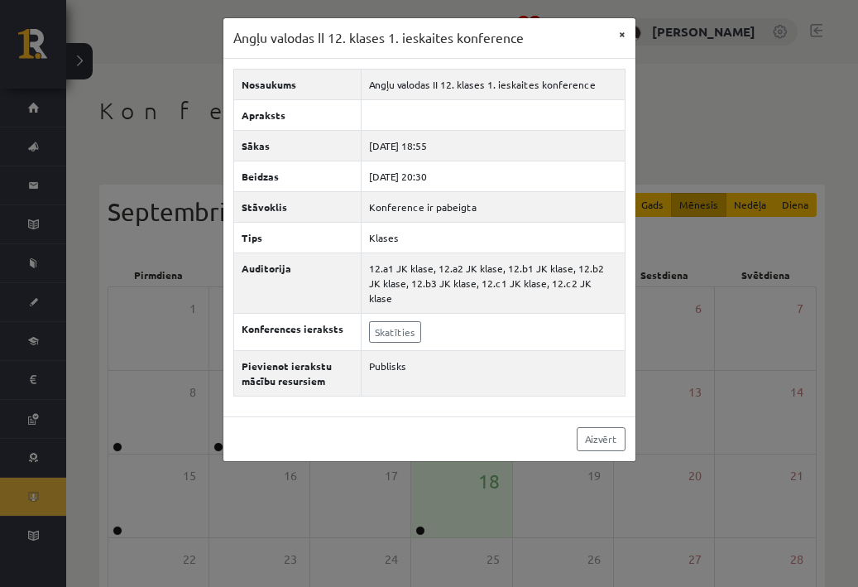
click at [618, 37] on button "×" at bounding box center [622, 33] width 26 height 31
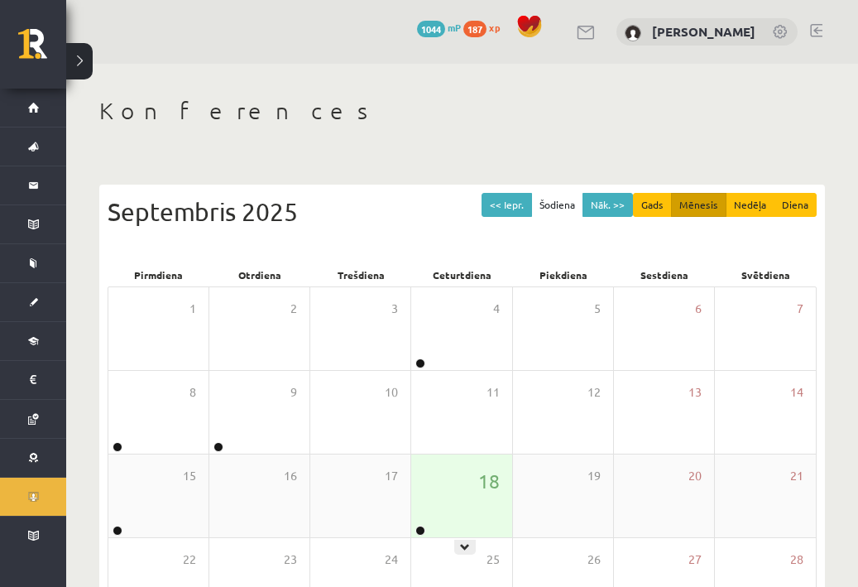
click at [442, 498] on div "18" at bounding box center [461, 495] width 100 height 83
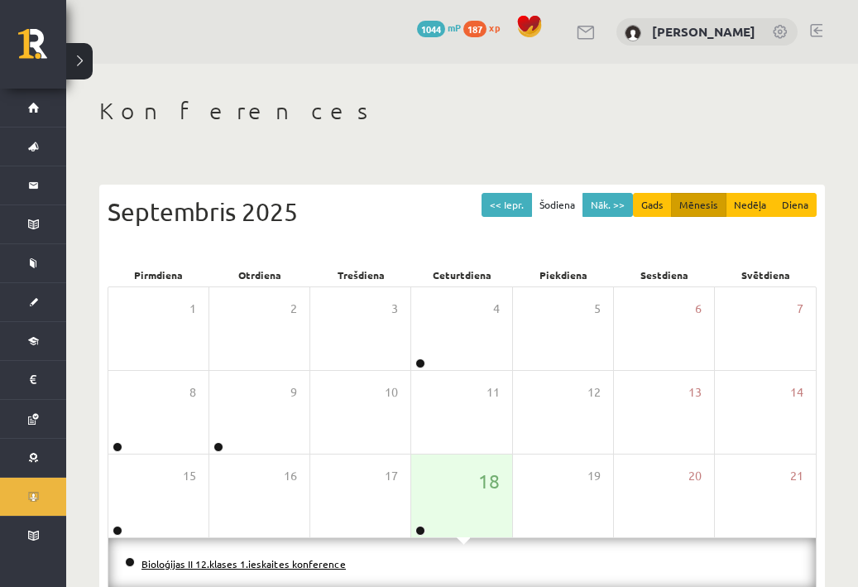
click at [233, 558] on link "Bioloģijas II 12.klases 1.ieskaites konference" at bounding box center [244, 563] width 204 height 13
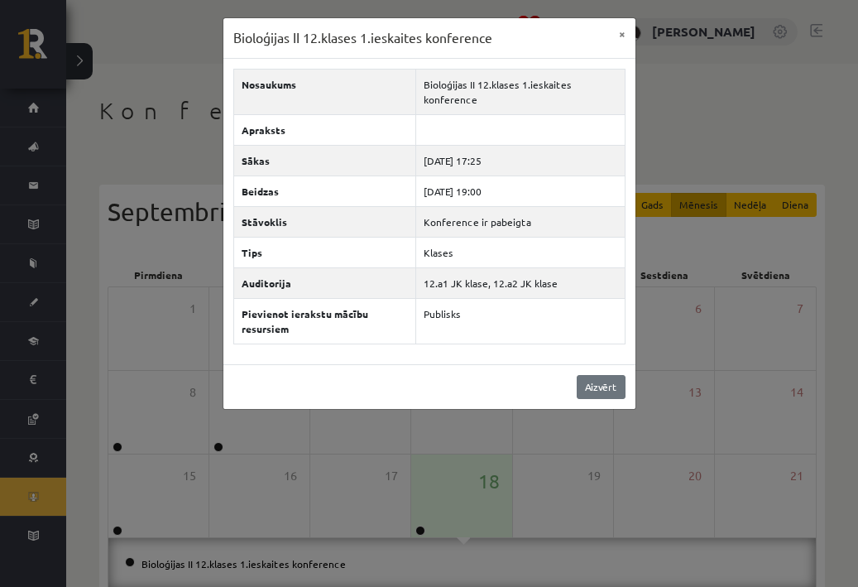
click at [608, 384] on link "Aizvērt" at bounding box center [601, 387] width 49 height 24
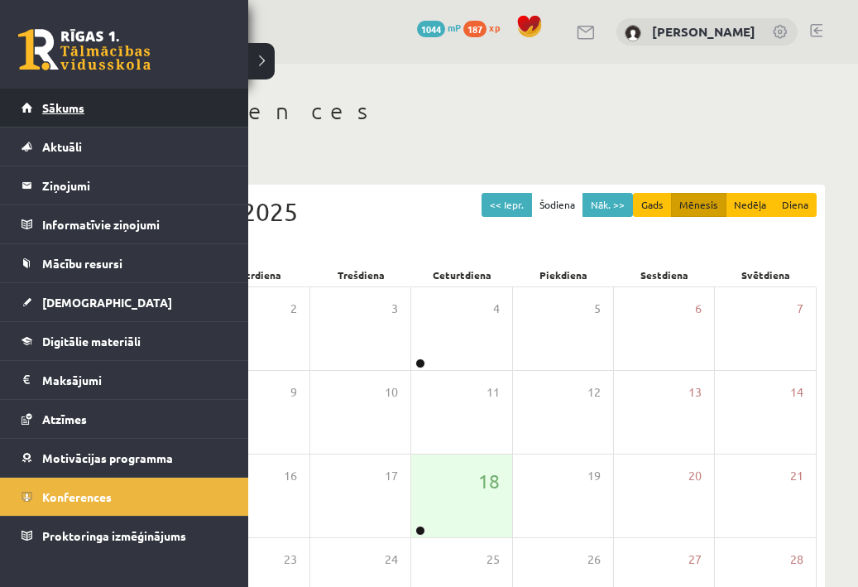
click at [34, 112] on link "Sākums" at bounding box center [125, 108] width 206 height 38
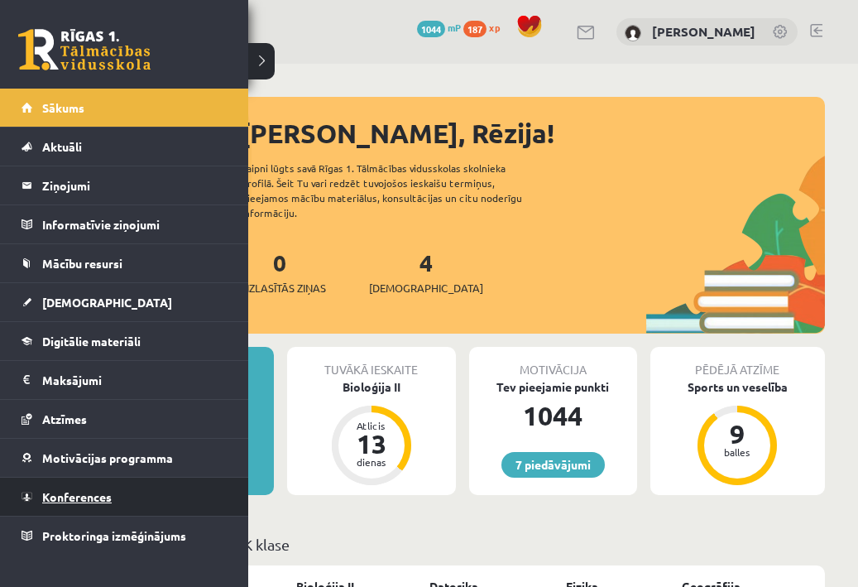
click at [122, 487] on link "Konferences" at bounding box center [125, 496] width 206 height 38
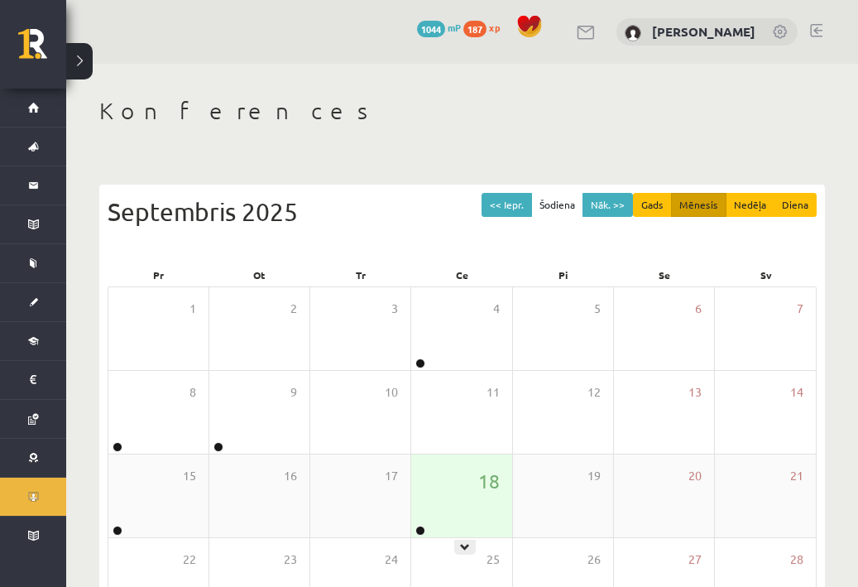
click at [456, 500] on div "18" at bounding box center [461, 495] width 100 height 83
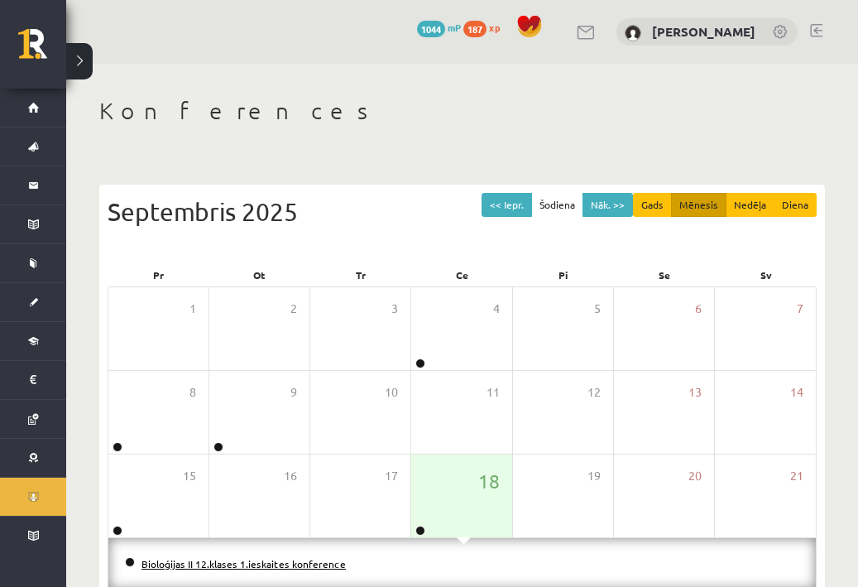
click at [324, 564] on link "Bioloģijas II 12.klases 1.ieskaites konference" at bounding box center [244, 563] width 204 height 13
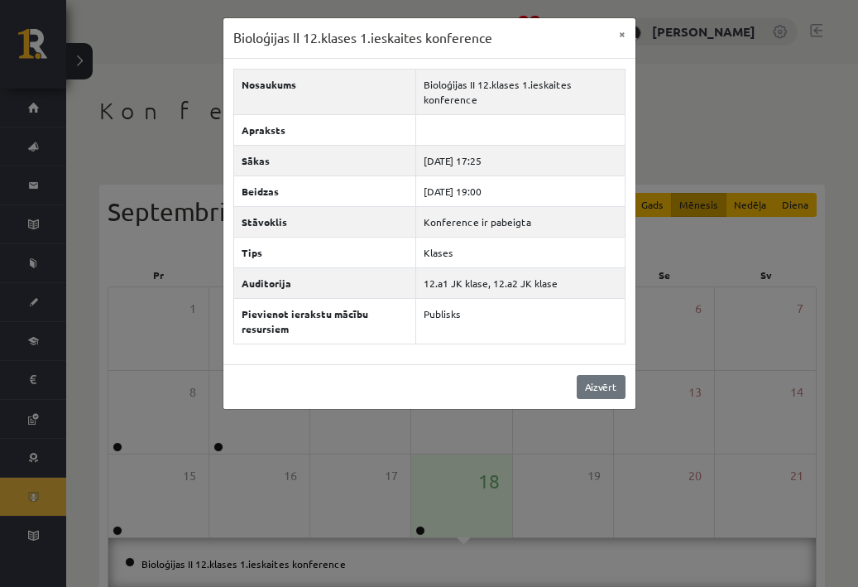
click at [590, 383] on link "Aizvērt" at bounding box center [601, 387] width 49 height 24
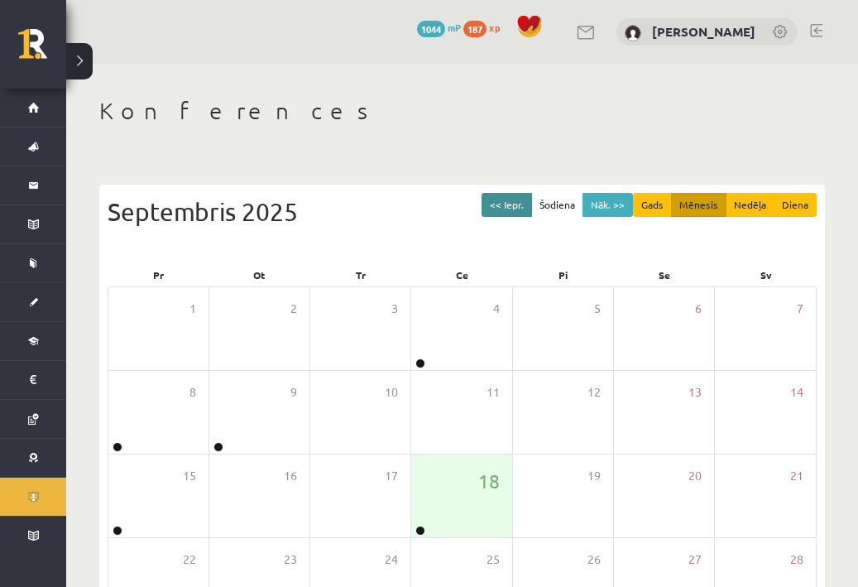
click at [511, 210] on button "<< Iepr." at bounding box center [507, 205] width 50 height 24
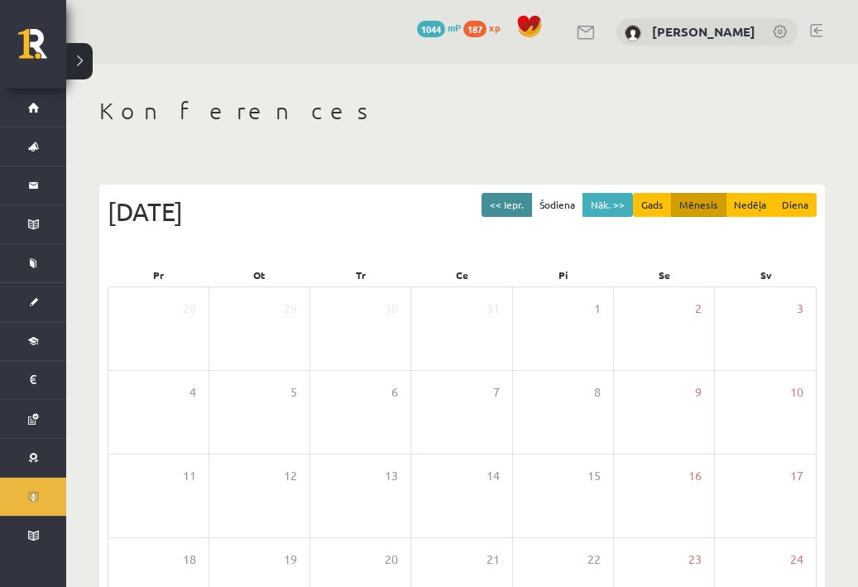
click at [511, 210] on button "<< Iepr." at bounding box center [507, 205] width 50 height 24
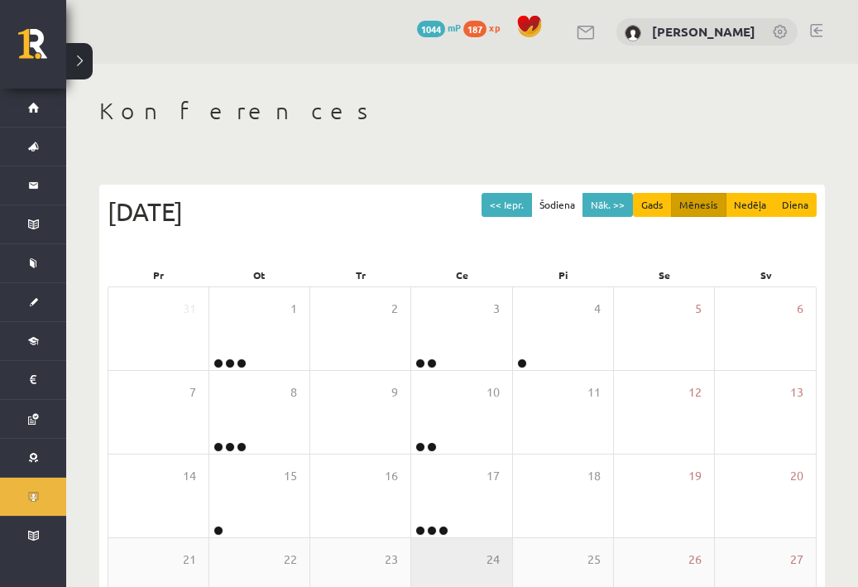
click at [491, 539] on div "24" at bounding box center [461, 579] width 100 height 83
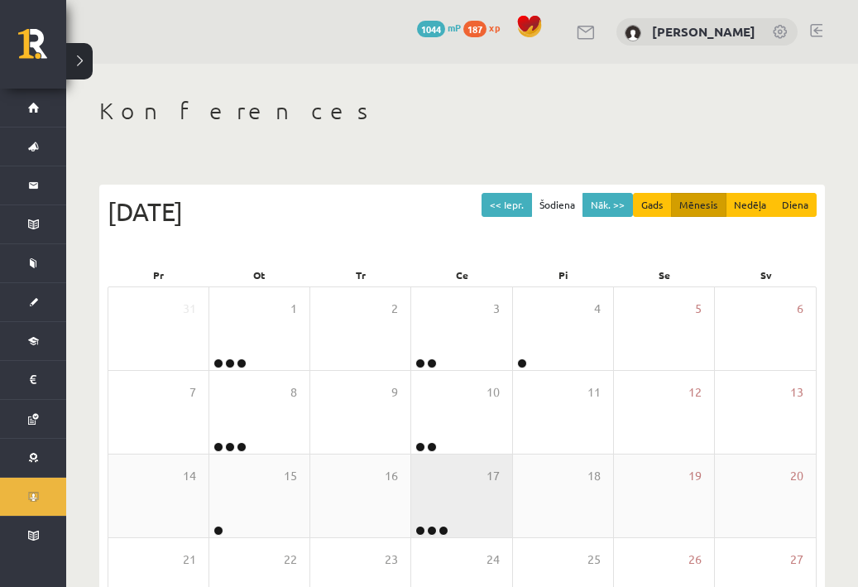
click at [489, 506] on div "17" at bounding box center [461, 495] width 100 height 83
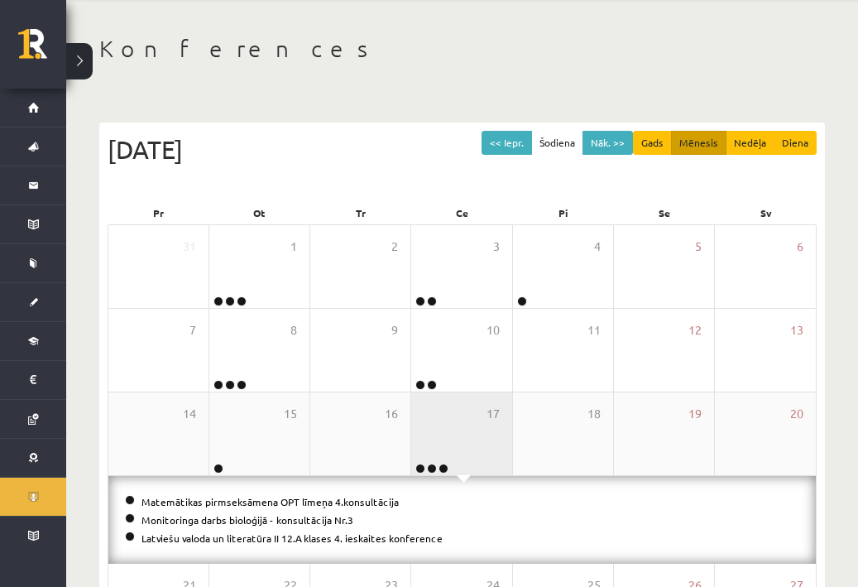
scroll to position [65, 0]
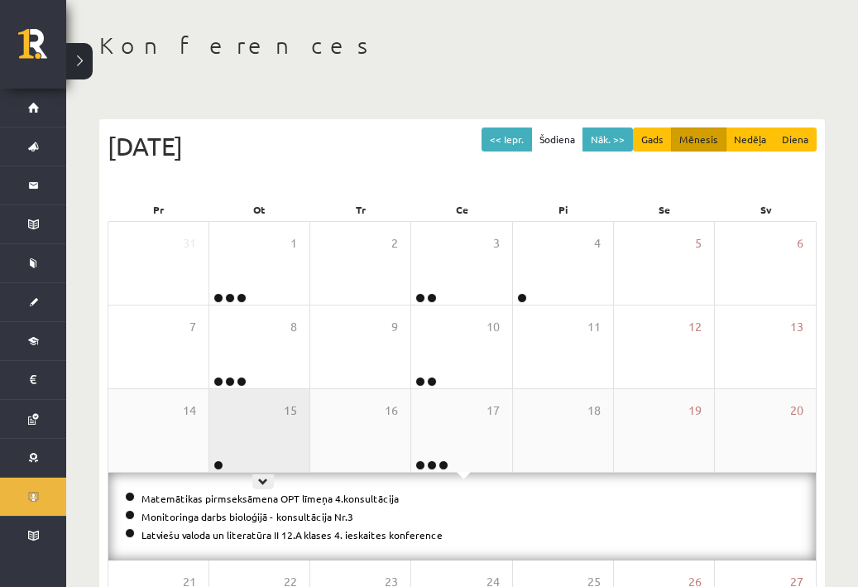
click at [289, 423] on div "15" at bounding box center [259, 430] width 100 height 83
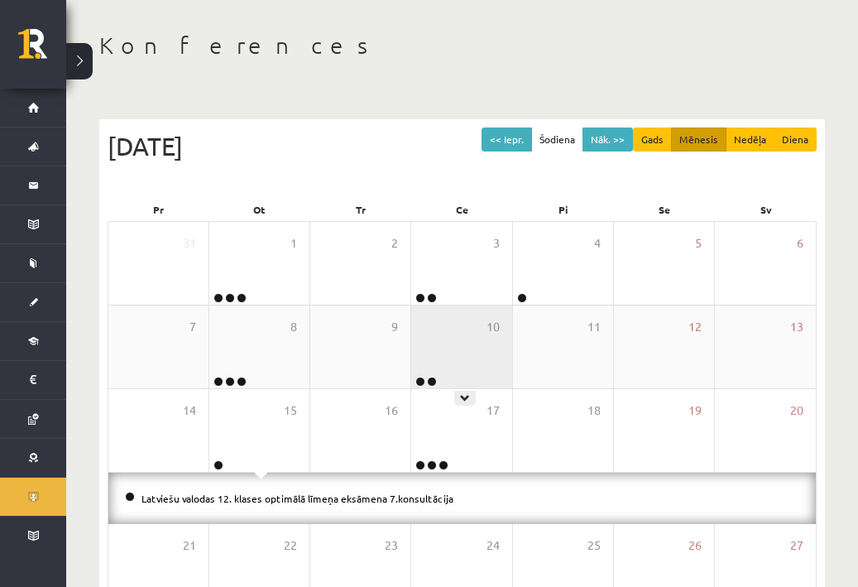
click at [466, 330] on div "10" at bounding box center [461, 346] width 100 height 83
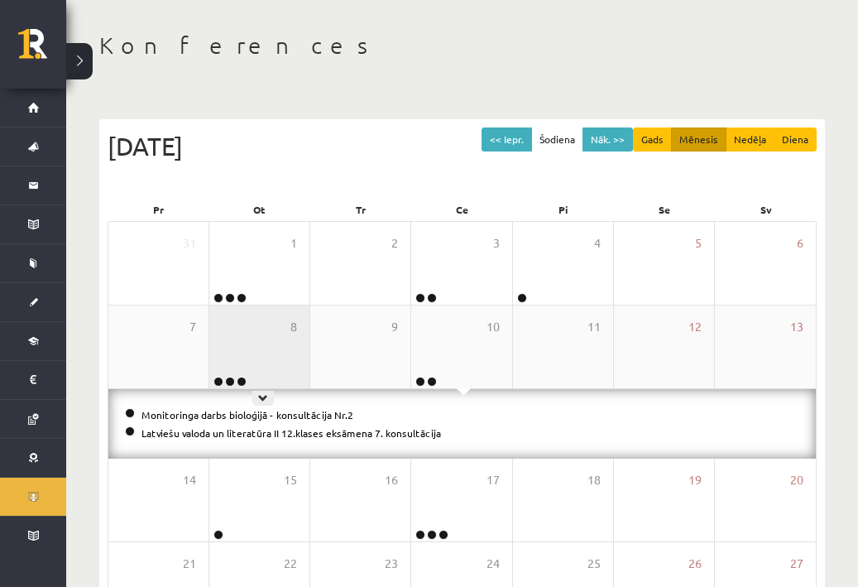
click at [247, 334] on div "8" at bounding box center [259, 346] width 100 height 83
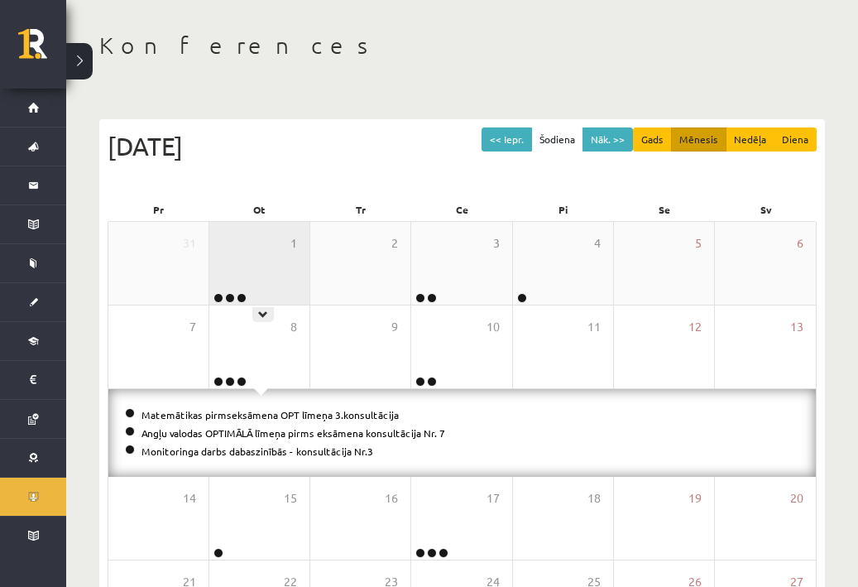
click at [281, 259] on div "1" at bounding box center [259, 263] width 100 height 83
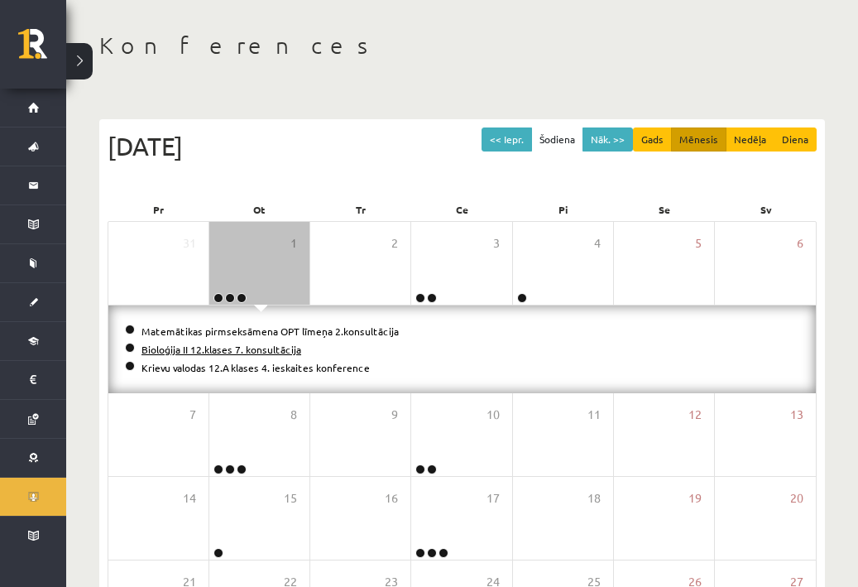
click at [273, 348] on link "Bioloģija II 12.klases 7. konsultācija" at bounding box center [222, 349] width 160 height 13
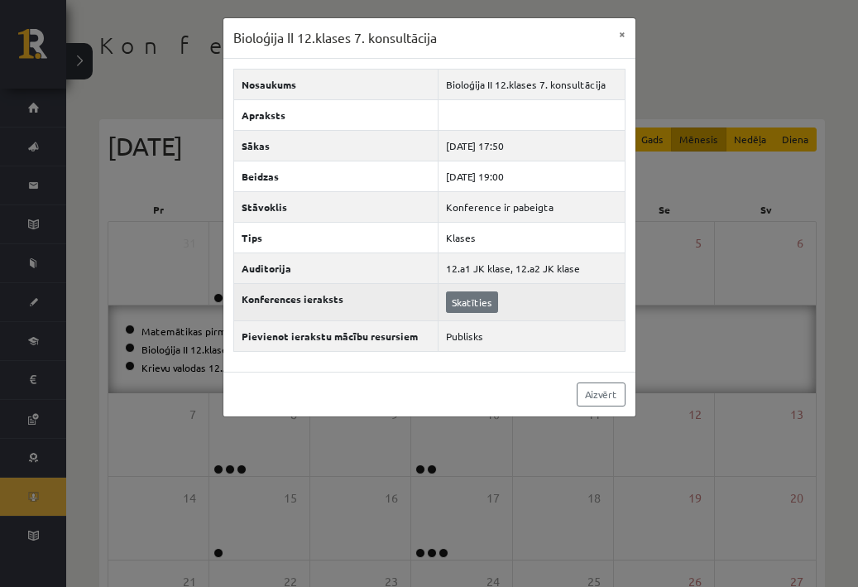
click at [474, 300] on link "Skatīties" at bounding box center [472, 302] width 52 height 22
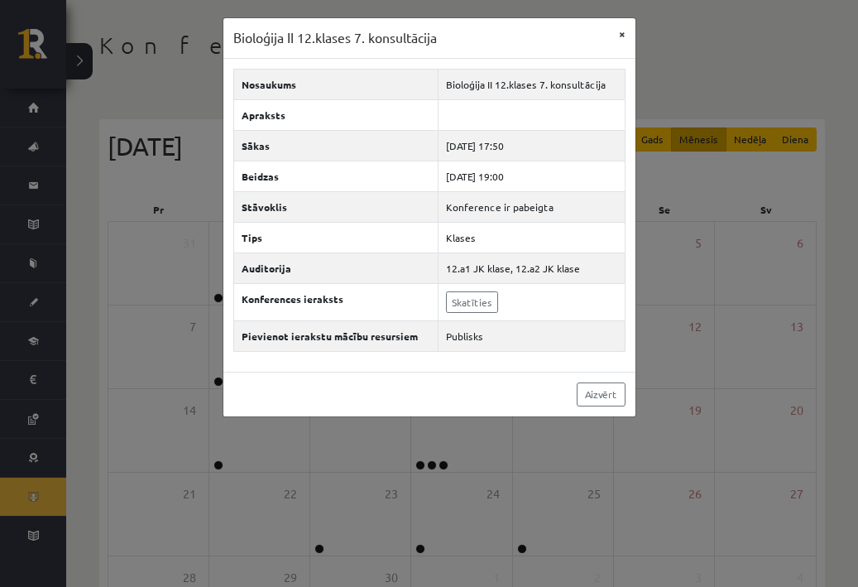
click at [614, 34] on button "×" at bounding box center [622, 33] width 26 height 31
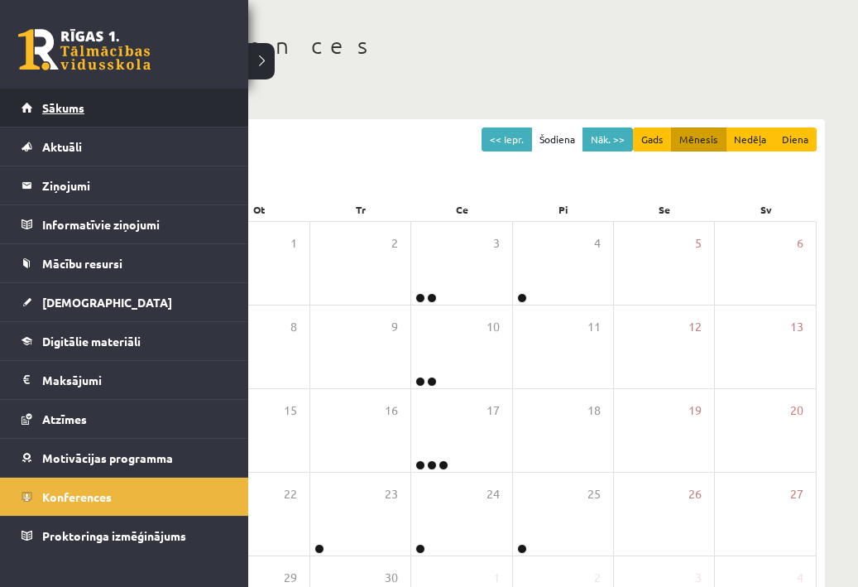
click at [103, 112] on link "Sākums" at bounding box center [125, 108] width 206 height 38
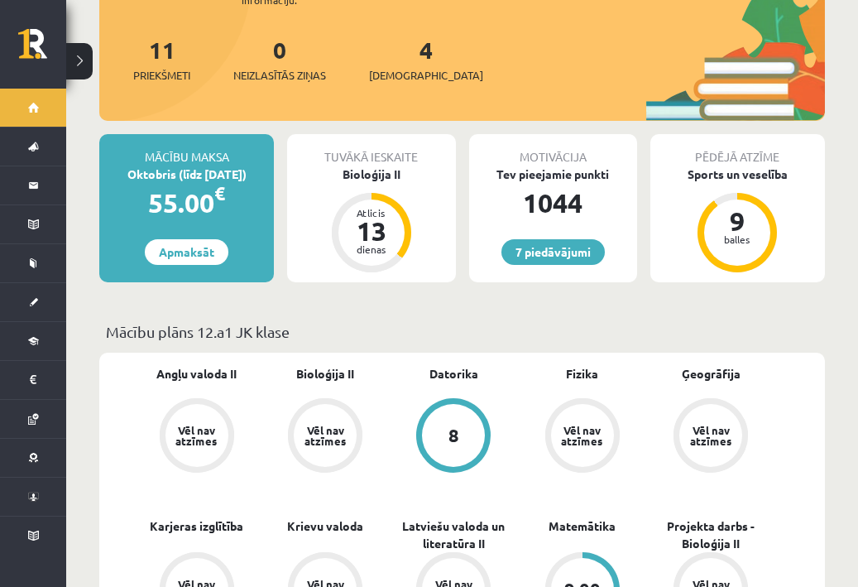
scroll to position [156, 0]
